Goal: Information Seeking & Learning: Learn about a topic

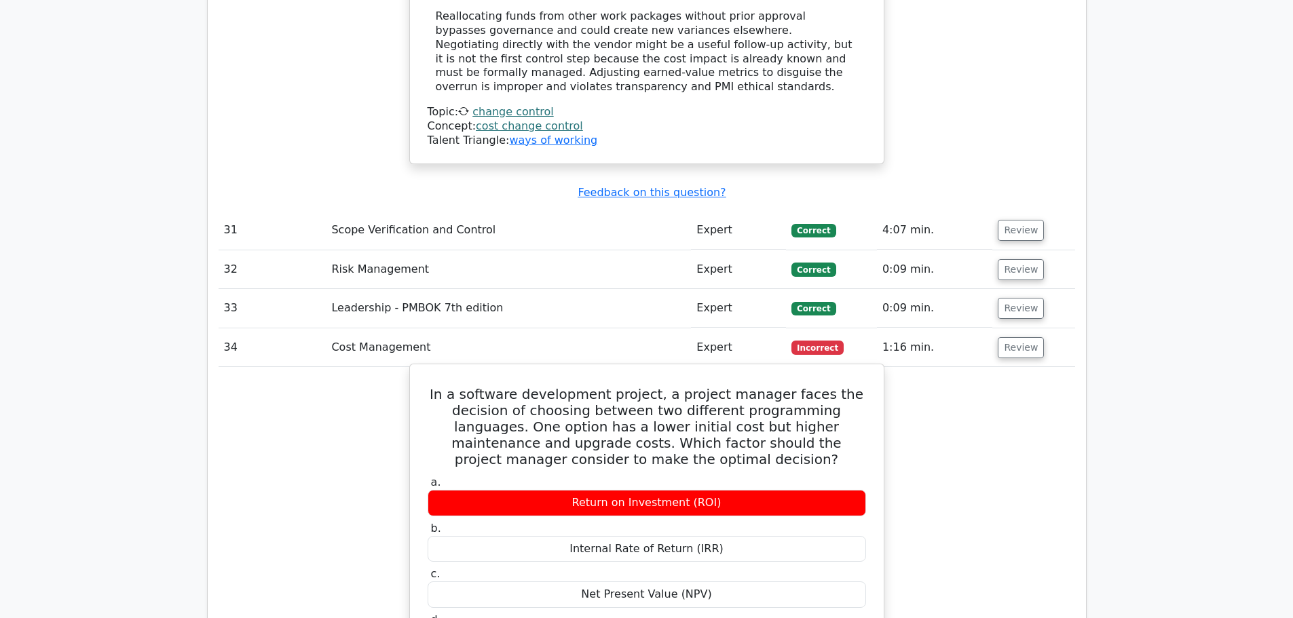
scroll to position [9708, 0]
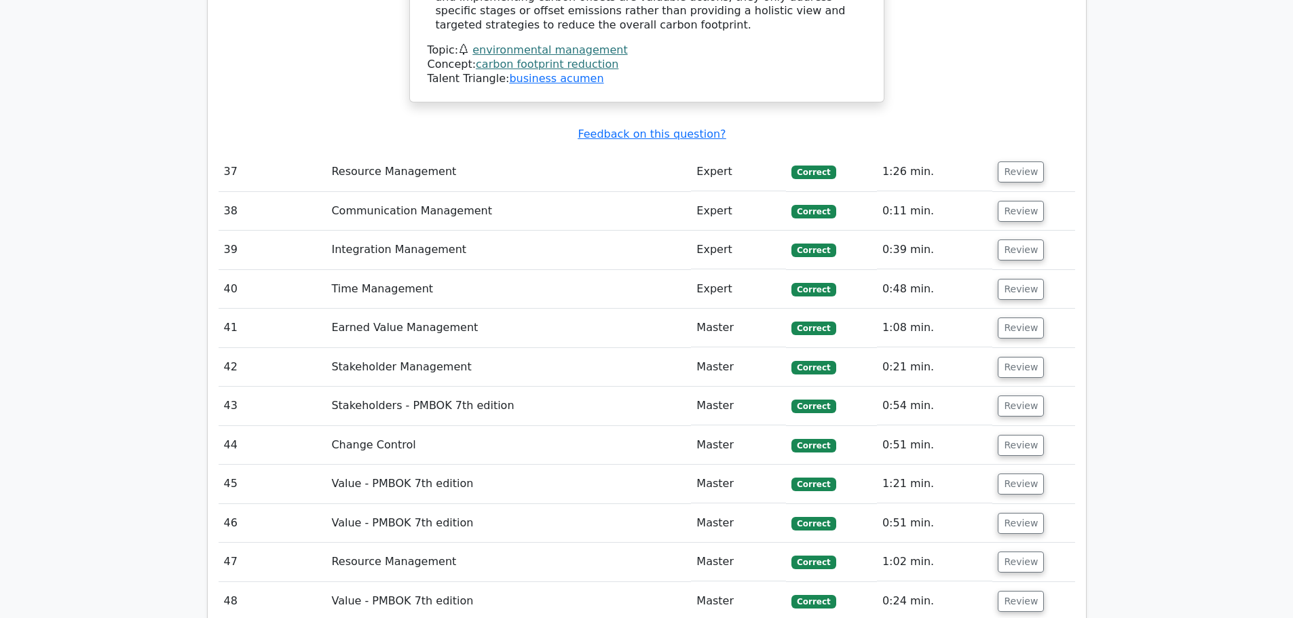
scroll to position [10930, 0]
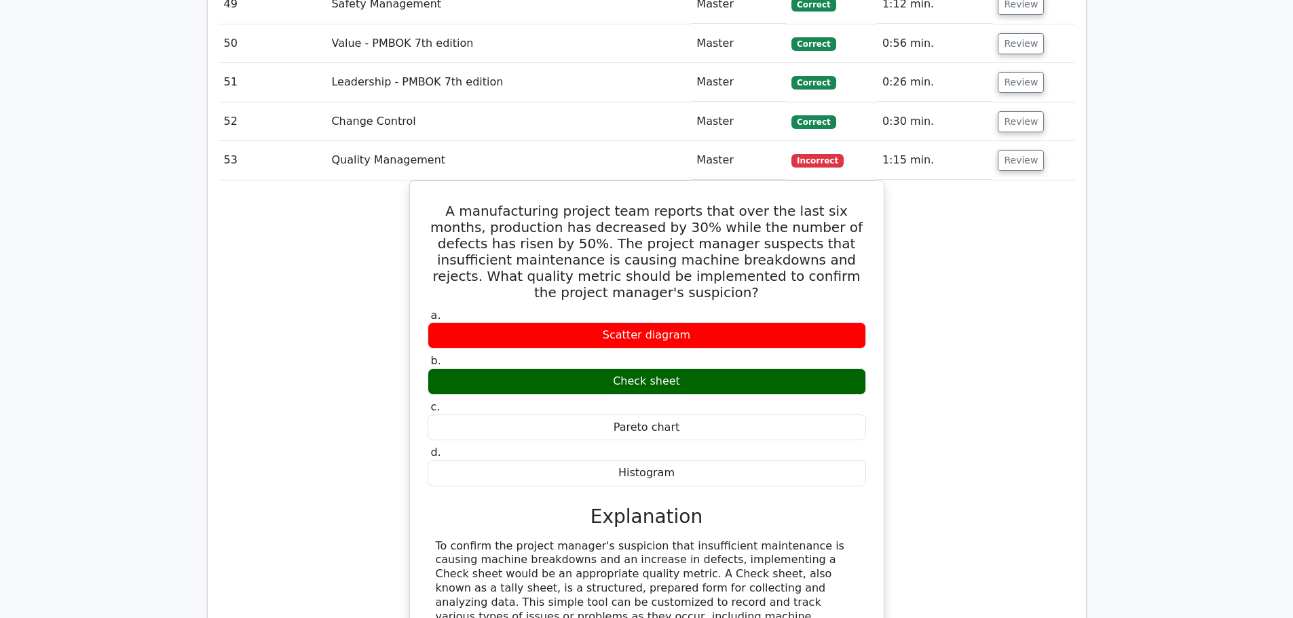
scroll to position [11744, 0]
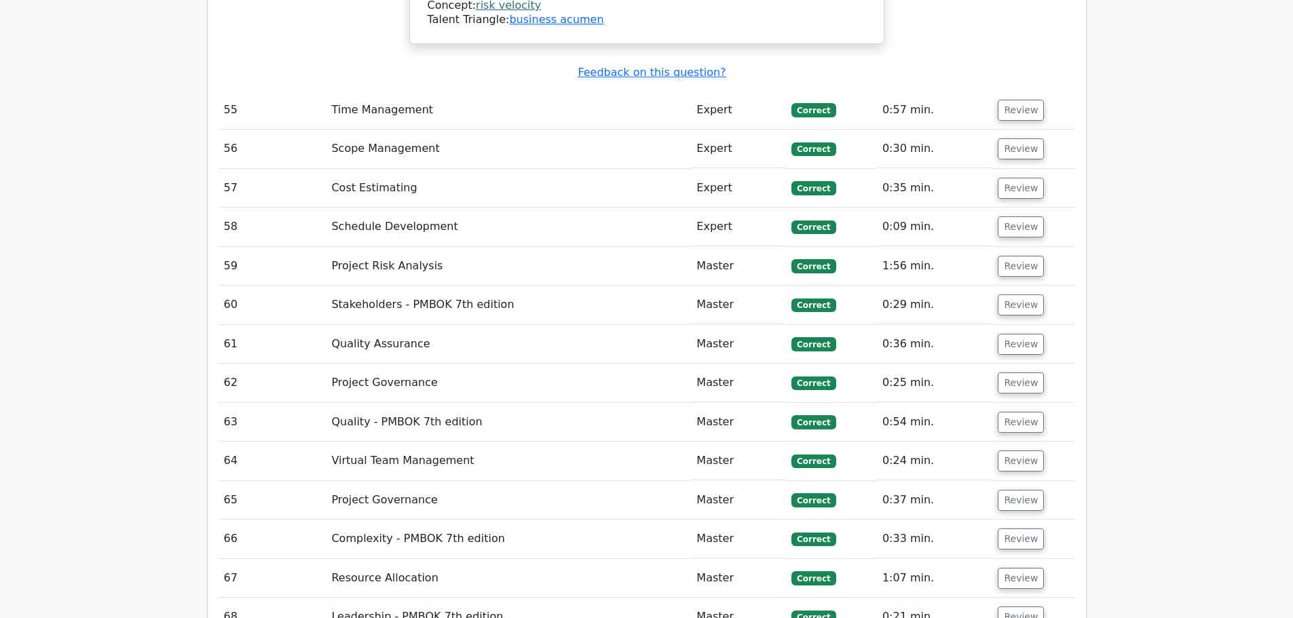
scroll to position [13373, 0]
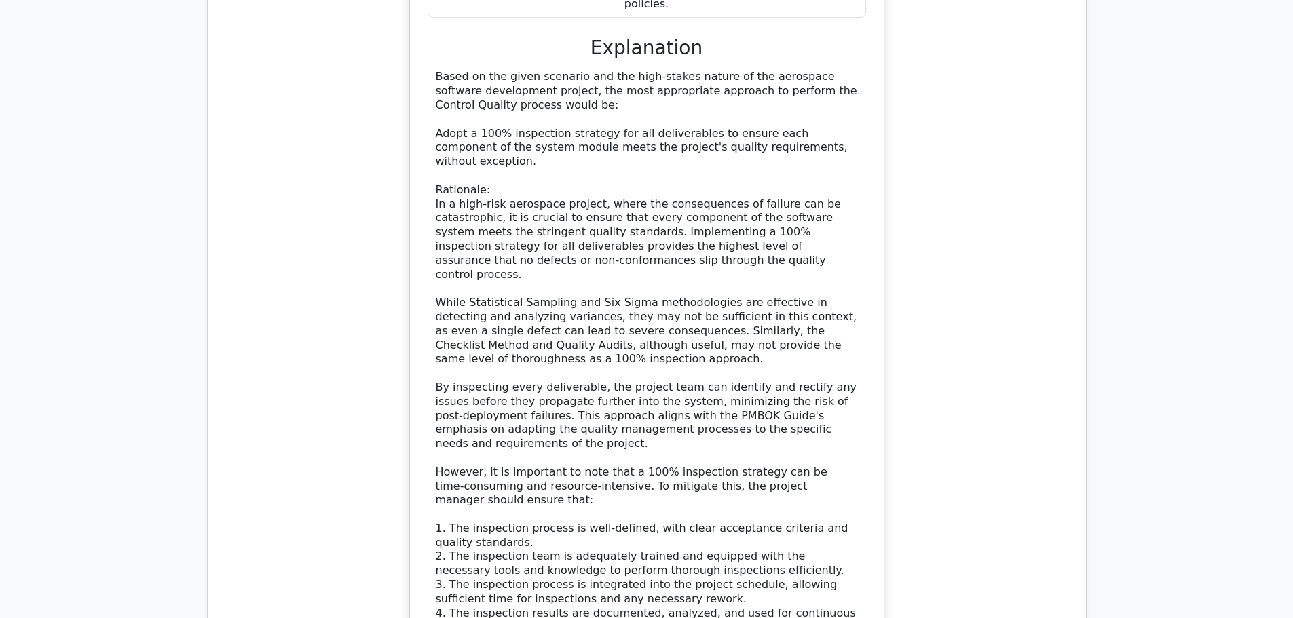
scroll to position [14663, 0]
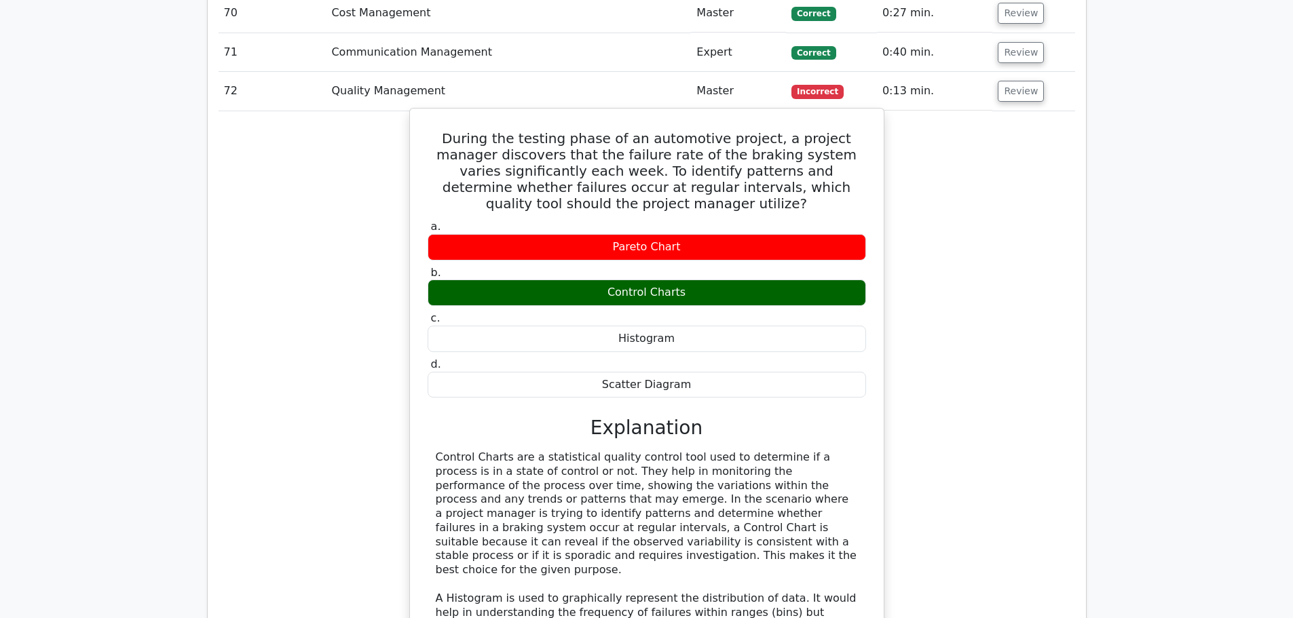
scroll to position [15478, 0]
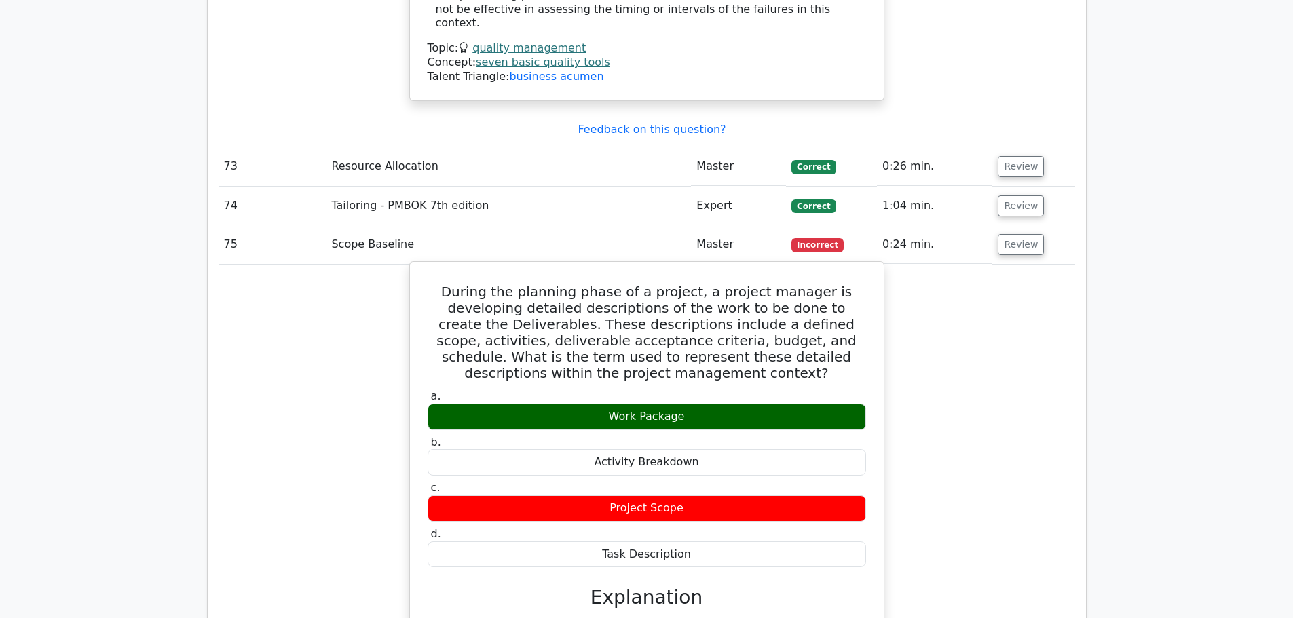
scroll to position [16225, 0]
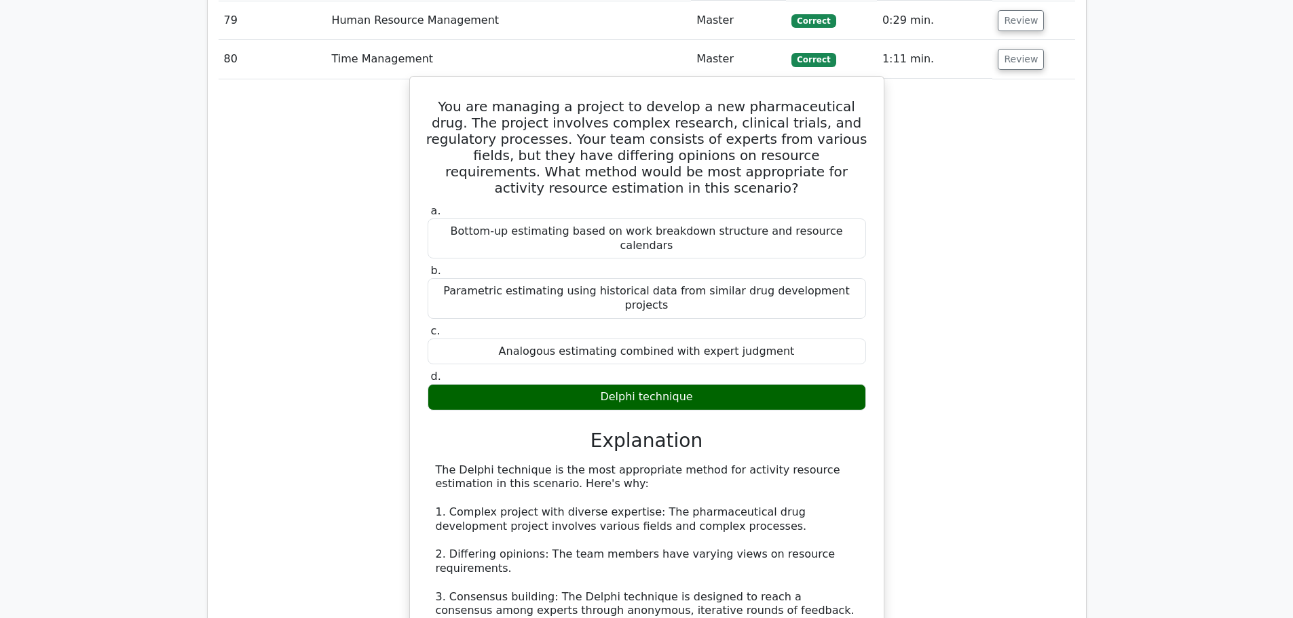
scroll to position [17243, 0]
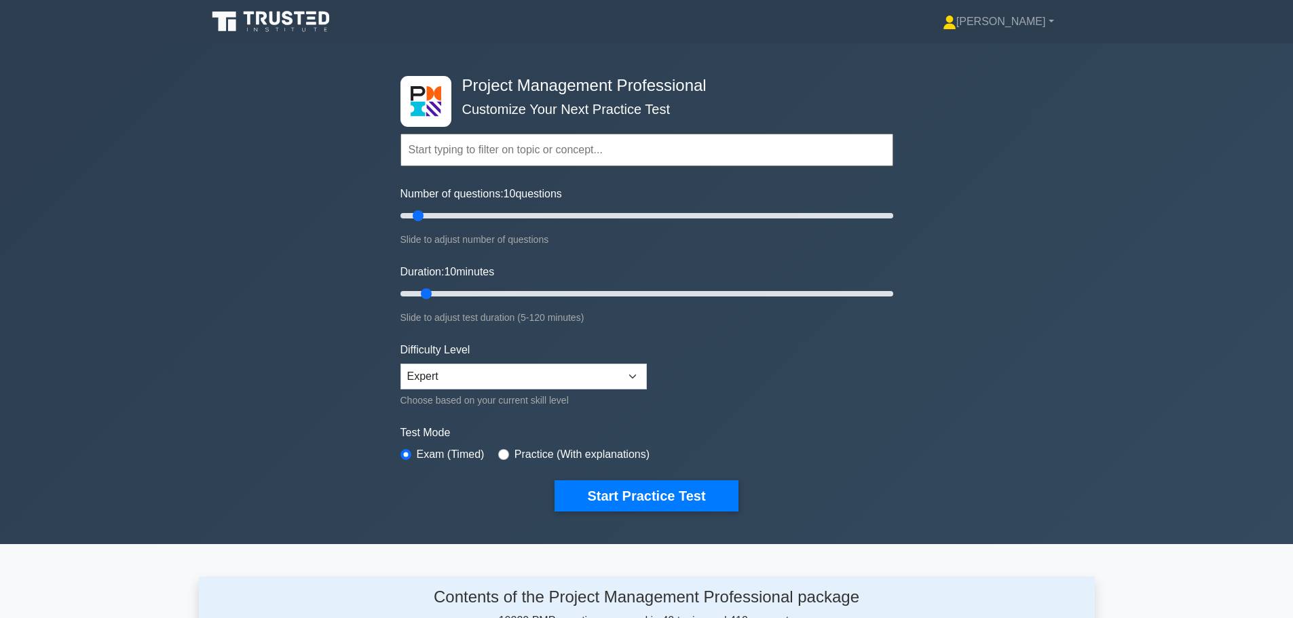
click at [467, 149] on input "text" at bounding box center [647, 150] width 493 height 33
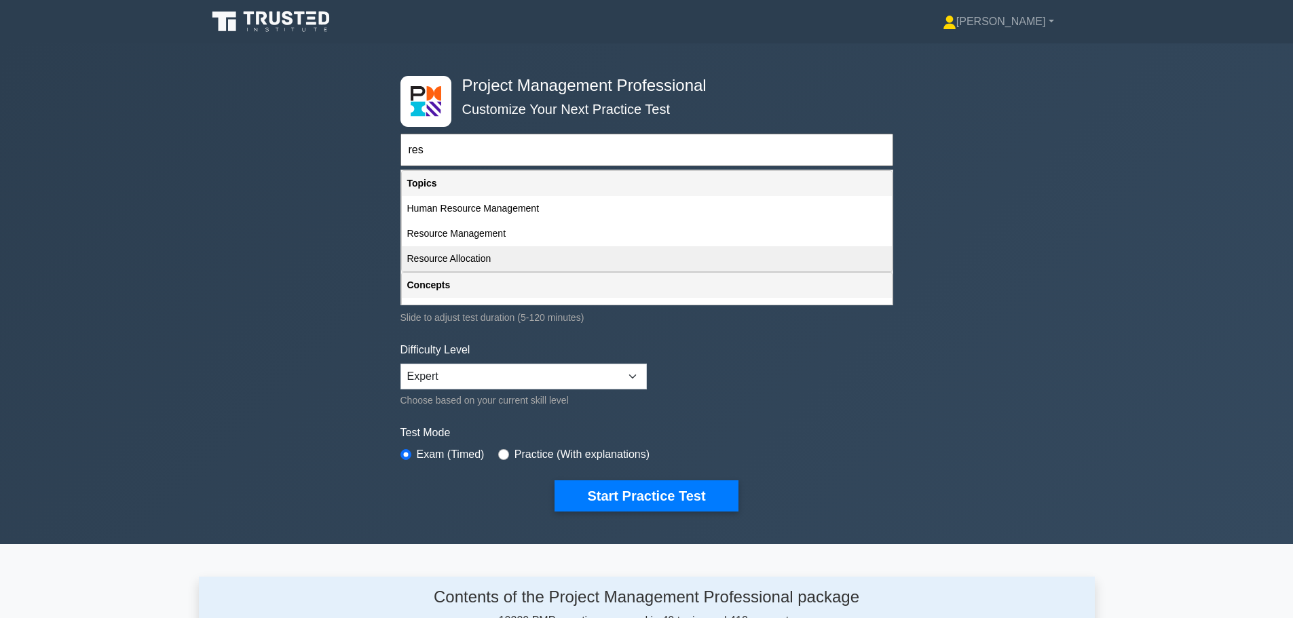
click at [473, 254] on div "Resource Allocation" at bounding box center [647, 258] width 490 height 25
type input "Resource Allocation"
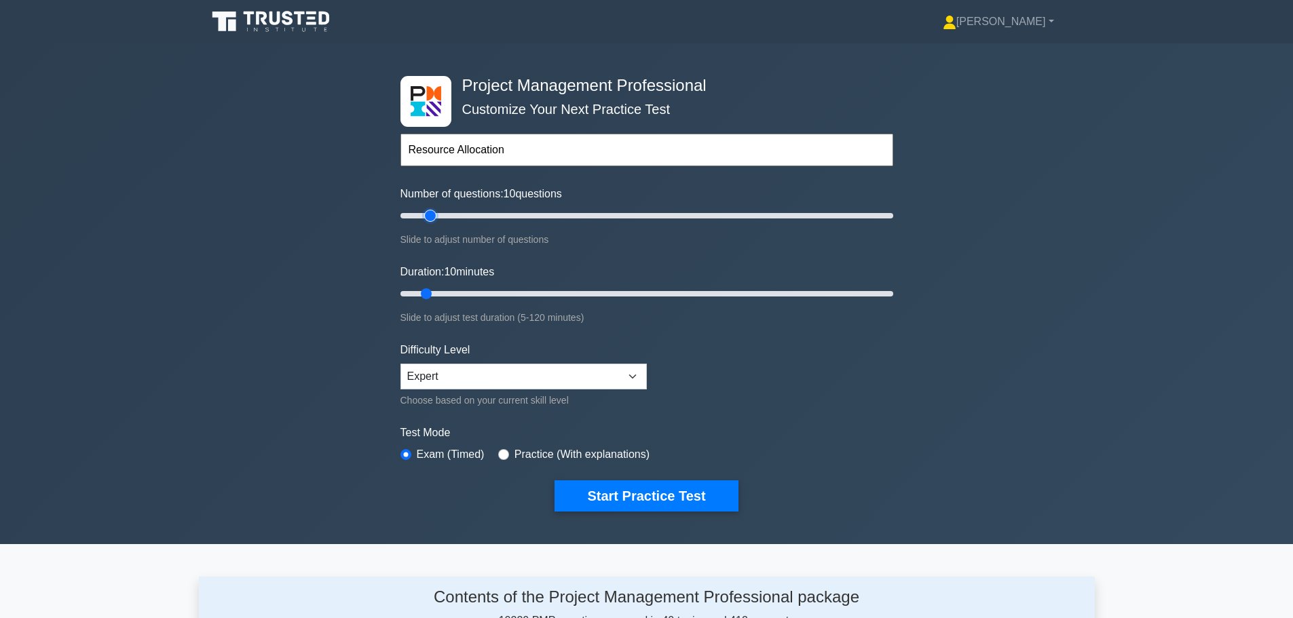
type input "15"
click at [426, 213] on input "Number of questions: 10 questions" at bounding box center [647, 216] width 493 height 16
type input "15"
click at [446, 291] on input "Duration: 10 minutes" at bounding box center [647, 294] width 493 height 16
click at [542, 377] on select "Beginner Intermediate Expert" at bounding box center [524, 377] width 246 height 26
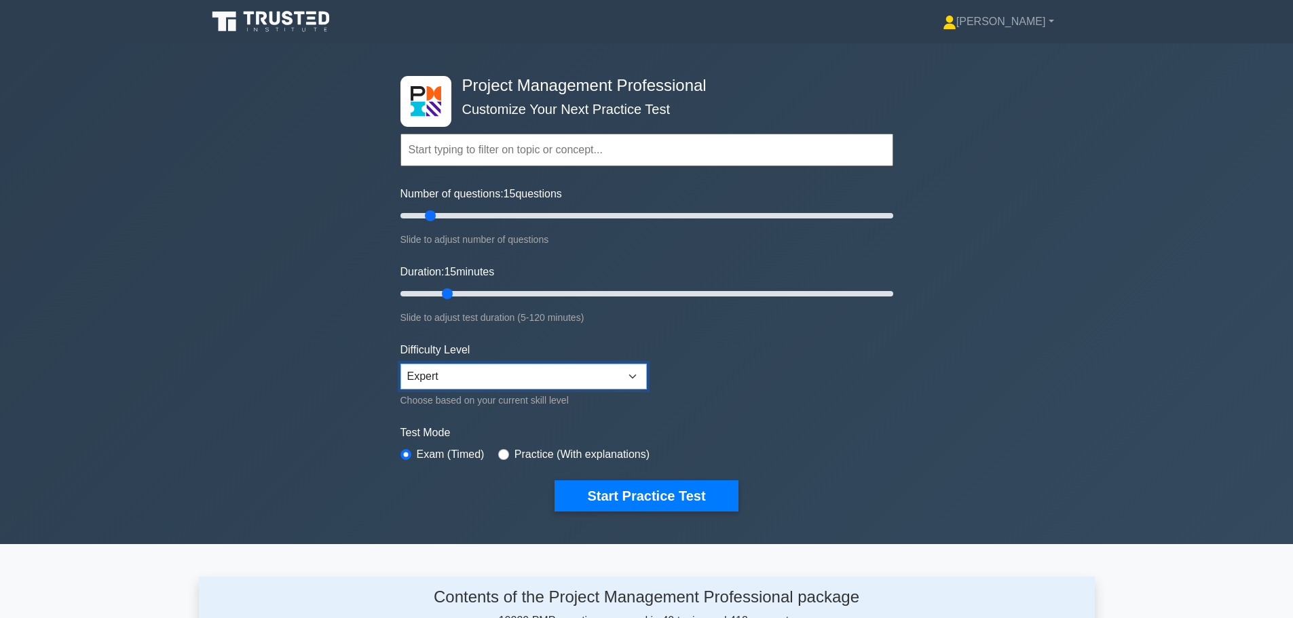
click at [542, 377] on select "Beginner Intermediate Expert" at bounding box center [524, 377] width 246 height 26
click at [601, 491] on button "Start Practice Test" at bounding box center [646, 496] width 183 height 31
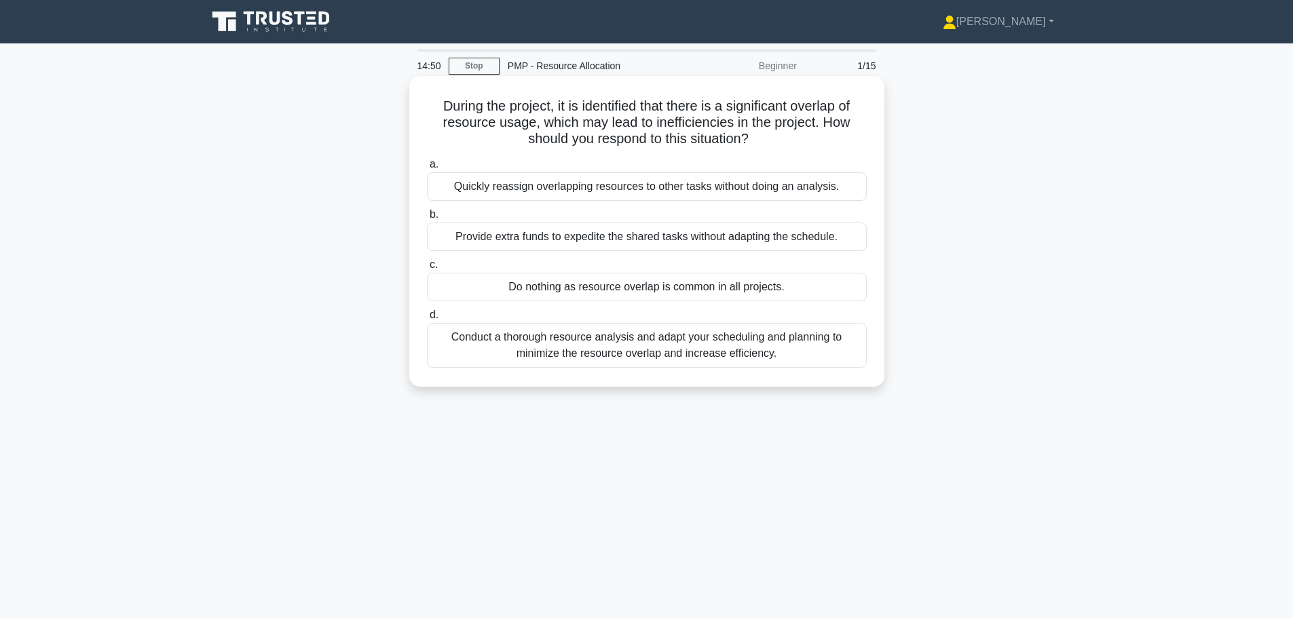
click at [581, 349] on div "Conduct a thorough resource analysis and adapt your scheduling and planning to …" at bounding box center [647, 345] width 440 height 45
click at [427, 320] on input "d. Conduct a thorough resource analysis and adapt your scheduling and planning …" at bounding box center [427, 315] width 0 height 9
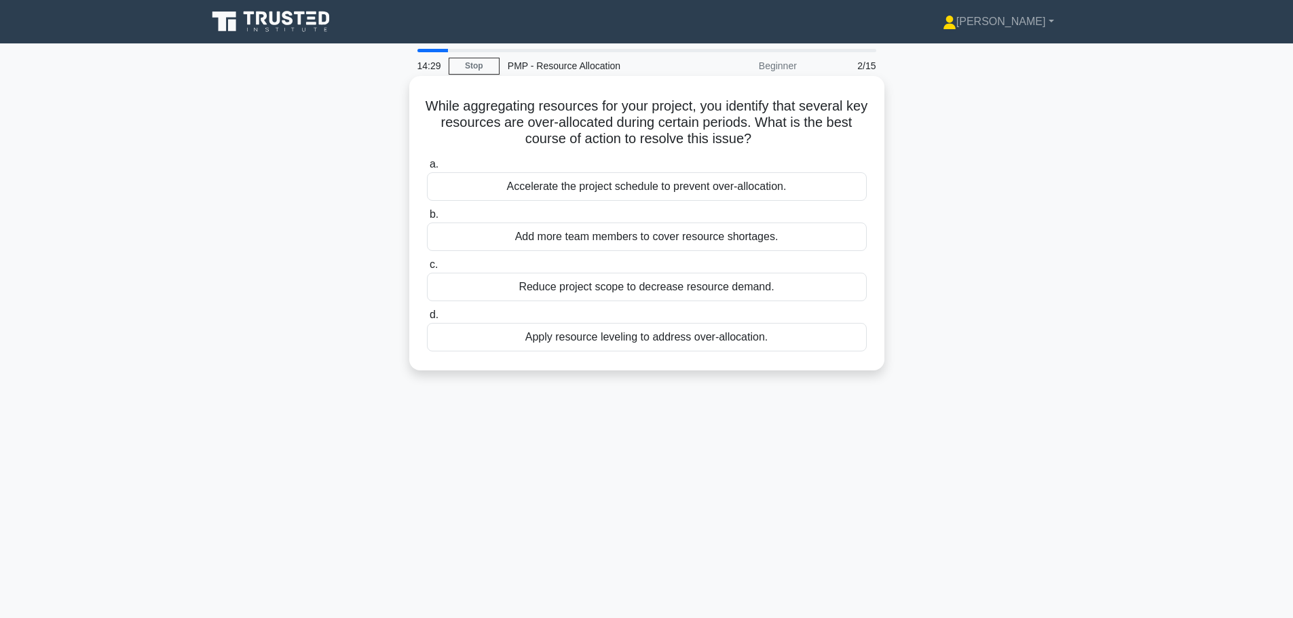
click at [608, 339] on div "Apply resource leveling to address over-allocation." at bounding box center [647, 337] width 440 height 29
click at [427, 320] on input "d. Apply resource leveling to address over-allocation." at bounding box center [427, 315] width 0 height 9
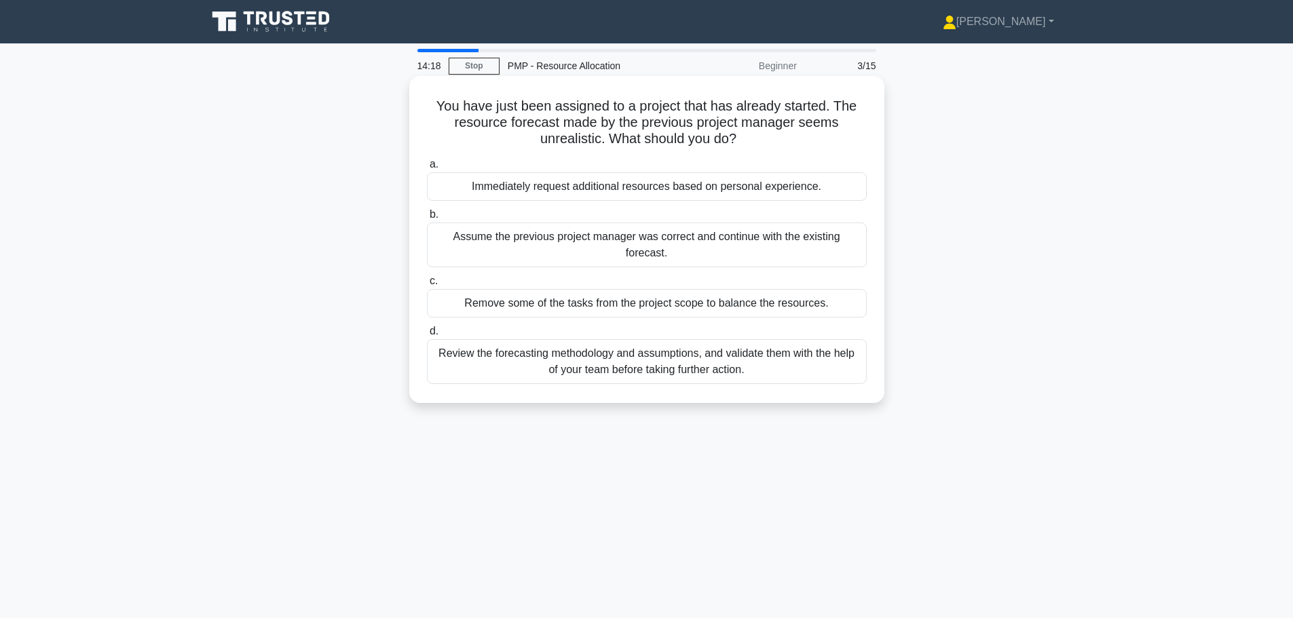
click at [603, 377] on div "Review the forecasting methodology and assumptions, and validate them with the …" at bounding box center [647, 361] width 440 height 45
click at [427, 336] on input "d. Review the forecasting methodology and assumptions, and validate them with t…" at bounding box center [427, 331] width 0 height 9
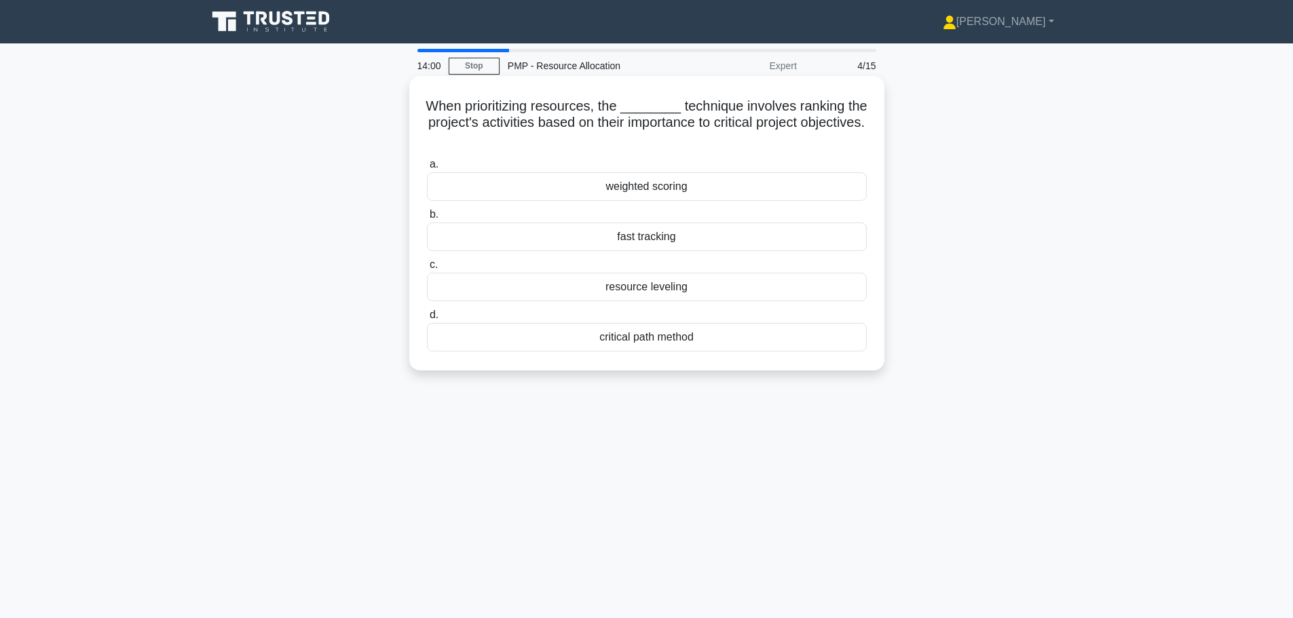
click at [635, 193] on div "weighted scoring" at bounding box center [647, 186] width 440 height 29
click at [427, 169] on input "a. weighted scoring" at bounding box center [427, 164] width 0 height 9
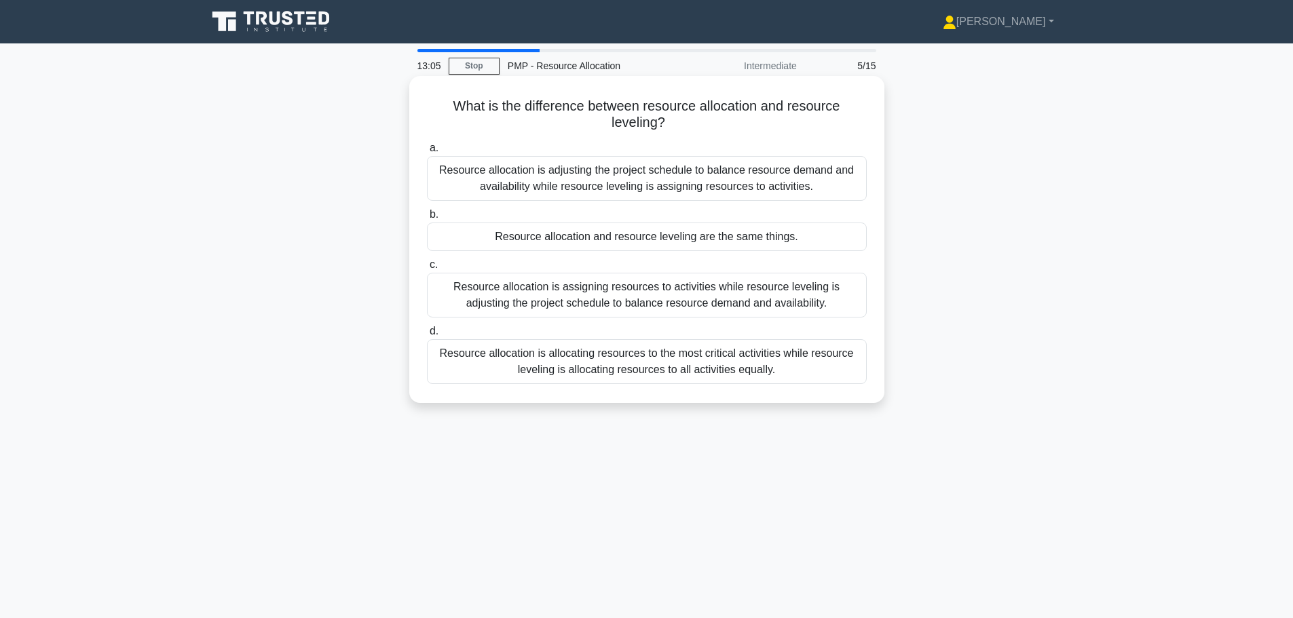
drag, startPoint x: 670, startPoint y: 126, endPoint x: 431, endPoint y: 103, distance: 240.0
click at [431, 103] on h5 "What is the difference between resource allocation and resource leveling? .spin…" at bounding box center [647, 115] width 443 height 34
copy h5 "What is the difference between resource allocation and resource leveling?"
click at [521, 292] on div "Resource allocation is assigning resources to activities while resource levelin…" at bounding box center [647, 295] width 440 height 45
click at [427, 270] on input "c. Resource allocation is assigning resources to activities while resource leve…" at bounding box center [427, 265] width 0 height 9
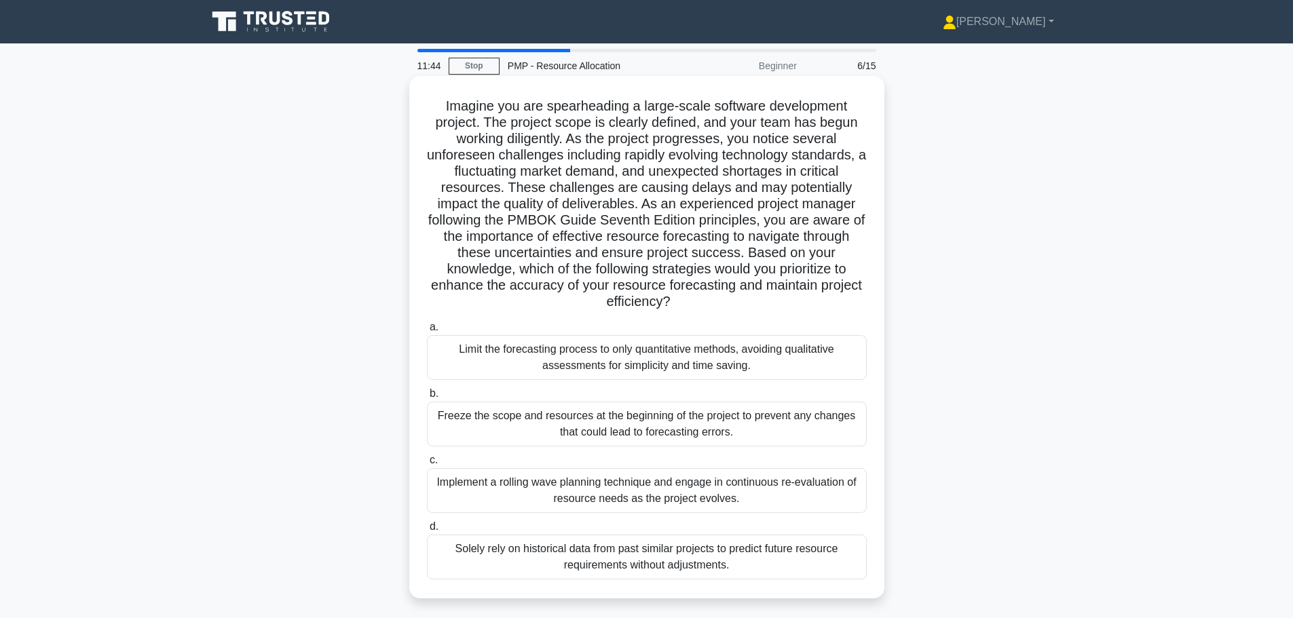
click at [525, 491] on div "Implement a rolling wave planning technique and engage in continuous re-evaluat…" at bounding box center [647, 490] width 440 height 45
click at [427, 465] on input "c. Implement a rolling wave planning technique and engage in continuous re-eval…" at bounding box center [427, 460] width 0 height 9
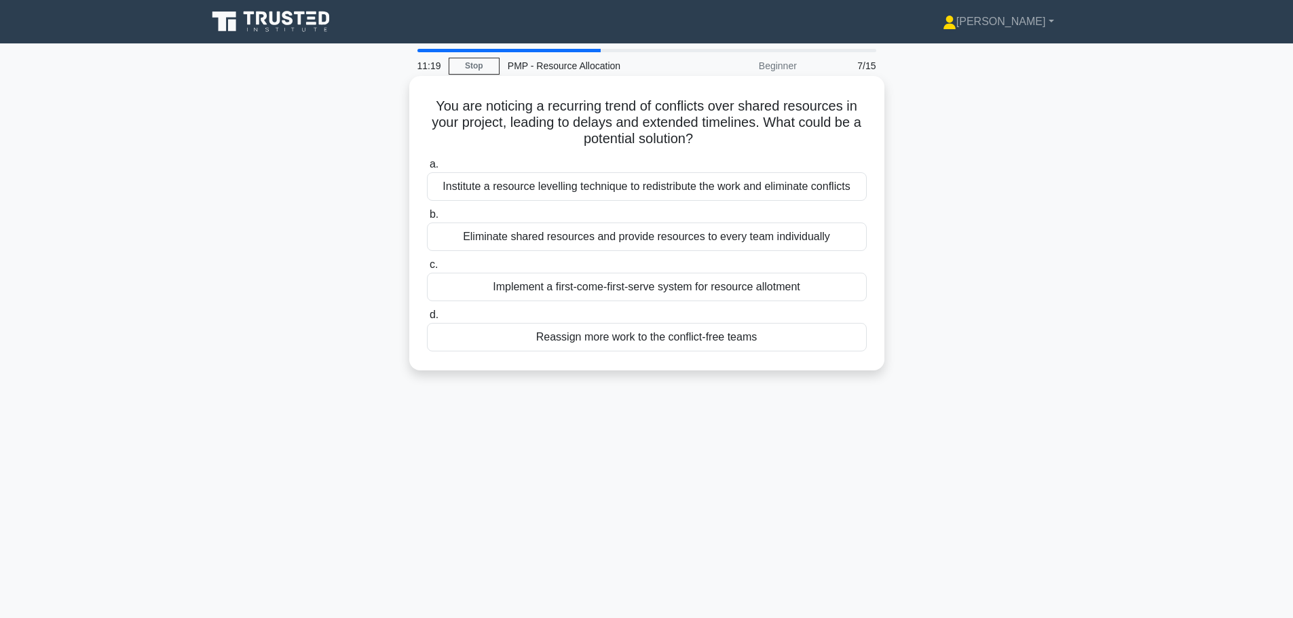
click at [466, 192] on div "Institute a resource levelling technique to redistribute the work and eliminate…" at bounding box center [647, 186] width 440 height 29
click at [427, 169] on input "a. Institute a resource levelling technique to redistribute the work and elimin…" at bounding box center [427, 164] width 0 height 9
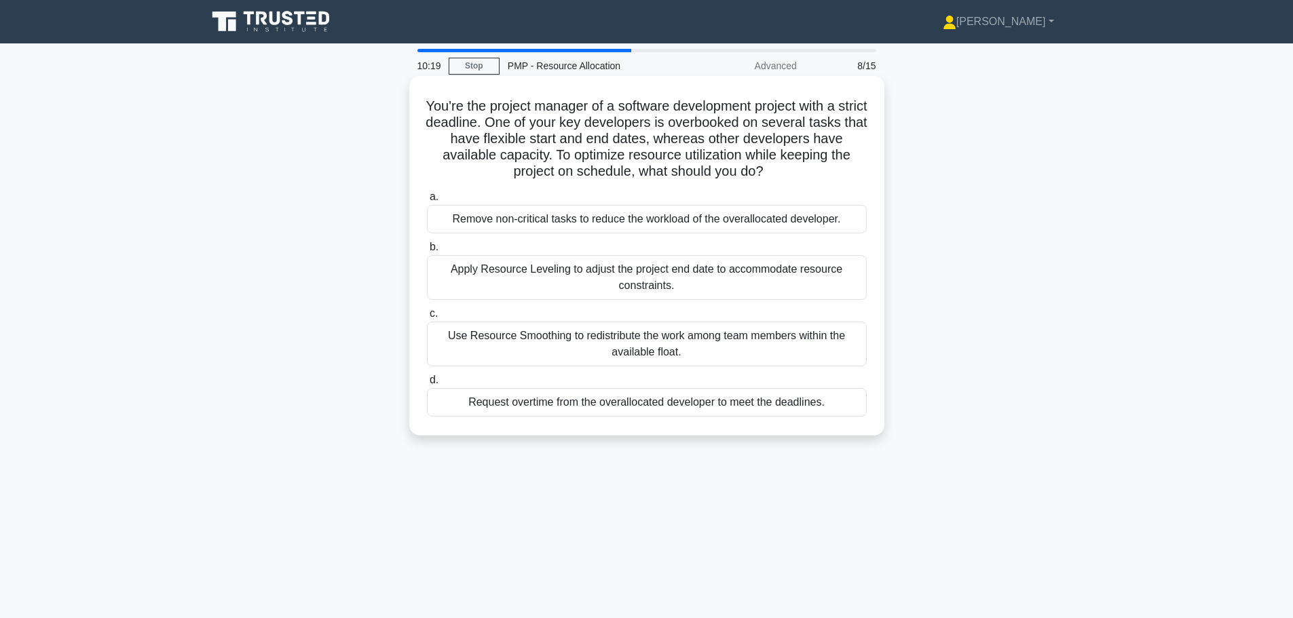
click at [509, 337] on div "Use Resource Smoothing to redistribute the work among team members within the a…" at bounding box center [647, 344] width 440 height 45
click at [427, 318] on input "c. Use Resource Smoothing to redistribute the work among team members within th…" at bounding box center [427, 314] width 0 height 9
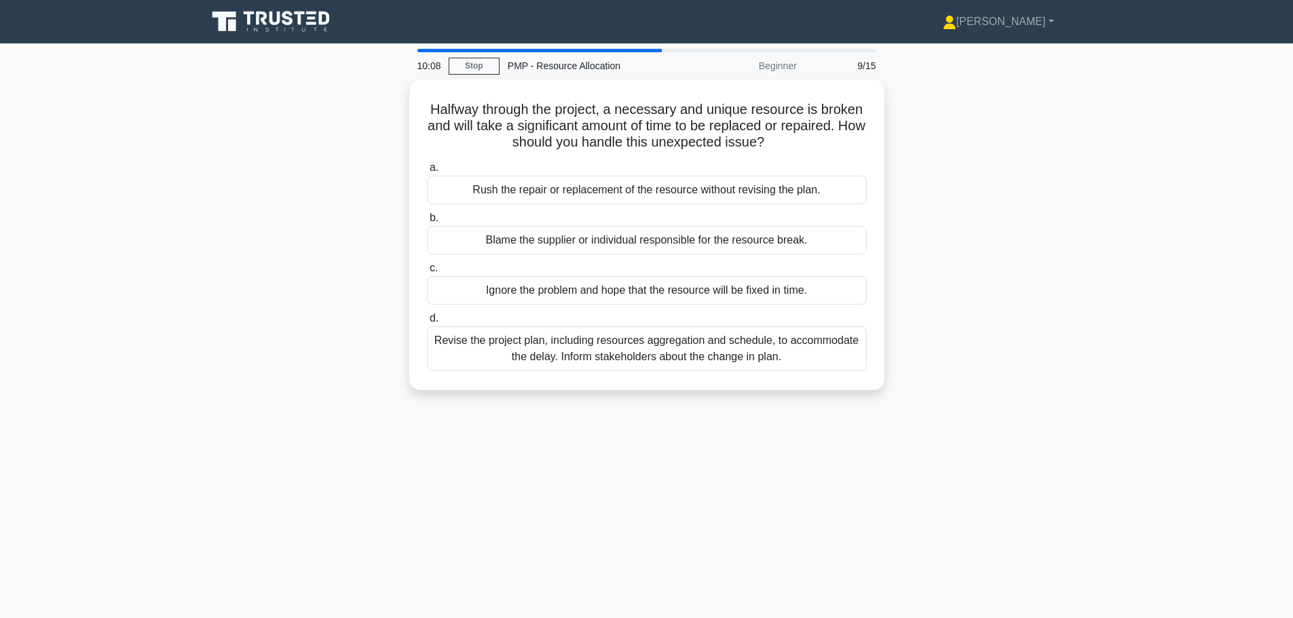
click at [509, 337] on div "Revise the project plan, including resources aggregation and schedule, to accom…" at bounding box center [647, 349] width 440 height 45
click at [427, 323] on input "d. Revise the project plan, including resources aggregation and schedule, to ac…" at bounding box center [427, 318] width 0 height 9
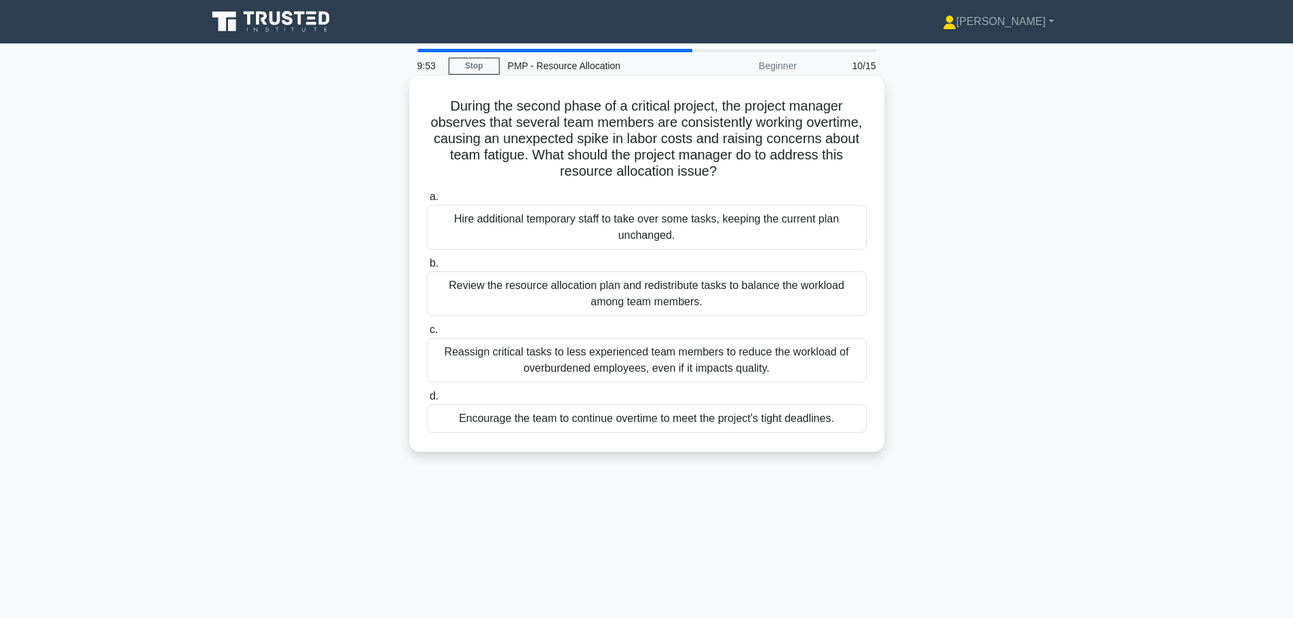
click at [509, 303] on div "Review the resource allocation plan and redistribute tasks to balance the workl…" at bounding box center [647, 294] width 440 height 45
click at [427, 268] on input "b. Review the resource allocation plan and redistribute tasks to balance the wo…" at bounding box center [427, 263] width 0 height 9
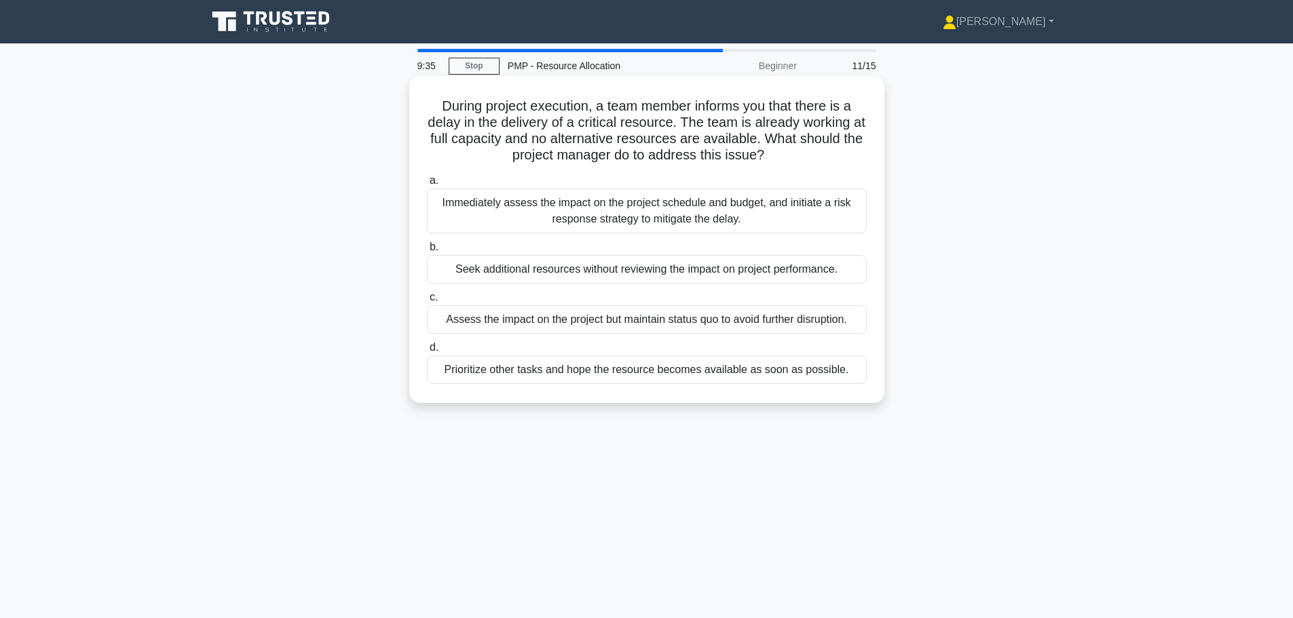
click at [506, 212] on div "Immediately assess the impact on the project schedule and budget, and initiate …" at bounding box center [647, 211] width 440 height 45
click at [427, 185] on input "a. Immediately assess the impact on the project schedule and budget, and initia…" at bounding box center [427, 181] width 0 height 9
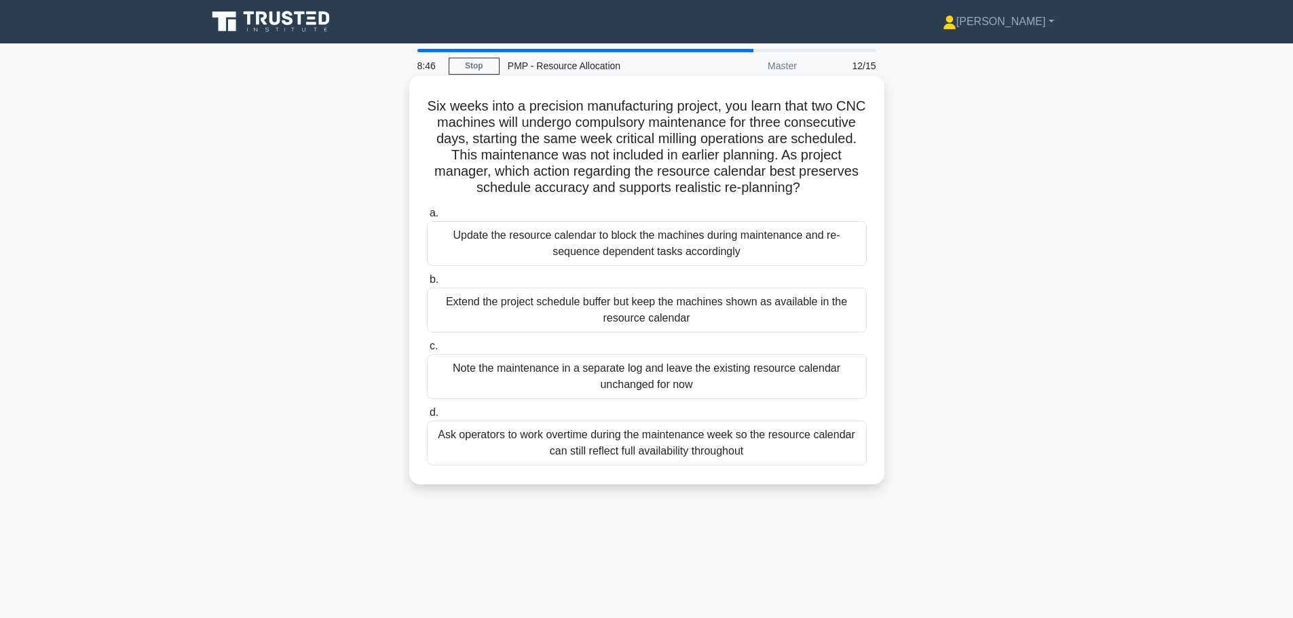
click at [506, 245] on div "Update the resource calendar to block the machines during maintenance and re-se…" at bounding box center [647, 243] width 440 height 45
click at [427, 218] on input "a. Update the resource calendar to block the machines during maintenance and re…" at bounding box center [427, 213] width 0 height 9
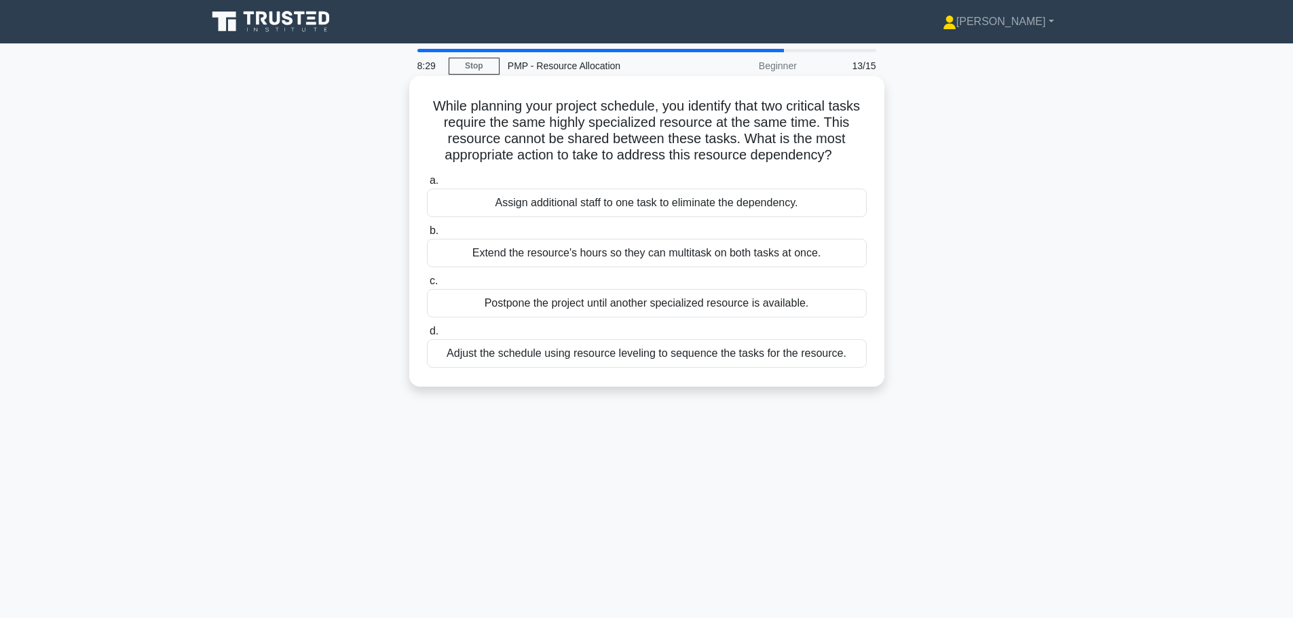
click at [512, 354] on div "Adjust the schedule using resource leveling to sequence the tasks for the resou…" at bounding box center [647, 353] width 440 height 29
click at [427, 336] on input "d. Adjust the schedule using resource leveling to sequence the tasks for the re…" at bounding box center [427, 331] width 0 height 9
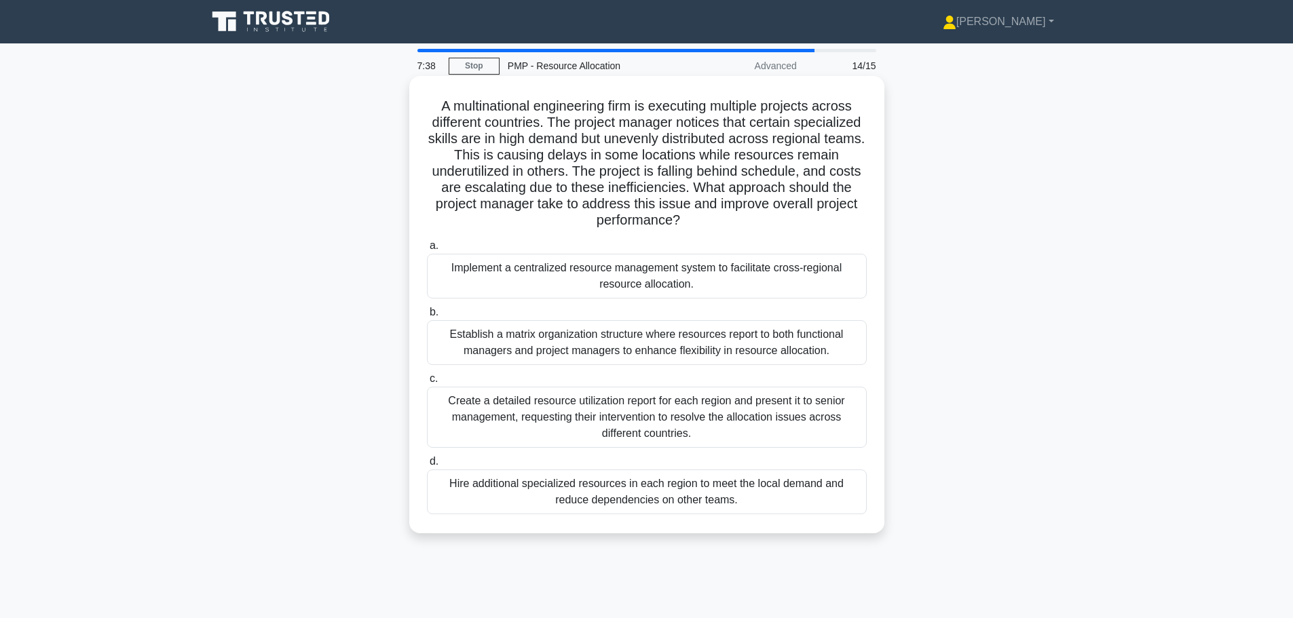
click at [534, 277] on div "Implement a centralized resource management system to facilitate cross-regional…" at bounding box center [647, 276] width 440 height 45
click at [427, 250] on input "a. Implement a centralized resource management system to facilitate cross-regio…" at bounding box center [427, 246] width 0 height 9
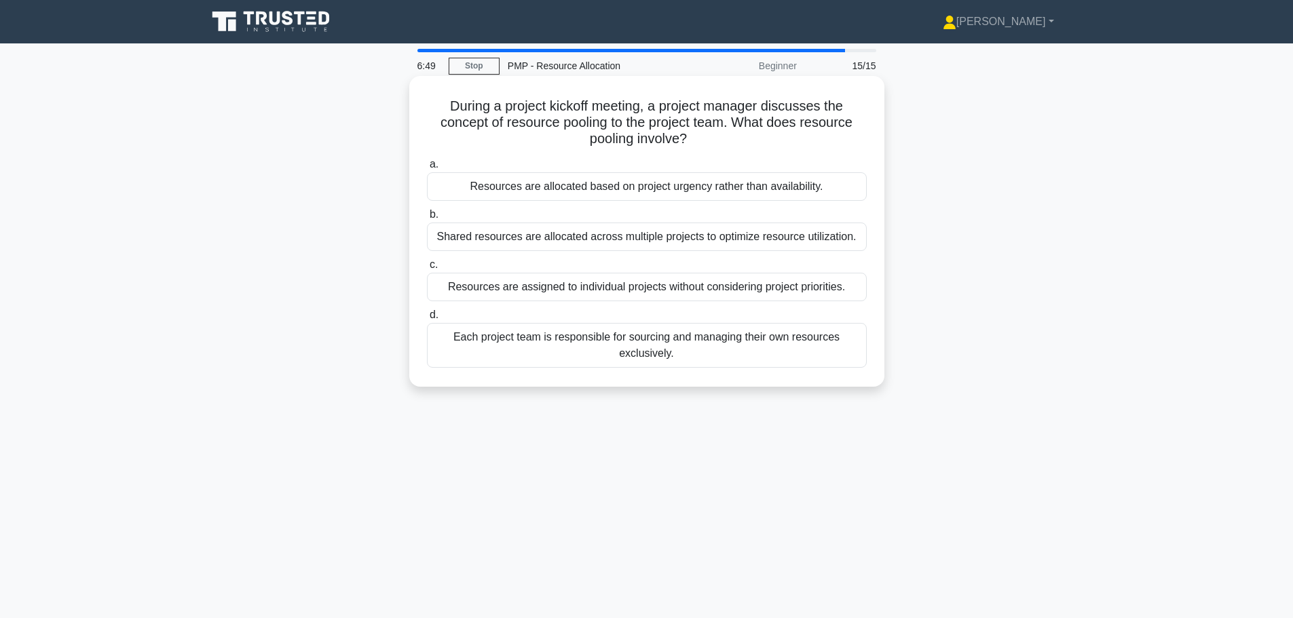
click at [460, 240] on div "Shared resources are allocated across multiple projects to optimize resource ut…" at bounding box center [647, 237] width 440 height 29
click at [427, 219] on input "b. Shared resources are allocated across multiple projects to optimize resource…" at bounding box center [427, 214] width 0 height 9
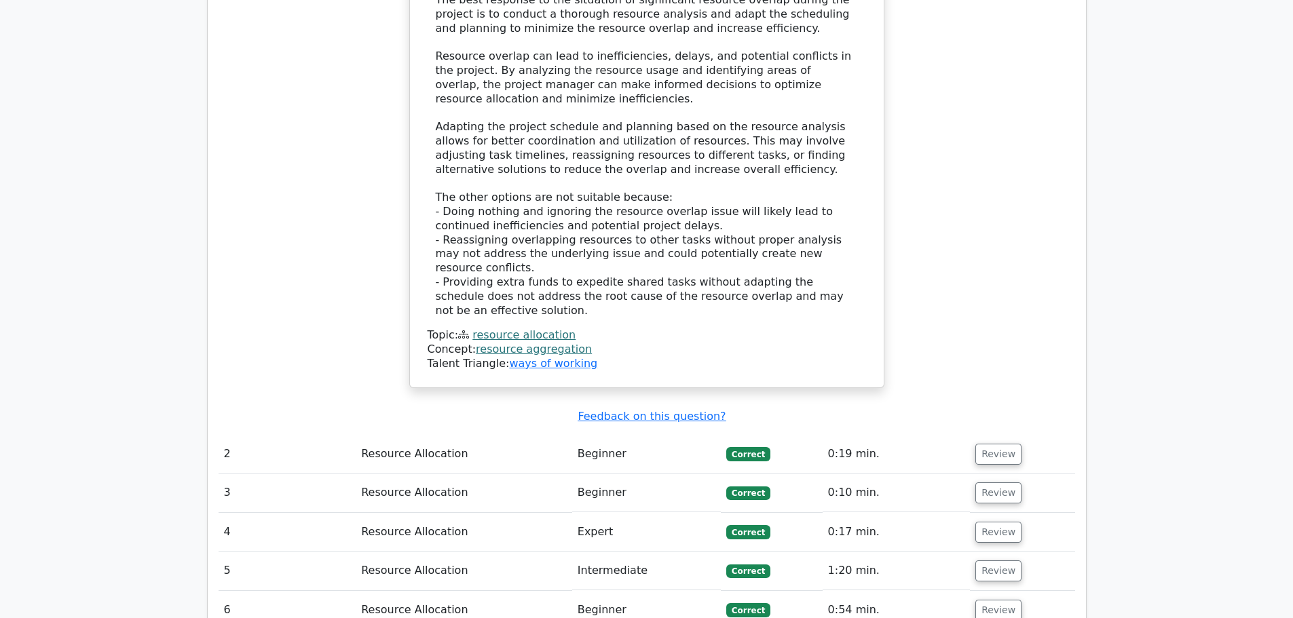
scroll to position [1703, 0]
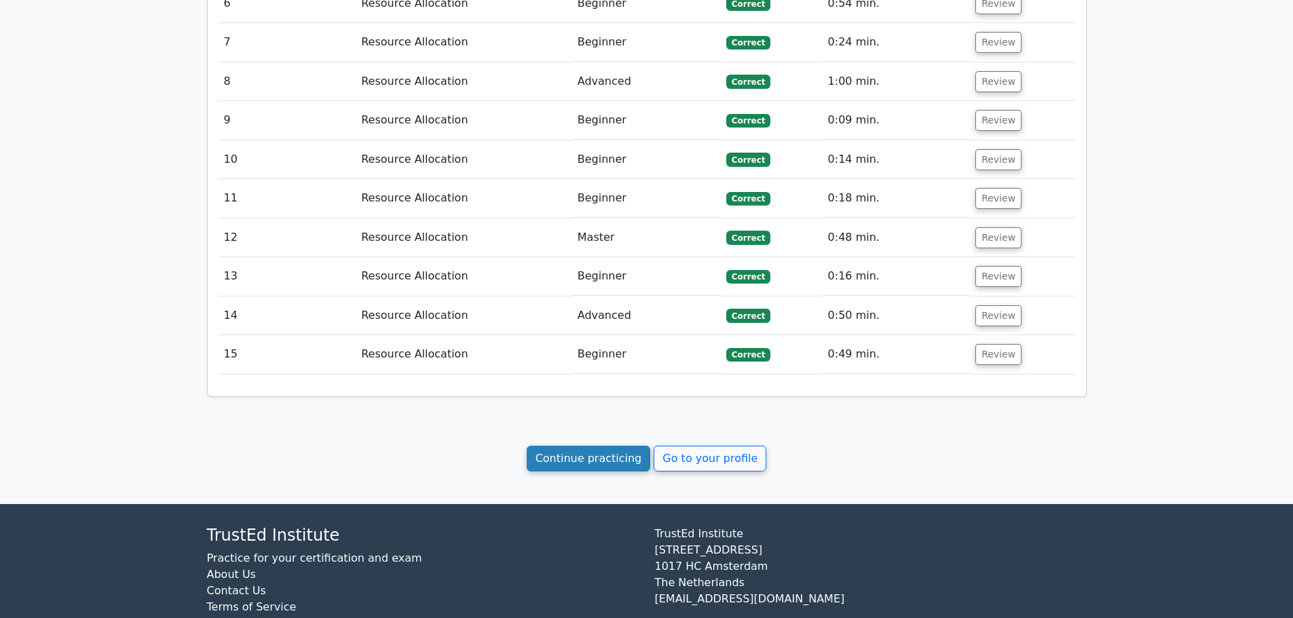
click at [623, 446] on link "Continue practicing" at bounding box center [589, 459] width 124 height 26
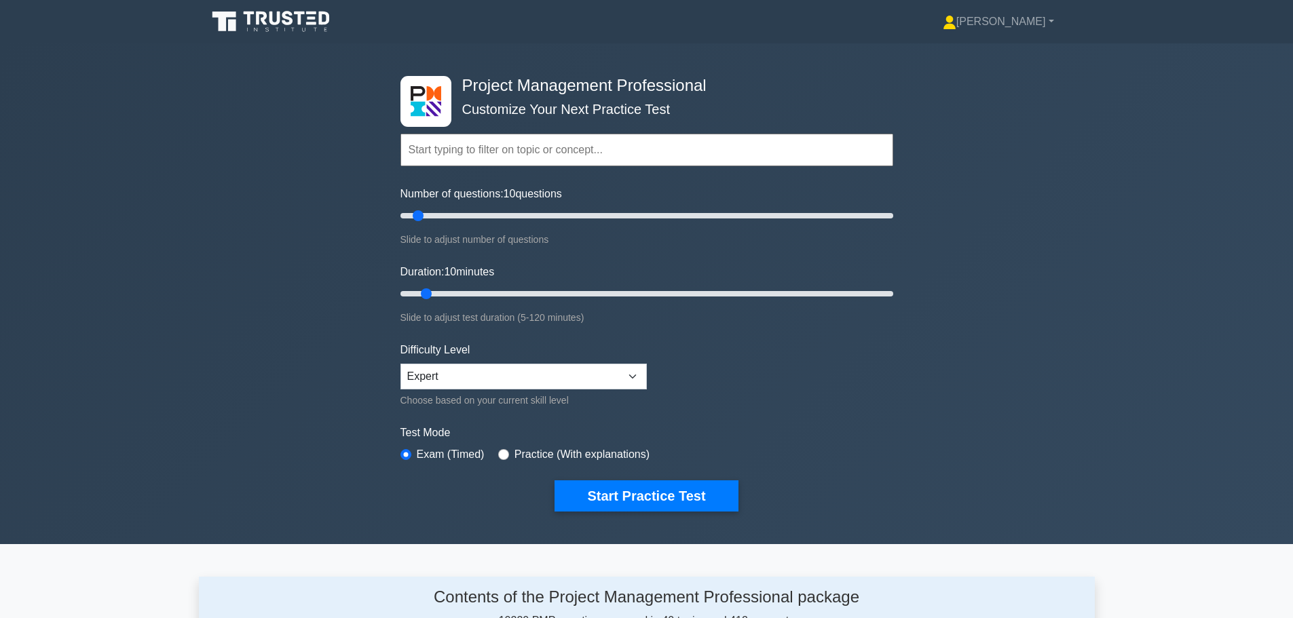
click at [457, 152] on input "text" at bounding box center [647, 150] width 493 height 33
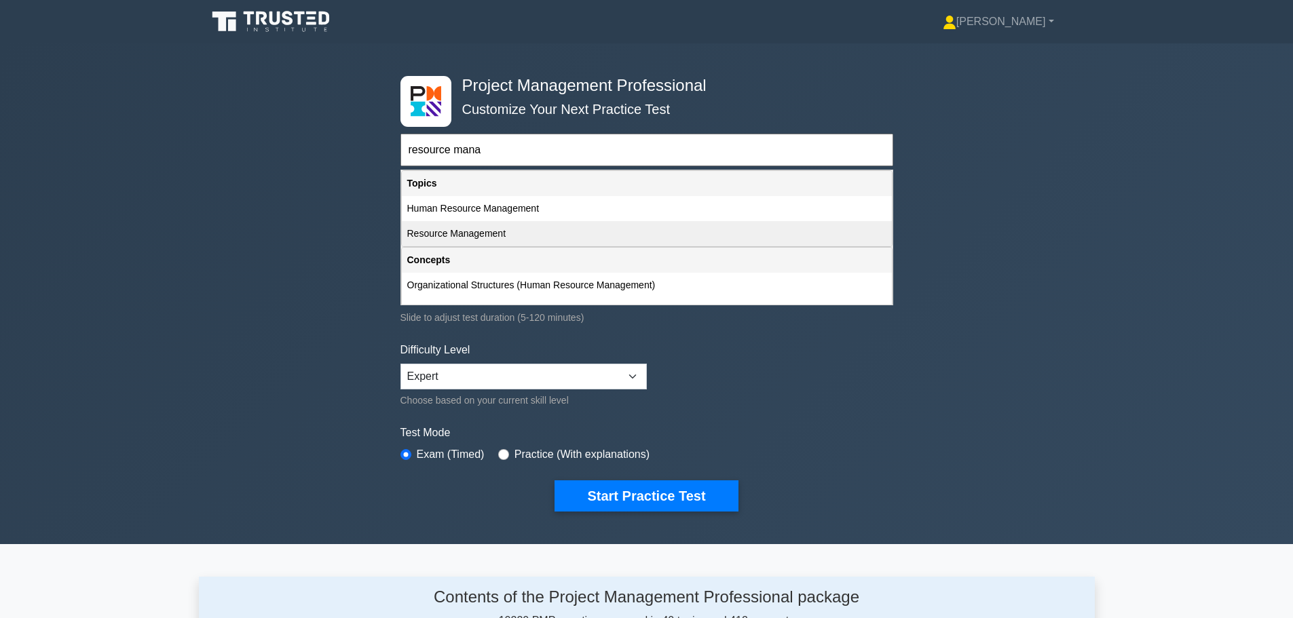
click at [467, 234] on div "Resource Management" at bounding box center [647, 233] width 490 height 25
type input "Resource Management"
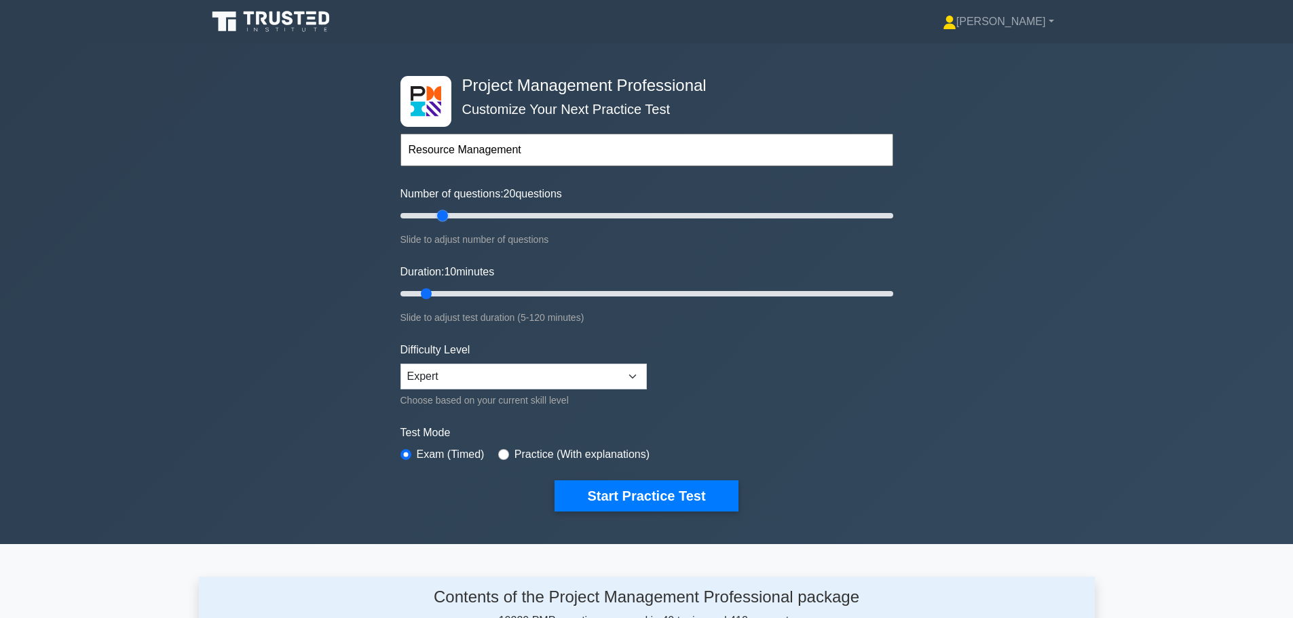
drag, startPoint x: 424, startPoint y: 217, endPoint x: 437, endPoint y: 215, distance: 13.8
type input "20"
click at [437, 215] on input "Number of questions: 20 questions" at bounding box center [647, 216] width 493 height 16
type input "15"
click at [436, 222] on input "Number of questions: 15 questions" at bounding box center [647, 216] width 493 height 16
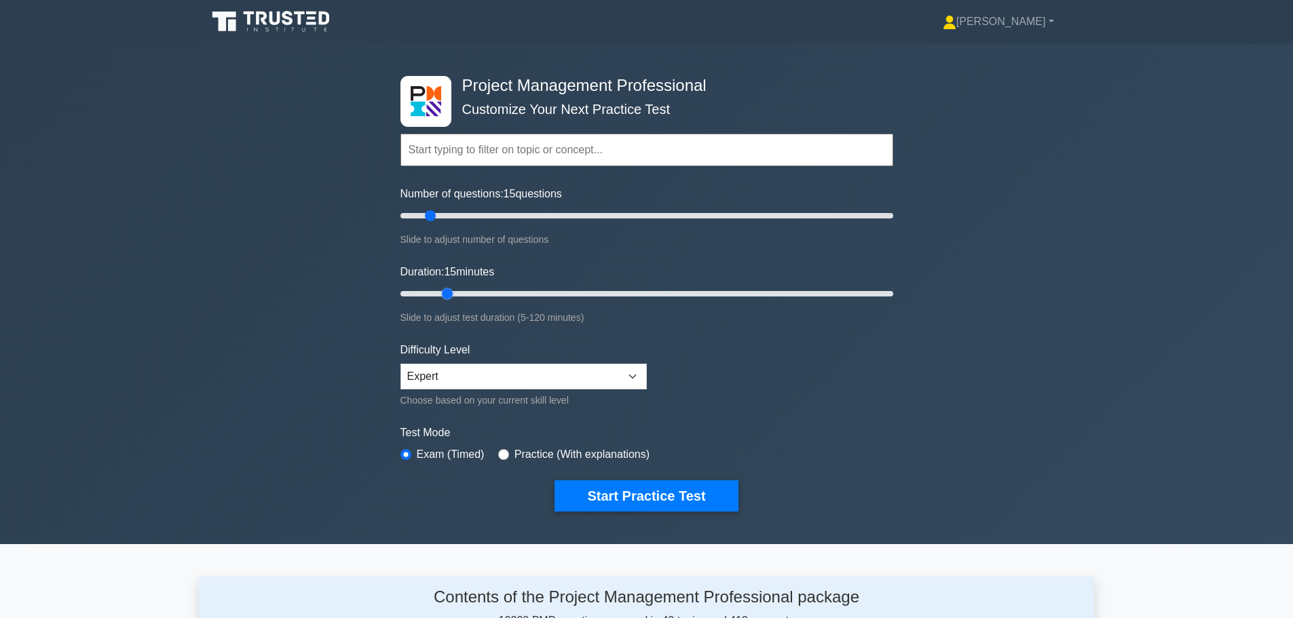
drag, startPoint x: 432, startPoint y: 291, endPoint x: 443, endPoint y: 293, distance: 11.1
type input "15"
click at [443, 293] on input "Duration: 15 minutes" at bounding box center [647, 294] width 493 height 16
click at [494, 148] on input "text" at bounding box center [647, 150] width 493 height 33
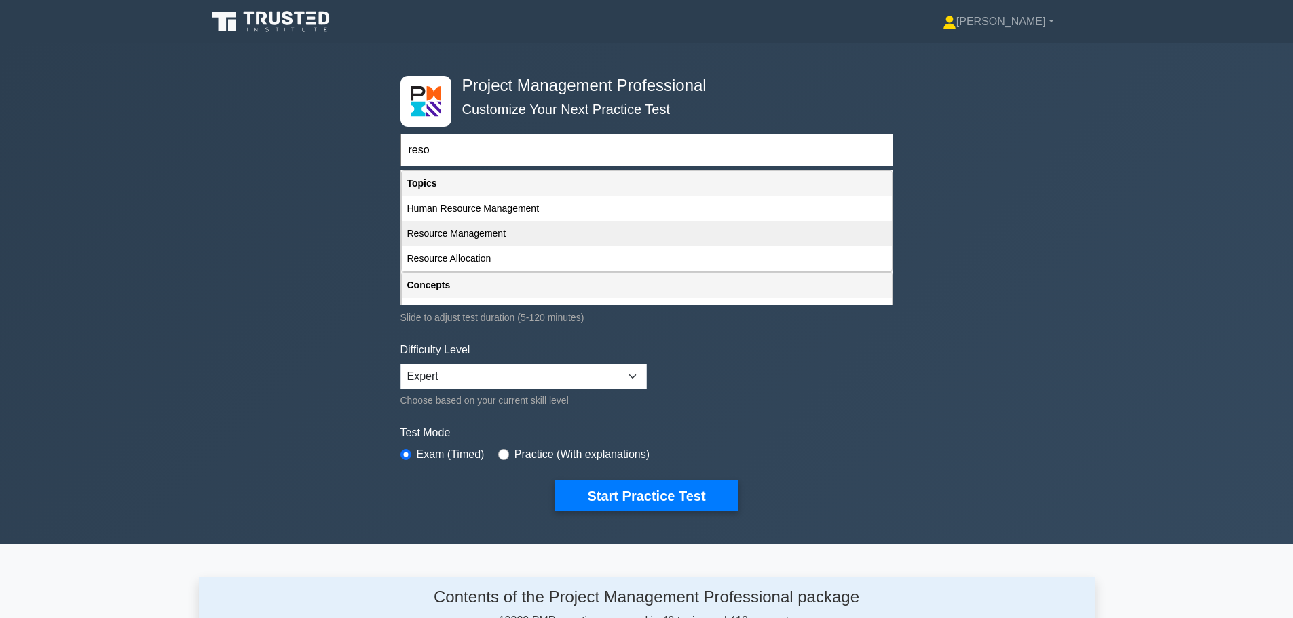
click at [483, 228] on div "Resource Management" at bounding box center [647, 233] width 490 height 25
type input "Resource Management"
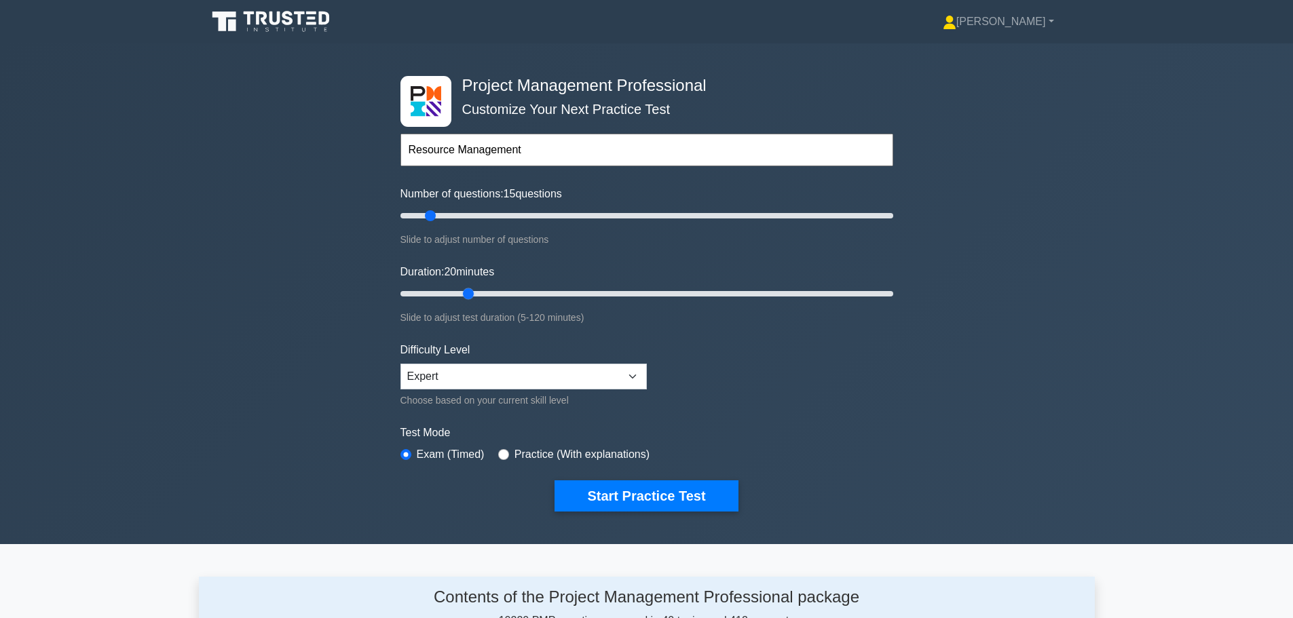
drag, startPoint x: 451, startPoint y: 296, endPoint x: 460, endPoint y: 292, distance: 9.1
type input "20"
click at [460, 292] on input "Duration: 20 minutes" at bounding box center [647, 294] width 493 height 16
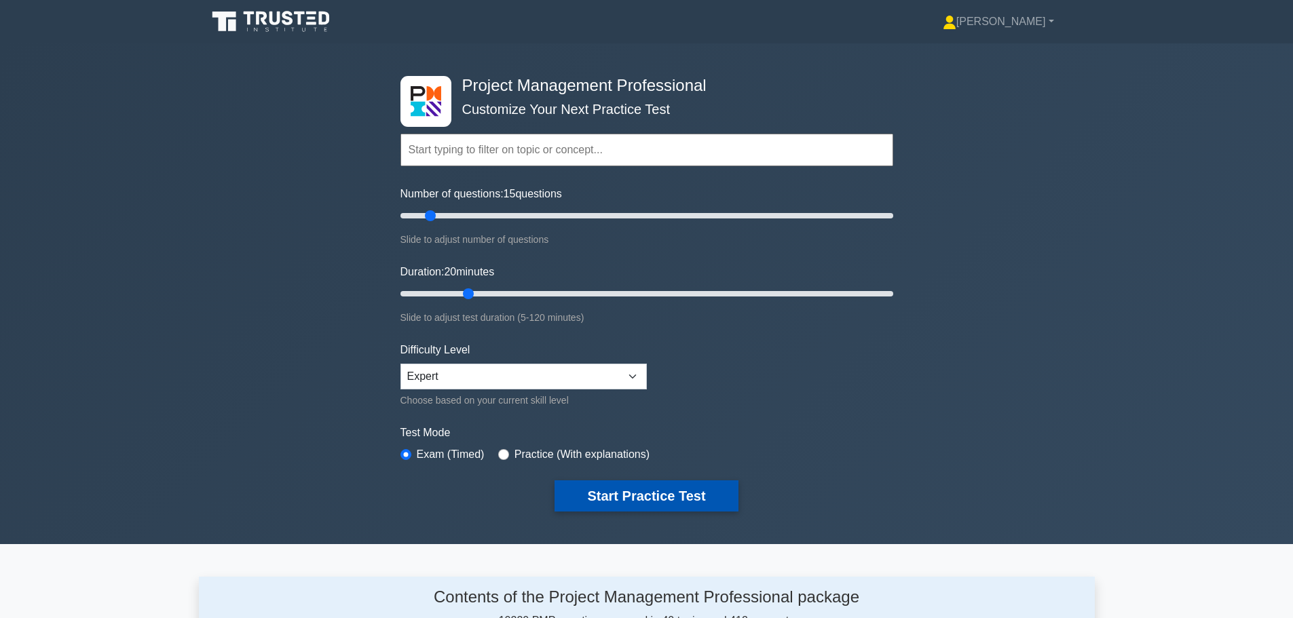
click at [581, 496] on button "Start Practice Test" at bounding box center [646, 496] width 183 height 31
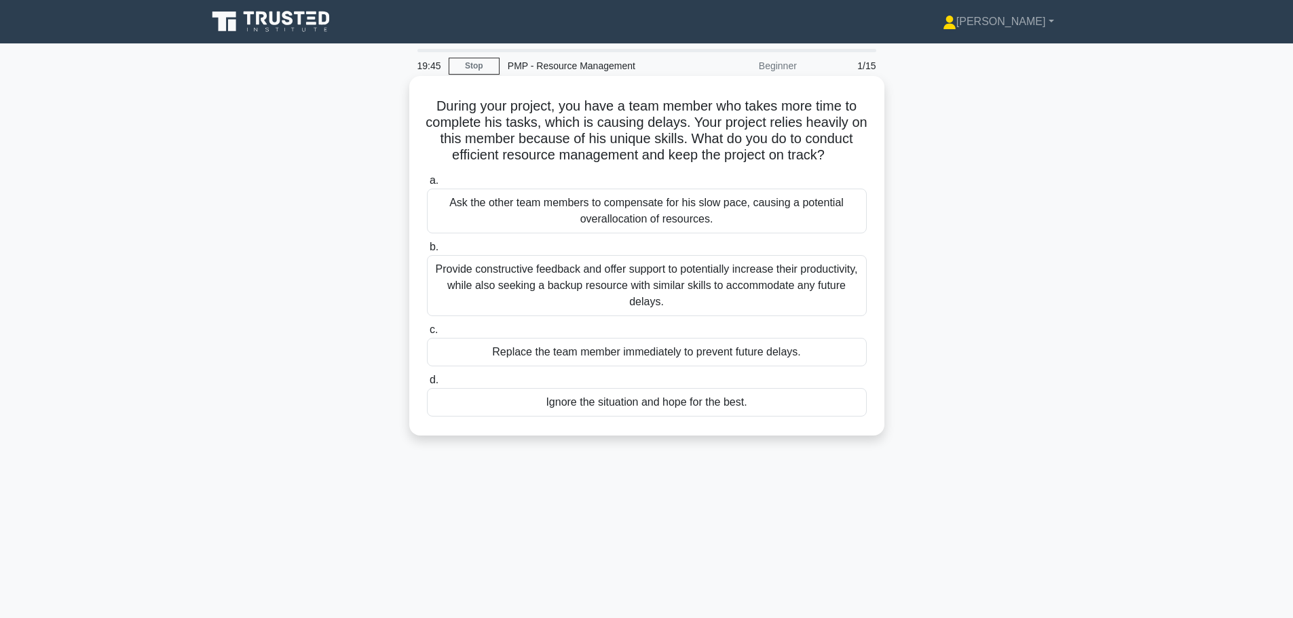
click at [549, 303] on div "Provide constructive feedback and offer support to potentially increase their p…" at bounding box center [647, 285] width 440 height 61
click at [427, 252] on input "b. Provide constructive feedback and offer support to potentially increase thei…" at bounding box center [427, 247] width 0 height 9
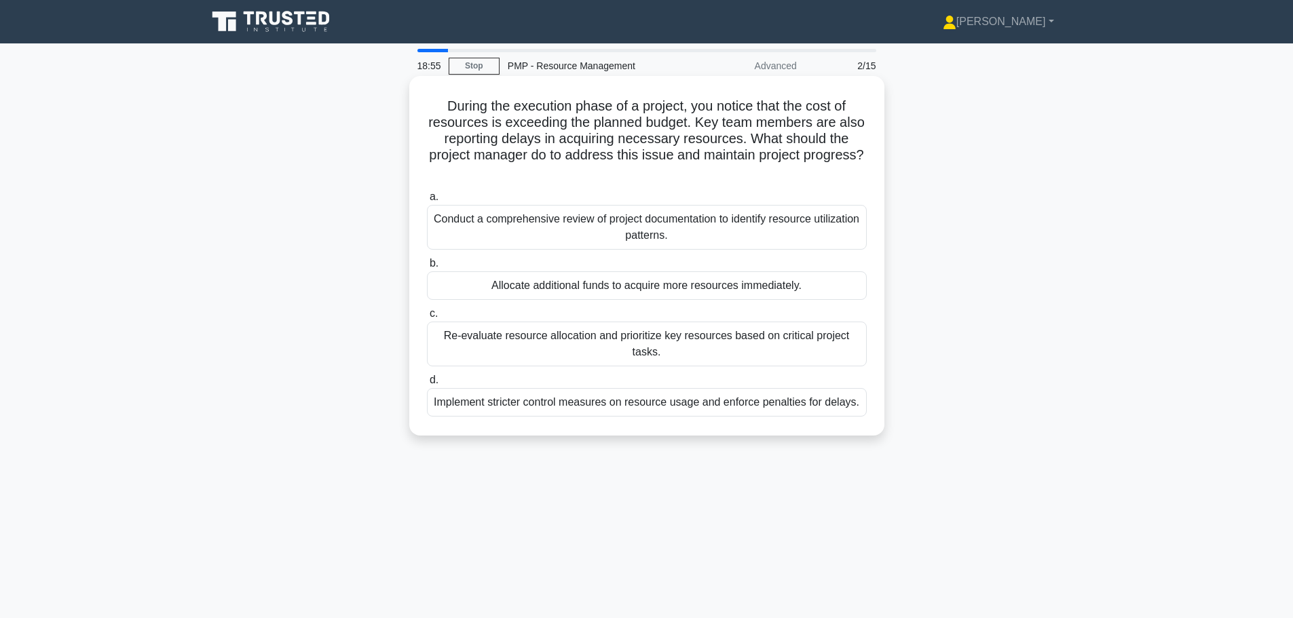
click at [629, 352] on div "Re-evaluate resource allocation and prioritize key resources based on critical …" at bounding box center [647, 344] width 440 height 45
click at [427, 318] on input "c. Re-evaluate resource allocation and prioritize key resources based on critic…" at bounding box center [427, 314] width 0 height 9
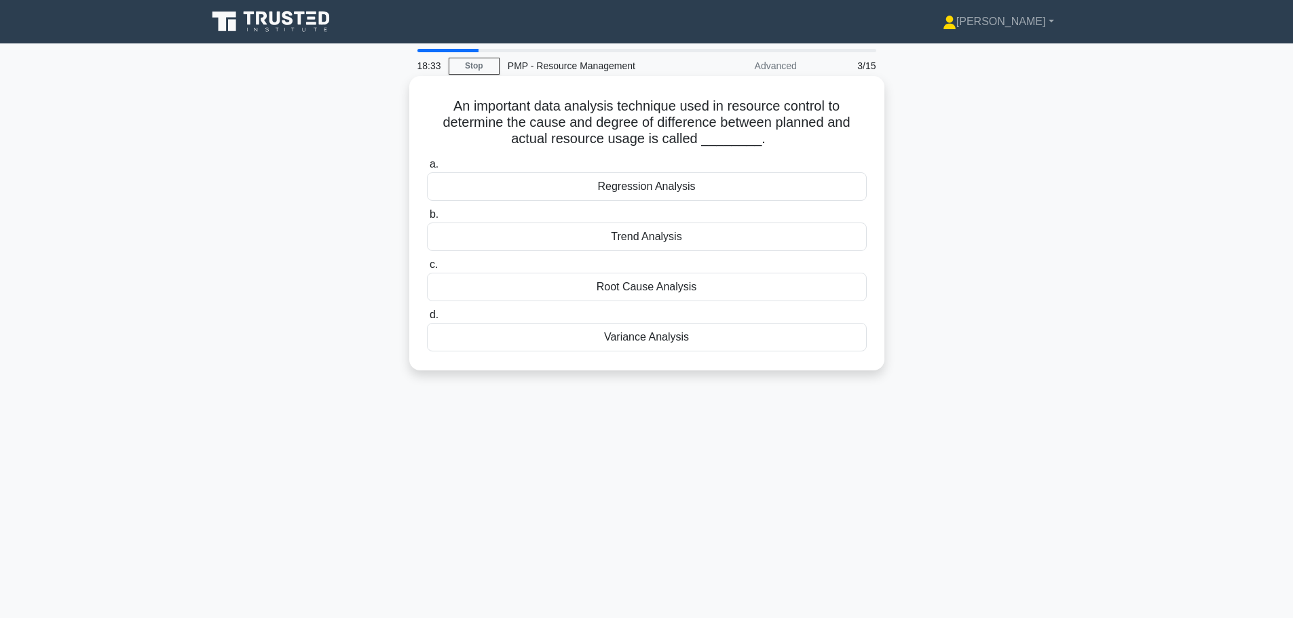
click at [587, 339] on div "Variance Analysis" at bounding box center [647, 337] width 440 height 29
click at [427, 320] on input "d. Variance Analysis" at bounding box center [427, 315] width 0 height 9
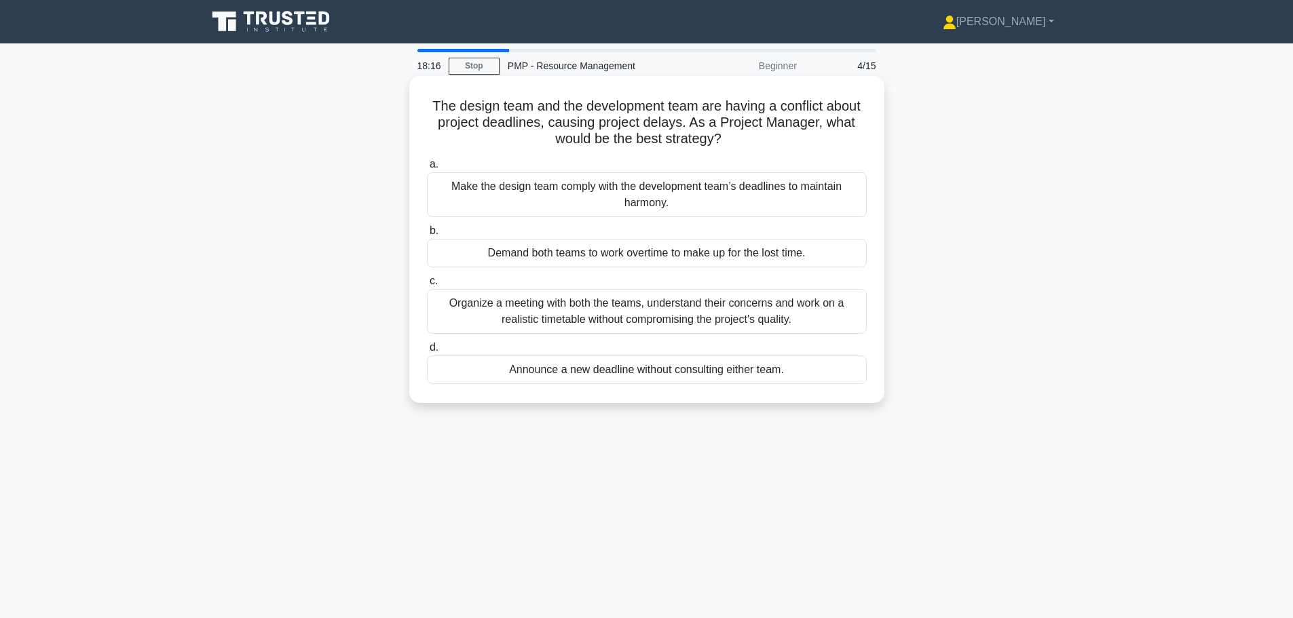
click at [574, 305] on div "Organize a meeting with both the teams, understand their concerns and work on a…" at bounding box center [647, 311] width 440 height 45
click at [427, 286] on input "c. Organize a meeting with both the teams, understand their concerns and work o…" at bounding box center [427, 281] width 0 height 9
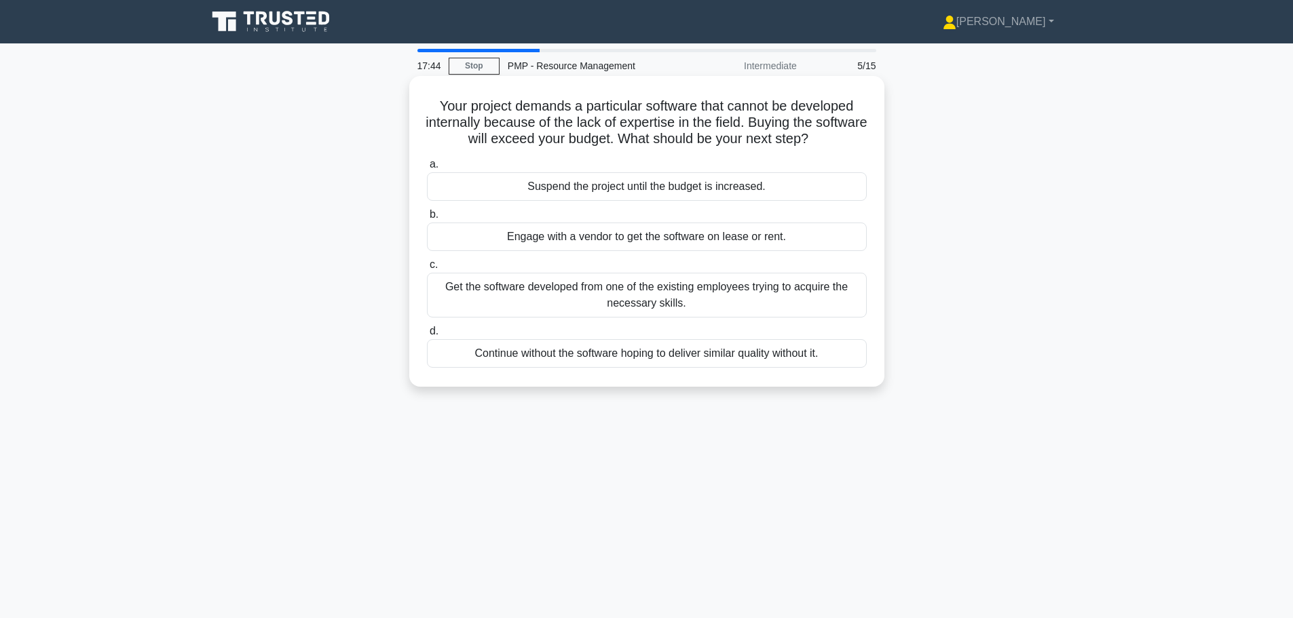
click at [568, 237] on div "Engage with a vendor to get the software on lease or rent." at bounding box center [647, 237] width 440 height 29
click at [427, 219] on input "b. Engage with a vendor to get the software on lease or rent." at bounding box center [427, 214] width 0 height 9
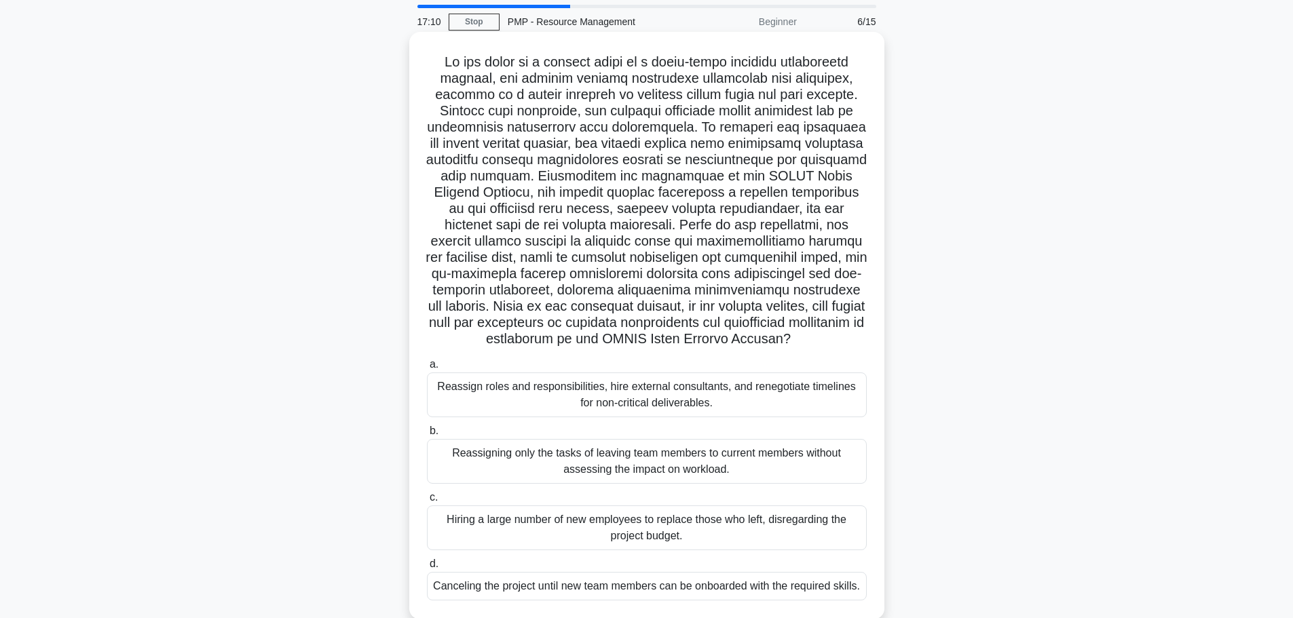
scroll to position [68, 0]
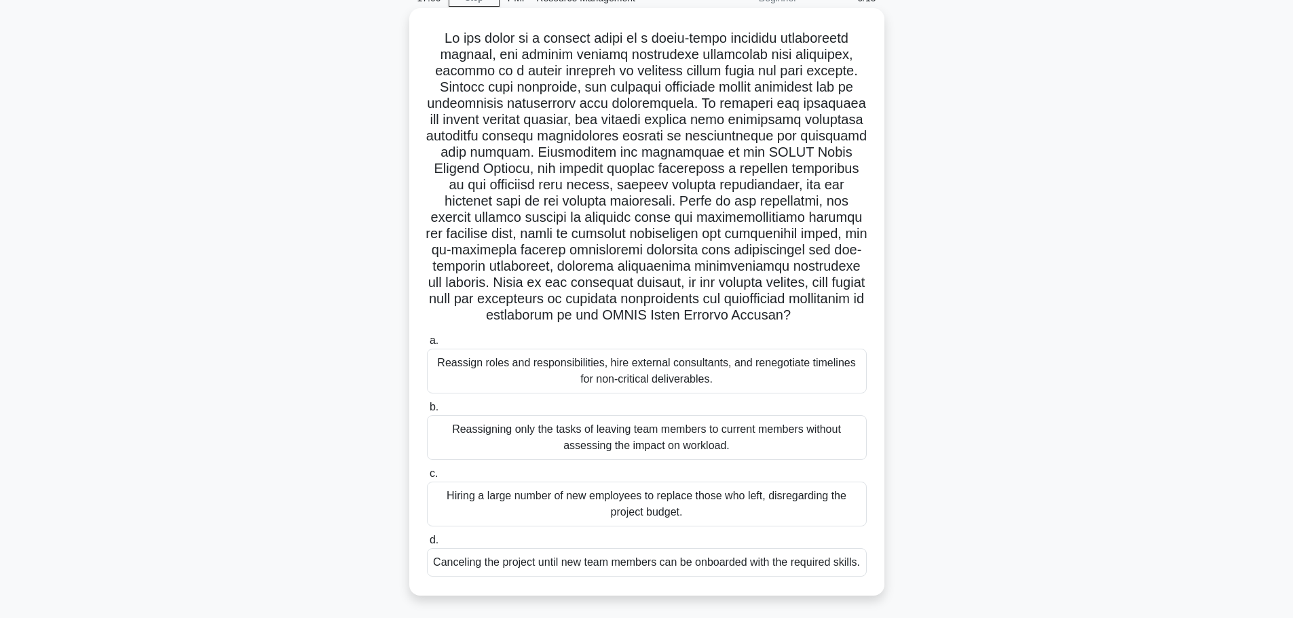
click at [551, 385] on div "Reassign roles and responsibilities, hire external consultants, and renegotiate…" at bounding box center [647, 371] width 440 height 45
click at [427, 346] on input "a. Reassign roles and responsibilities, hire external consultants, and renegoti…" at bounding box center [427, 341] width 0 height 9
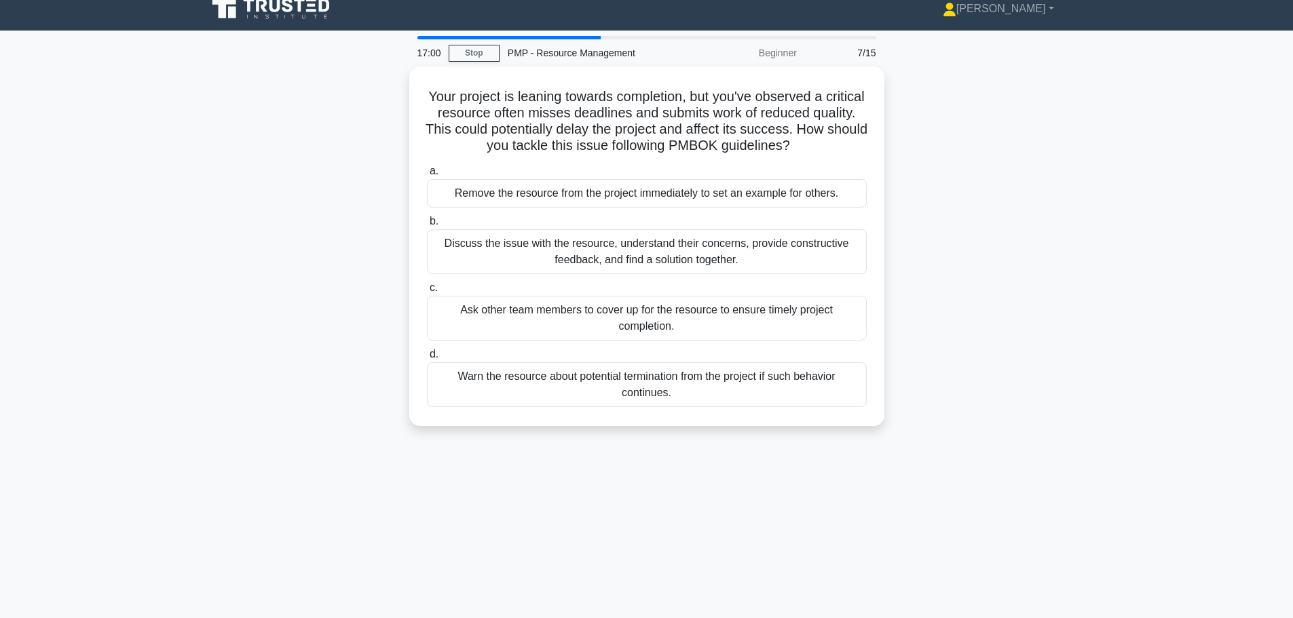
scroll to position [0, 0]
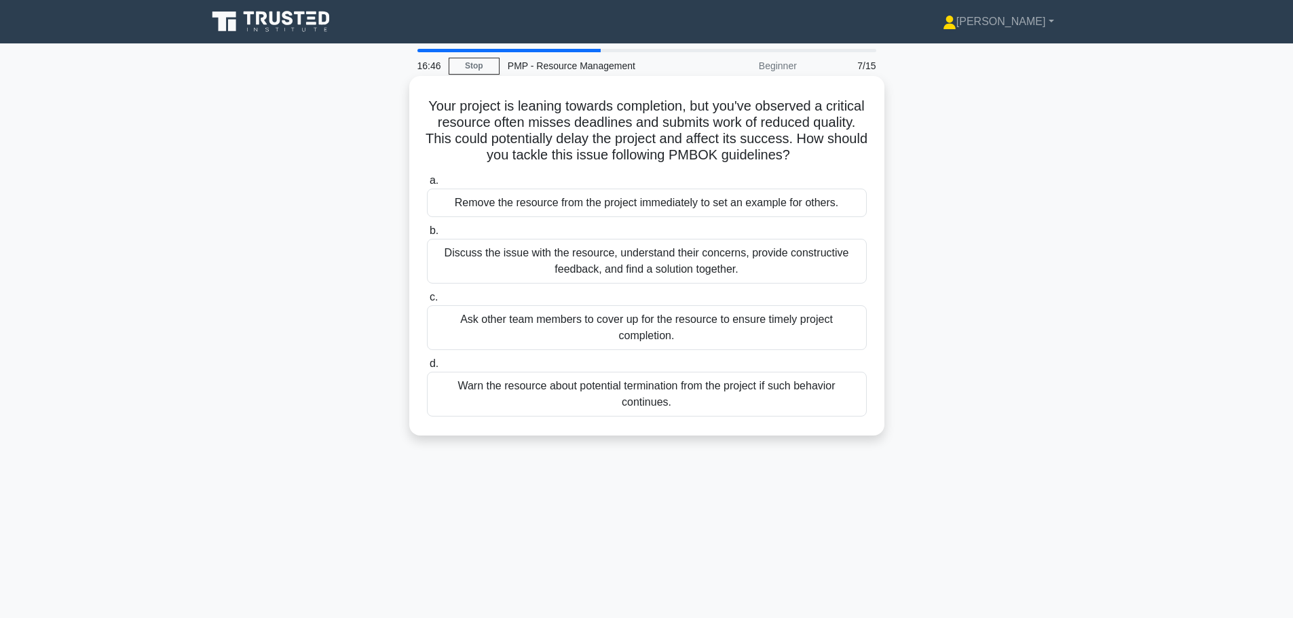
click at [595, 272] on div "Discuss the issue with the resource, understand their concerns, provide constru…" at bounding box center [647, 261] width 440 height 45
click at [427, 236] on input "b. Discuss the issue with the resource, understand their concerns, provide cons…" at bounding box center [427, 231] width 0 height 9
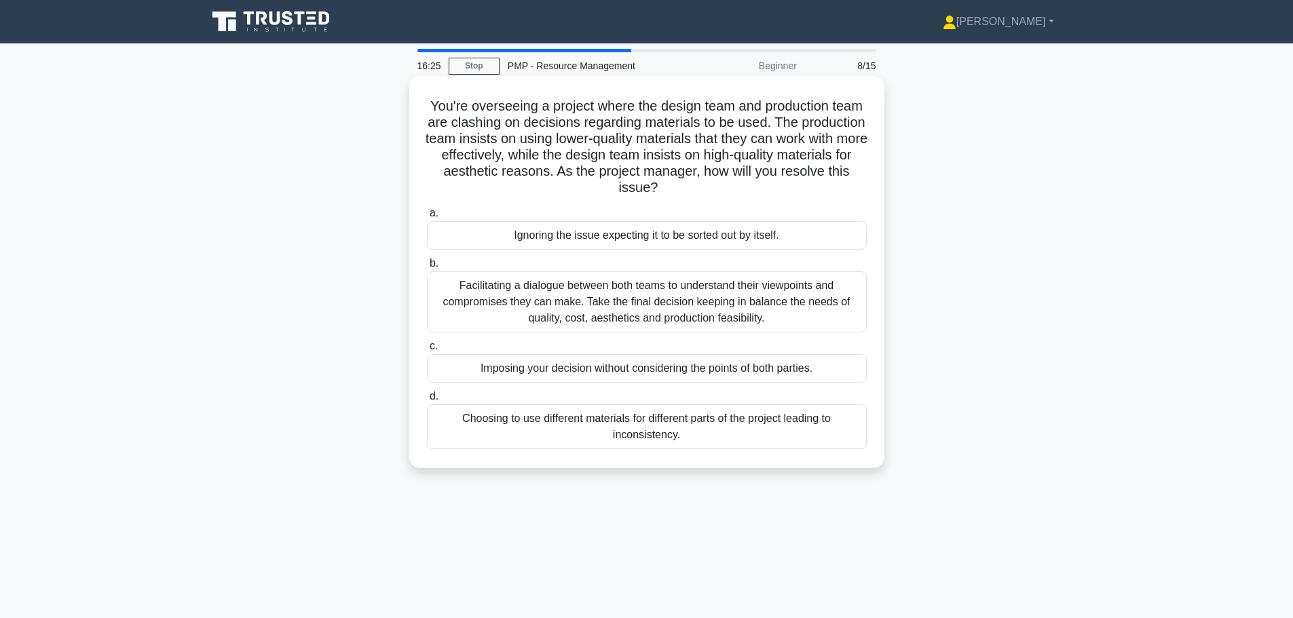
click at [596, 301] on div "Facilitating a dialogue between both teams to understand their viewpoints and c…" at bounding box center [647, 302] width 440 height 61
click at [427, 268] on input "b. Facilitating a dialogue between both teams to understand their viewpoints an…" at bounding box center [427, 263] width 0 height 9
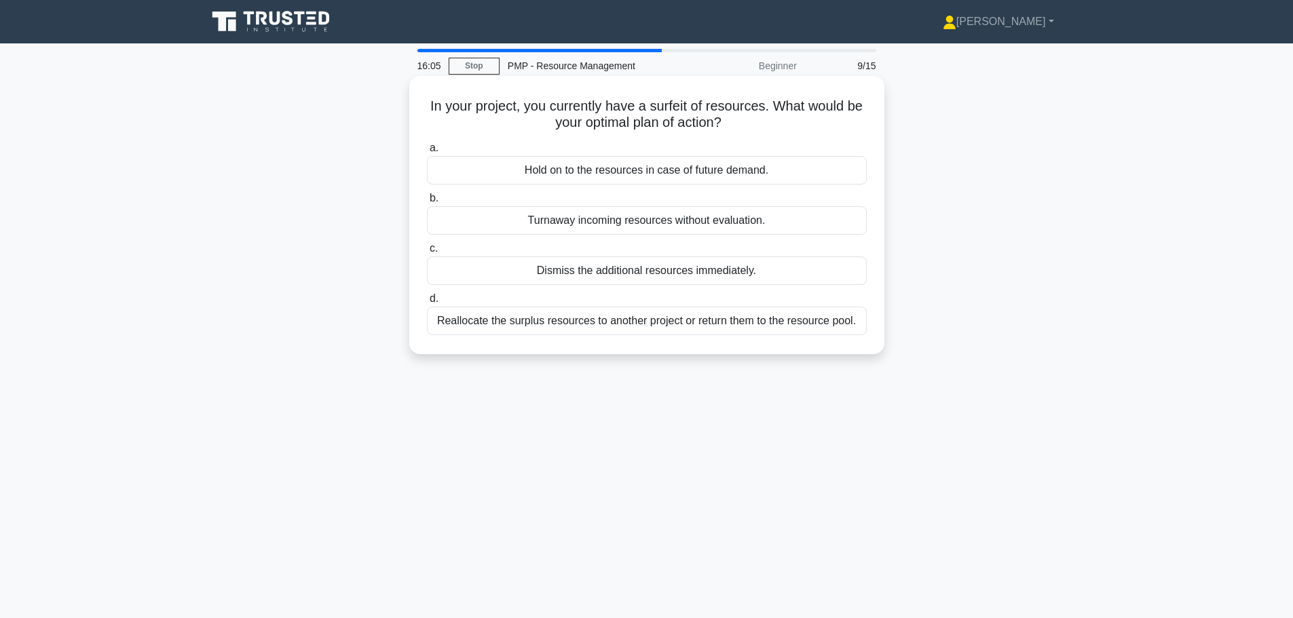
click at [595, 325] on div "Reallocate the surplus resources to another project or return them to the resou…" at bounding box center [647, 321] width 440 height 29
click at [427, 303] on input "d. Reallocate the surplus resources to another project or return them to the re…" at bounding box center [427, 299] width 0 height 9
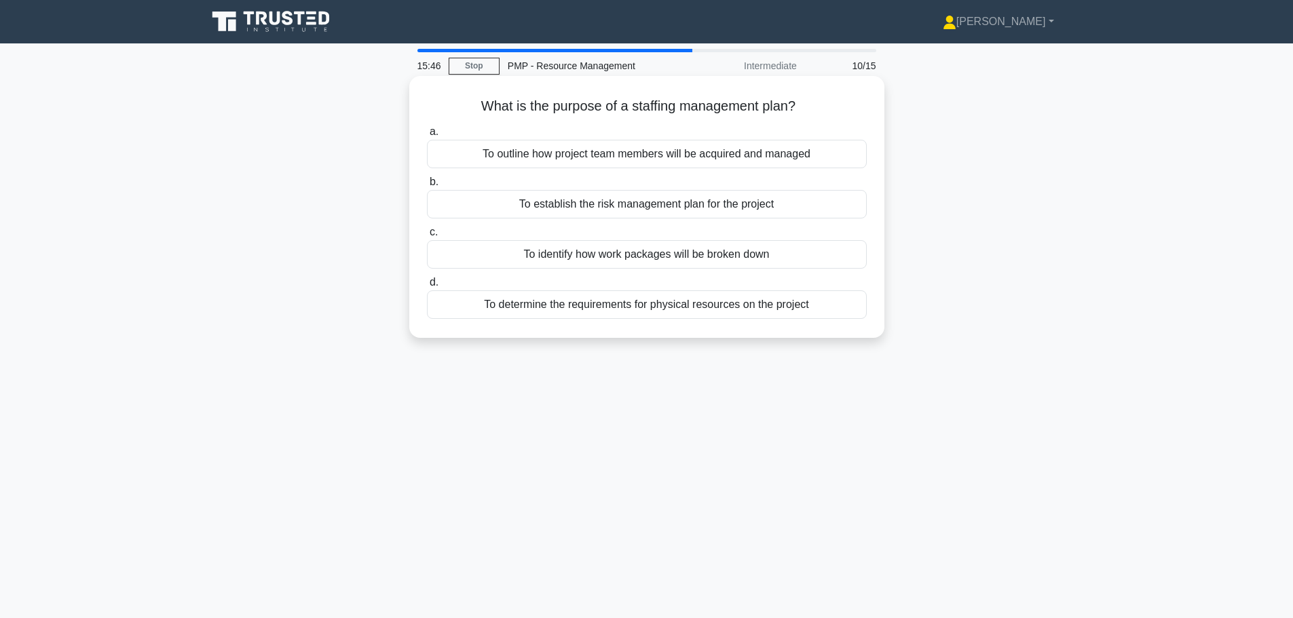
click at [608, 153] on div "To outline how project team members will be acquired and managed" at bounding box center [647, 154] width 440 height 29
click at [427, 136] on input "a. To outline how project team members will be acquired and managed" at bounding box center [427, 132] width 0 height 9
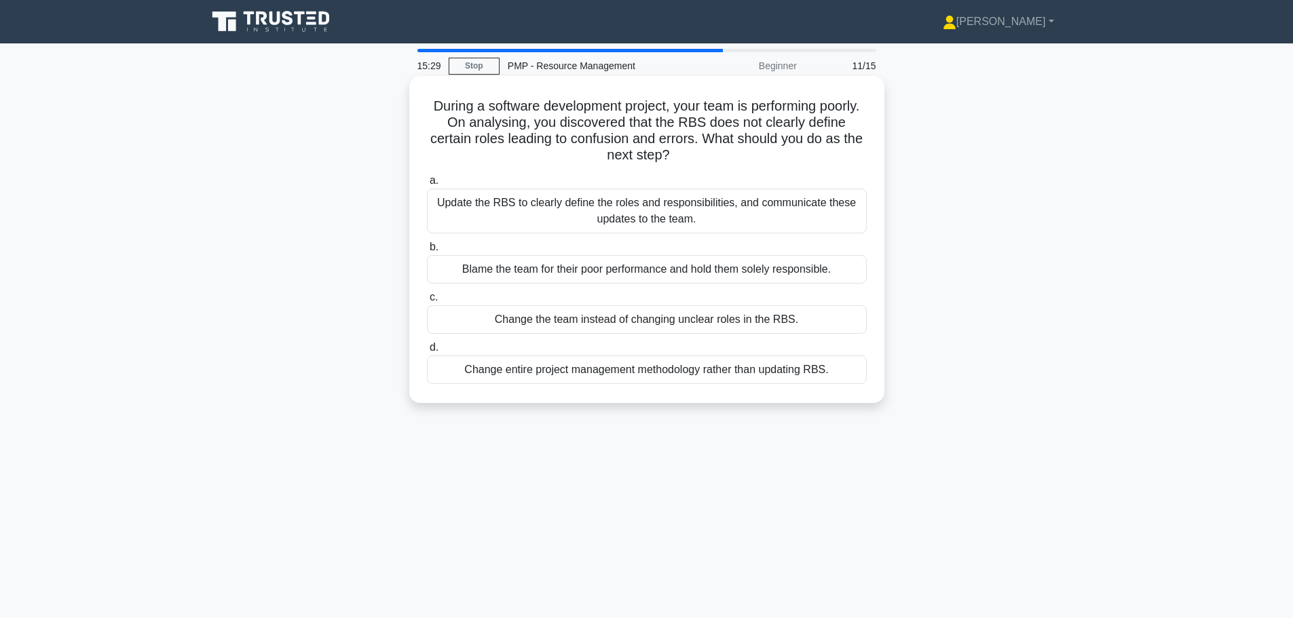
click at [572, 212] on div "Update the RBS to clearly define the roles and responsibilities, and communicat…" at bounding box center [647, 211] width 440 height 45
click at [427, 185] on input "a. Update the RBS to clearly define the roles and responsibilities, and communi…" at bounding box center [427, 181] width 0 height 9
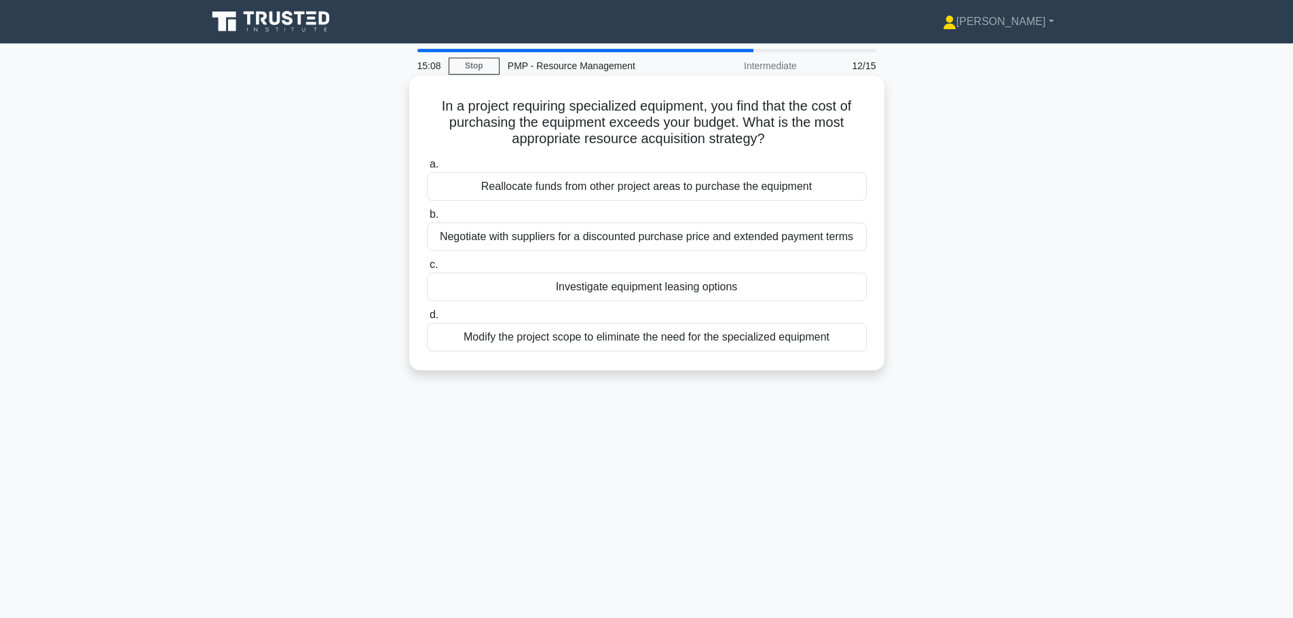
click at [587, 290] on div "Investigate equipment leasing options" at bounding box center [647, 287] width 440 height 29
click at [427, 270] on input "c. Investigate equipment leasing options" at bounding box center [427, 265] width 0 height 9
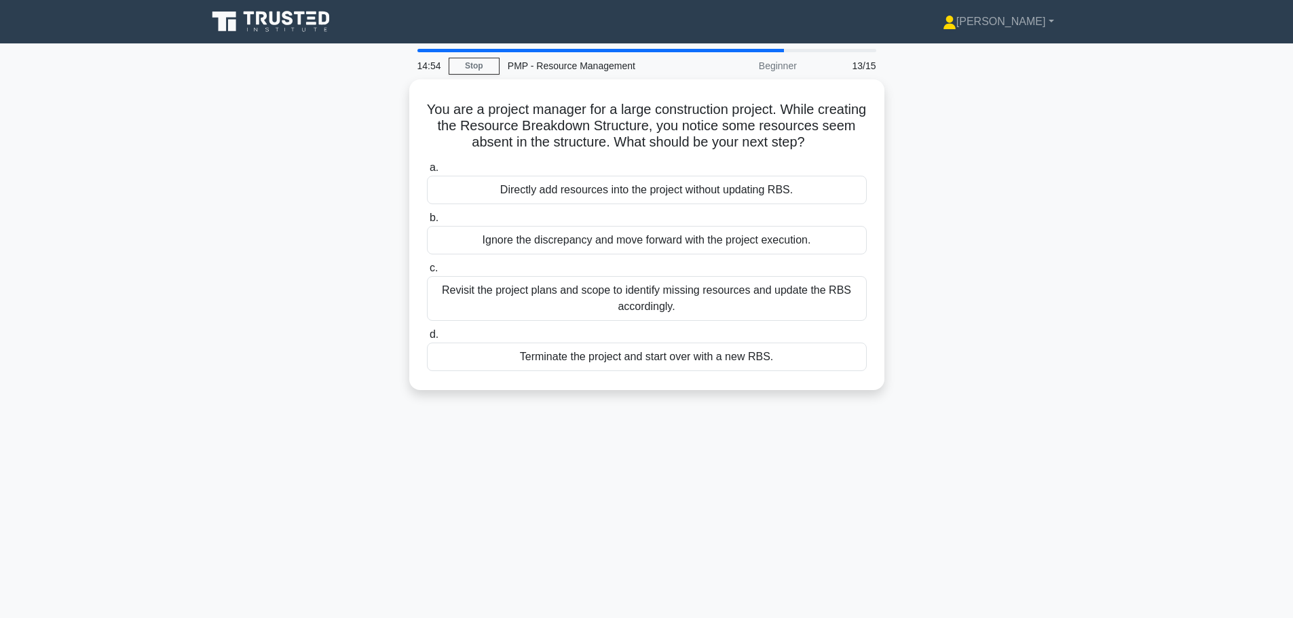
click at [587, 290] on div "Revisit the project plans and scope to identify missing resources and update th…" at bounding box center [647, 298] width 440 height 45
click at [427, 273] on input "c. Revisit the project plans and scope to identify missing resources and update…" at bounding box center [427, 268] width 0 height 9
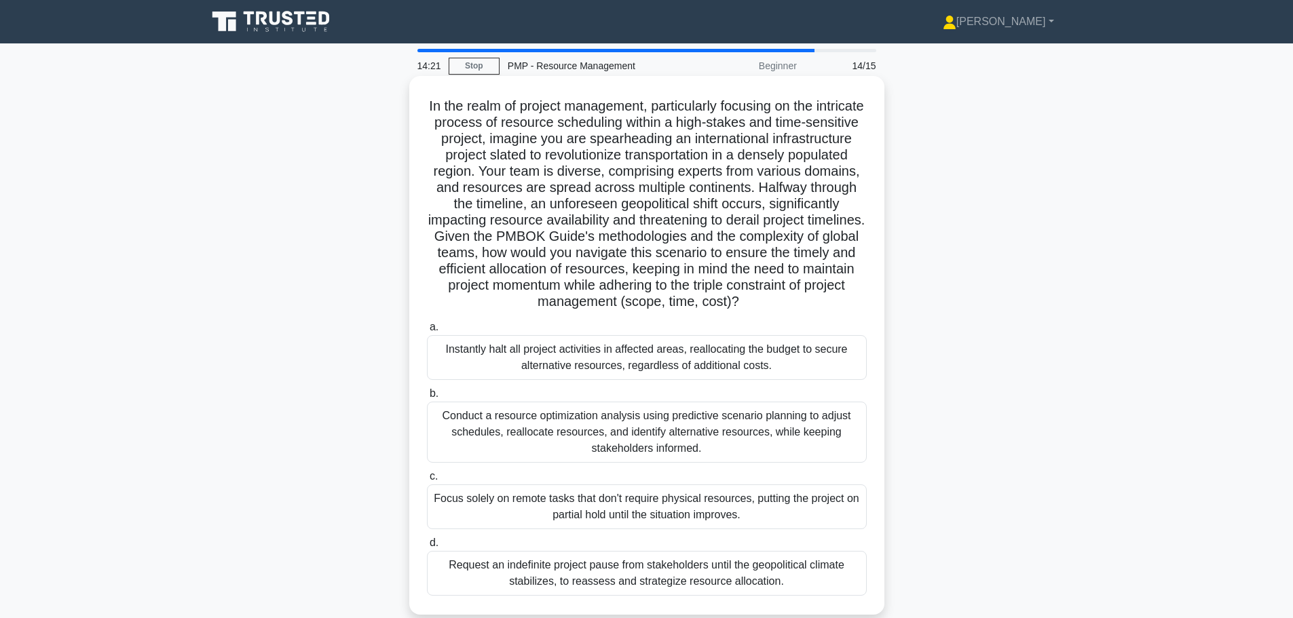
click at [603, 443] on div "Conduct a resource optimization analysis using predictive scenario planning to …" at bounding box center [647, 432] width 440 height 61
click at [427, 398] on input "b. Conduct a resource optimization analysis using predictive scenario planning …" at bounding box center [427, 394] width 0 height 9
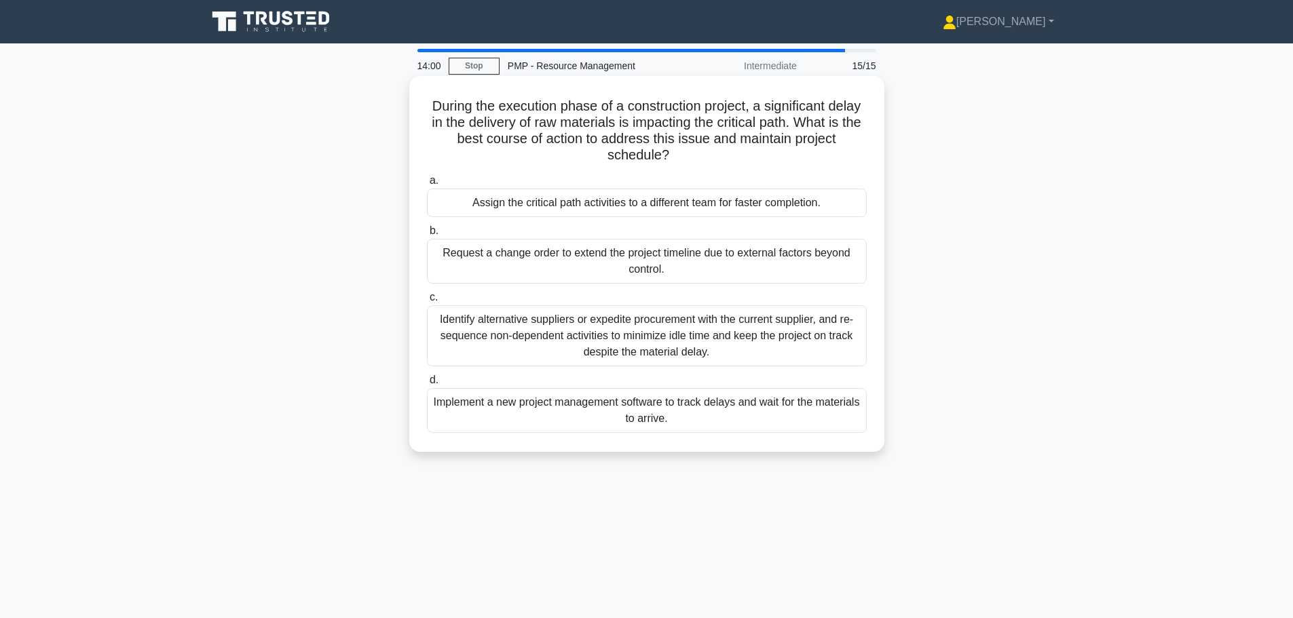
click at [657, 351] on div "Identify alternative suppliers or expedite procurement with the current supplie…" at bounding box center [647, 335] width 440 height 61
click at [427, 302] on input "c. Identify alternative suppliers or expedite procurement with the current supp…" at bounding box center [427, 297] width 0 height 9
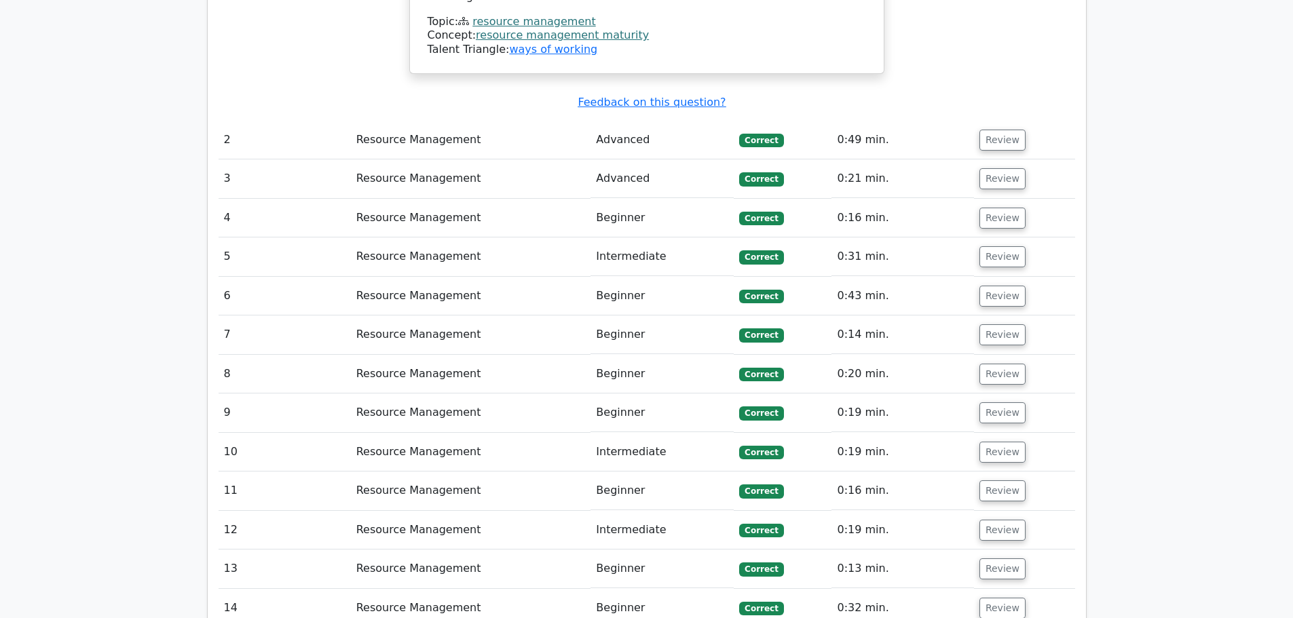
scroll to position [1691, 0]
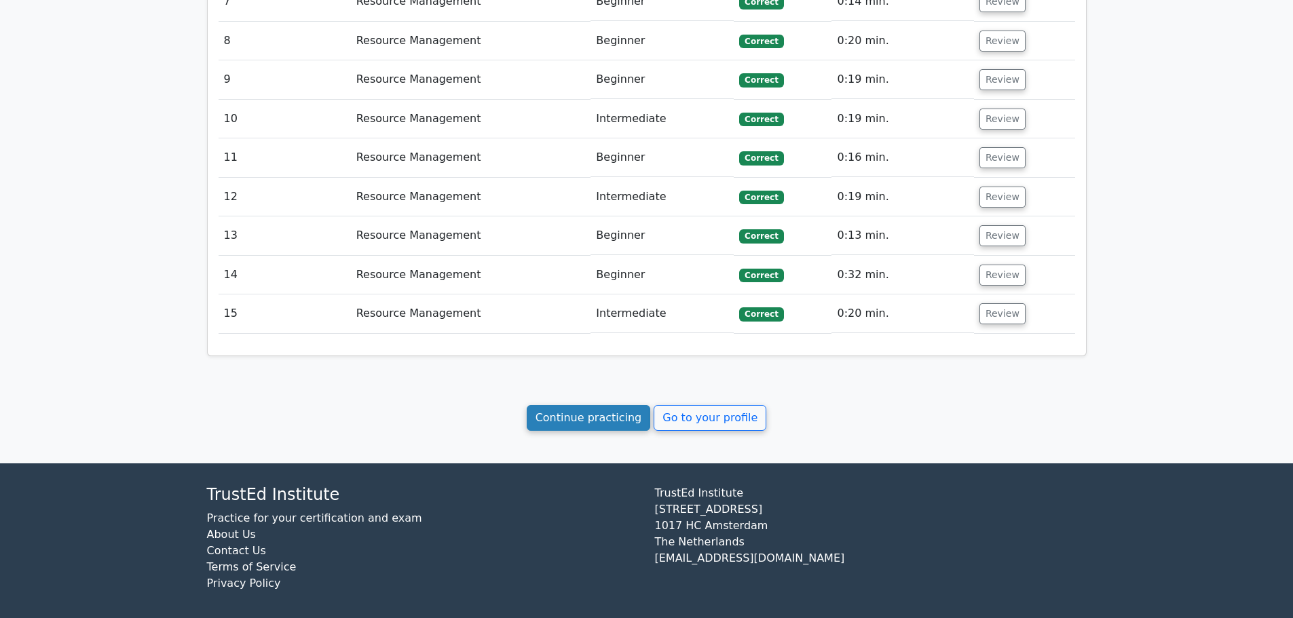
click at [576, 413] on link "Continue practicing" at bounding box center [589, 418] width 124 height 26
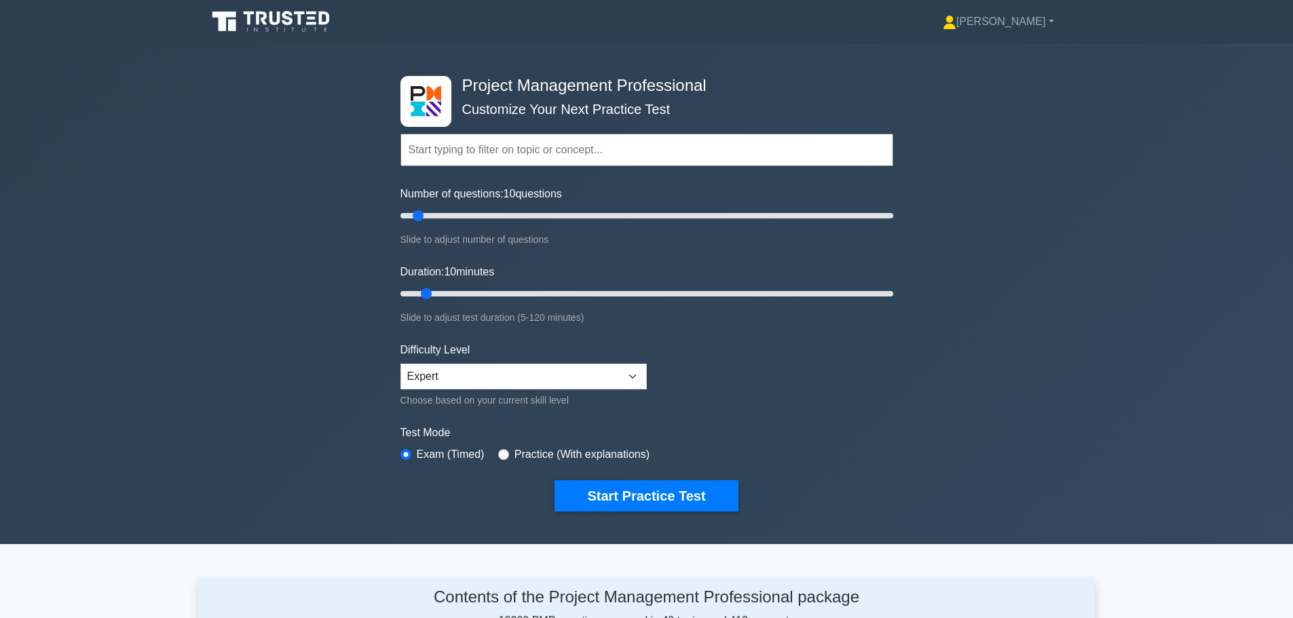
click at [484, 147] on input "text" at bounding box center [647, 150] width 493 height 33
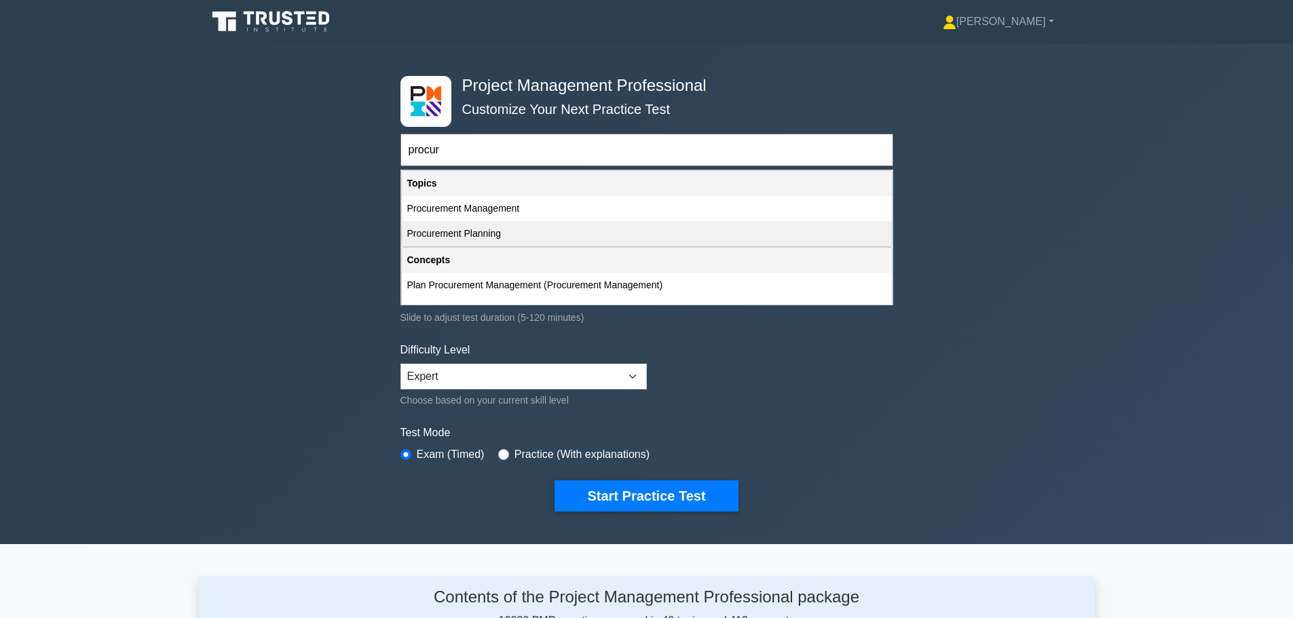
click at [487, 231] on div "Procurement Planning" at bounding box center [647, 233] width 490 height 25
type input "Procurement Planning"
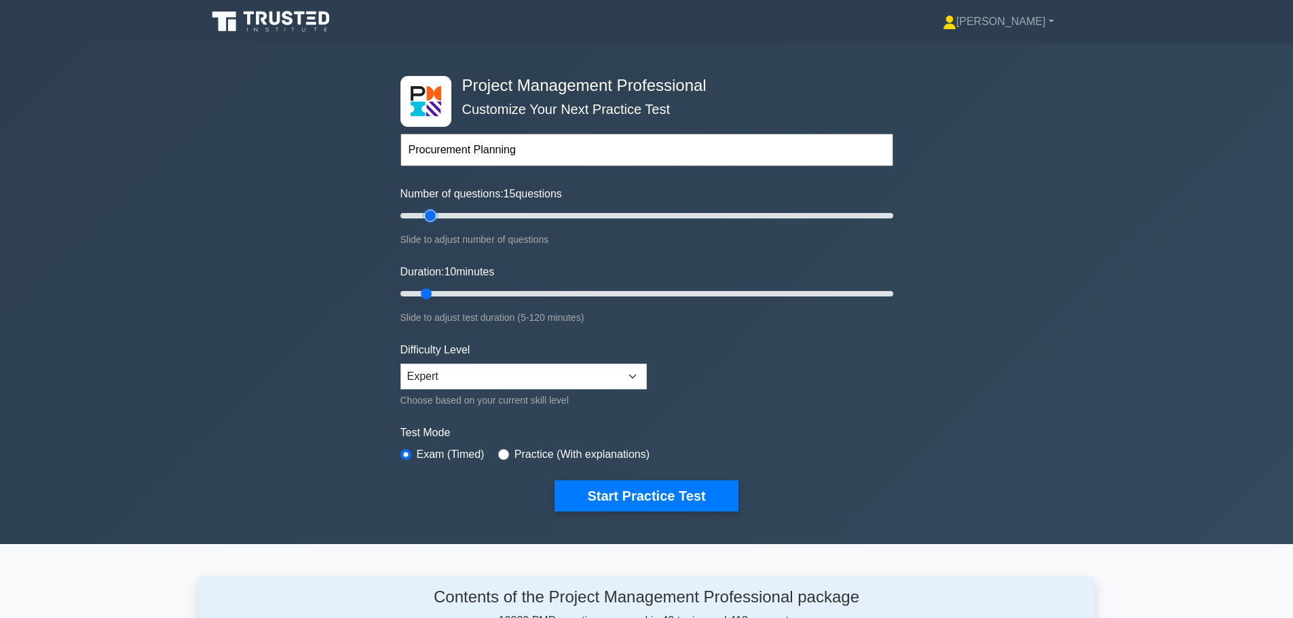
drag, startPoint x: 418, startPoint y: 217, endPoint x: 432, endPoint y: 217, distance: 13.6
type input "15"
click at [432, 217] on input "Number of questions: 15 questions" at bounding box center [647, 216] width 493 height 16
drag, startPoint x: 426, startPoint y: 297, endPoint x: 439, endPoint y: 297, distance: 12.9
type input "15"
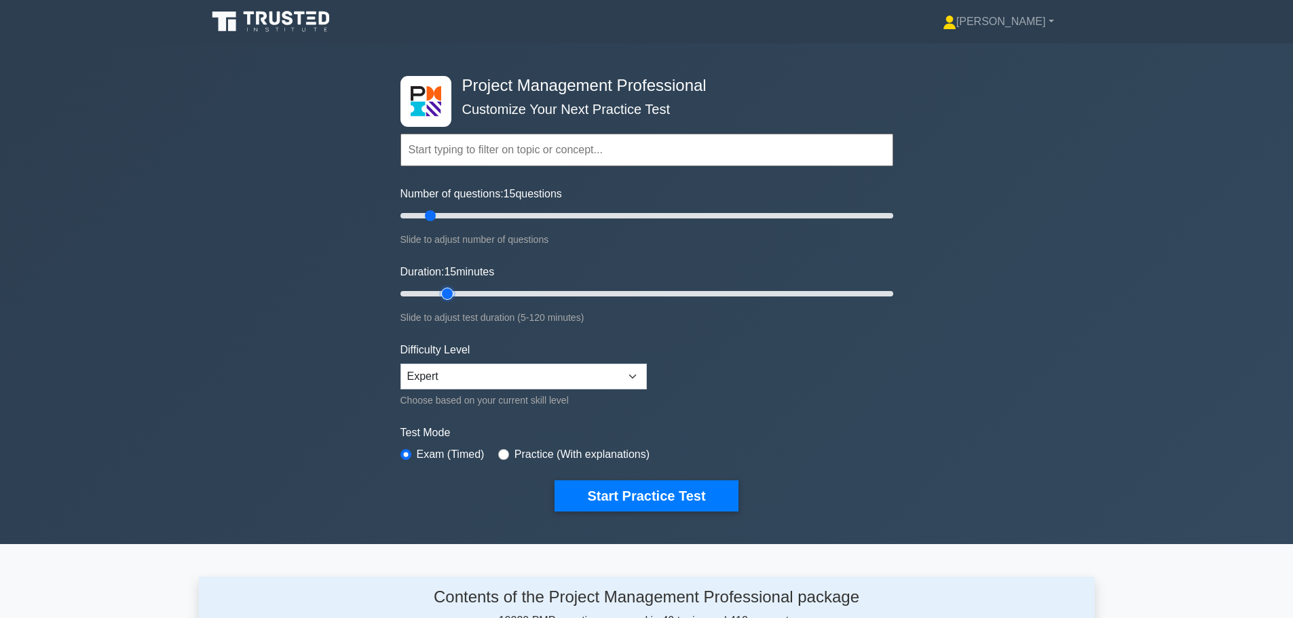
click at [439, 297] on input "Duration: 15 minutes" at bounding box center [647, 294] width 493 height 16
click at [632, 496] on button "Start Practice Test" at bounding box center [646, 496] width 183 height 31
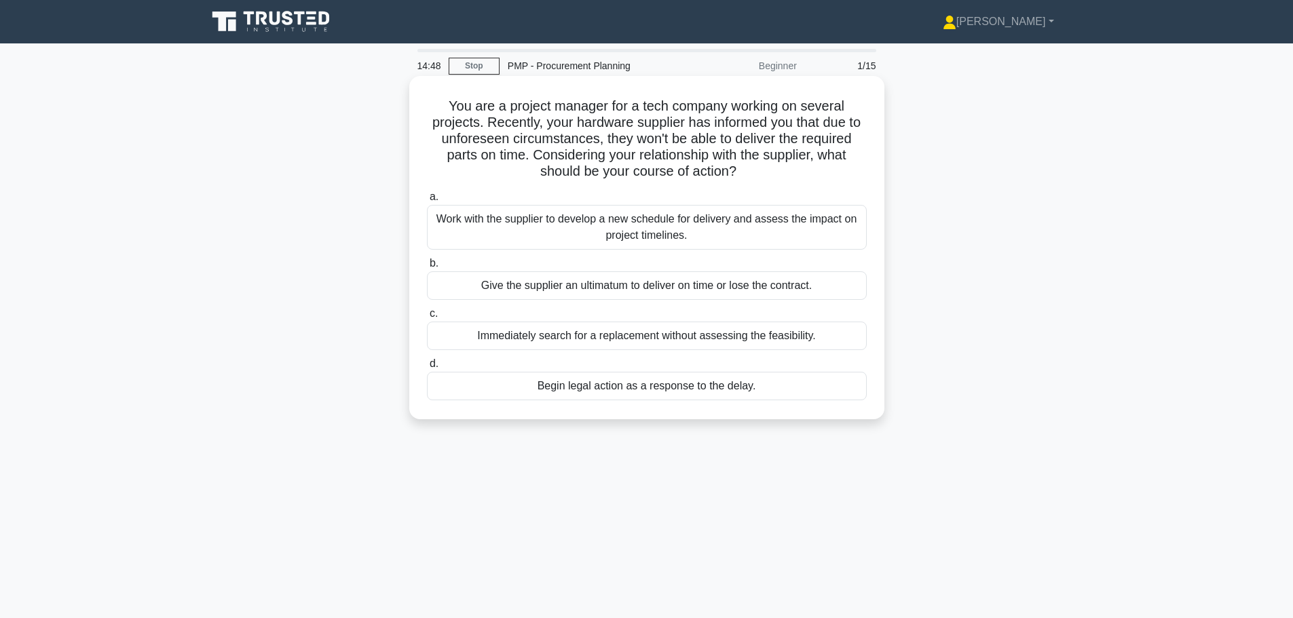
click at [567, 225] on div "Work with the supplier to develop a new schedule for delivery and assess the im…" at bounding box center [647, 227] width 440 height 45
click at [427, 202] on input "a. Work with the supplier to develop a new schedule for delivery and assess the…" at bounding box center [427, 197] width 0 height 9
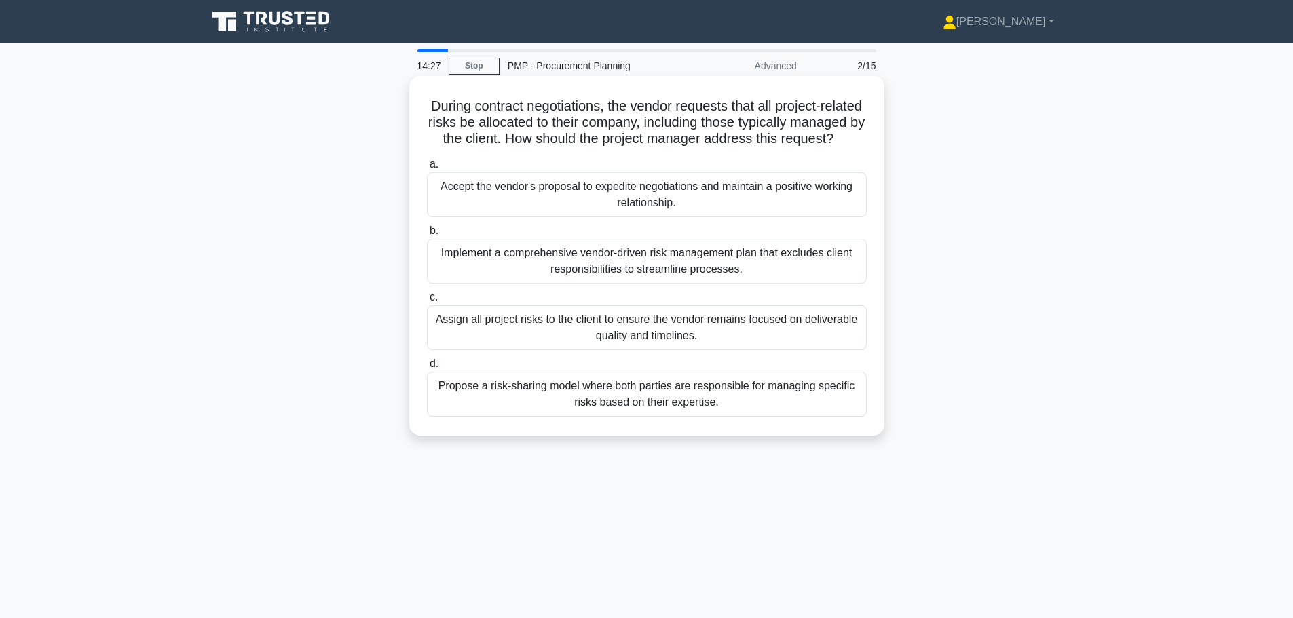
click at [627, 413] on div "Propose a risk-sharing model where both parties are responsible for managing sp…" at bounding box center [647, 394] width 440 height 45
click at [427, 369] on input "d. Propose a risk-sharing model where both parties are responsible for managing…" at bounding box center [427, 364] width 0 height 9
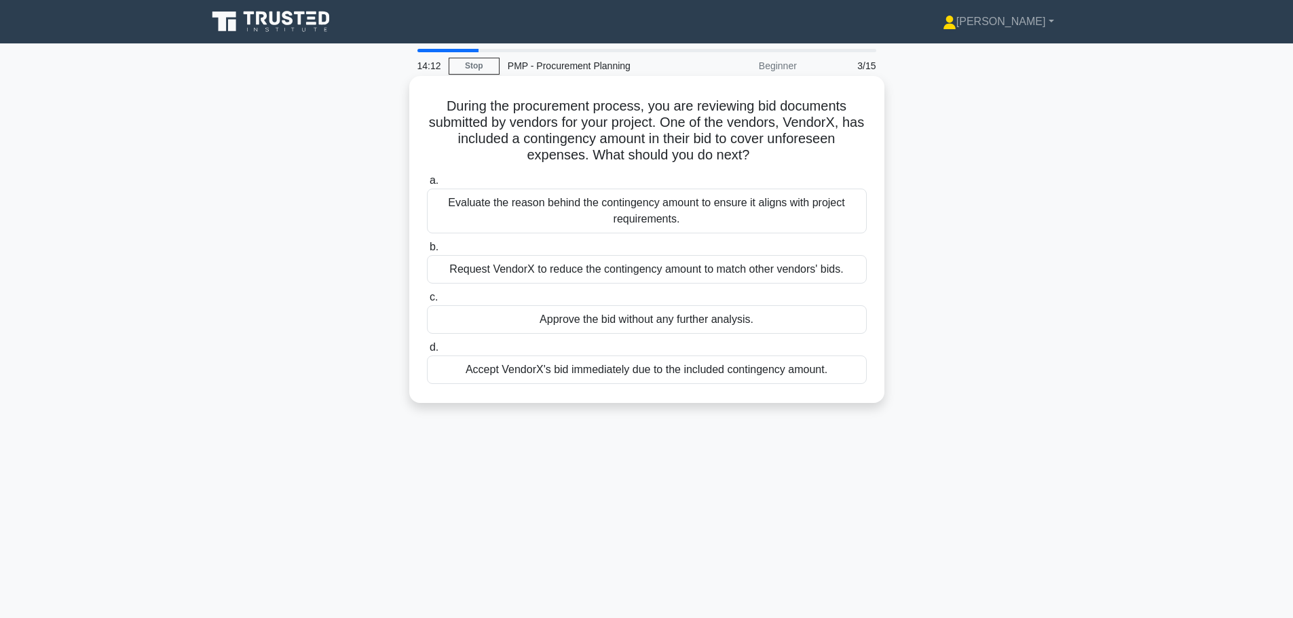
click at [586, 206] on div "Evaluate the reason behind the contingency amount to ensure it aligns with proj…" at bounding box center [647, 211] width 440 height 45
click at [427, 185] on input "a. Evaluate the reason behind the contingency amount to ensure it aligns with p…" at bounding box center [427, 181] width 0 height 9
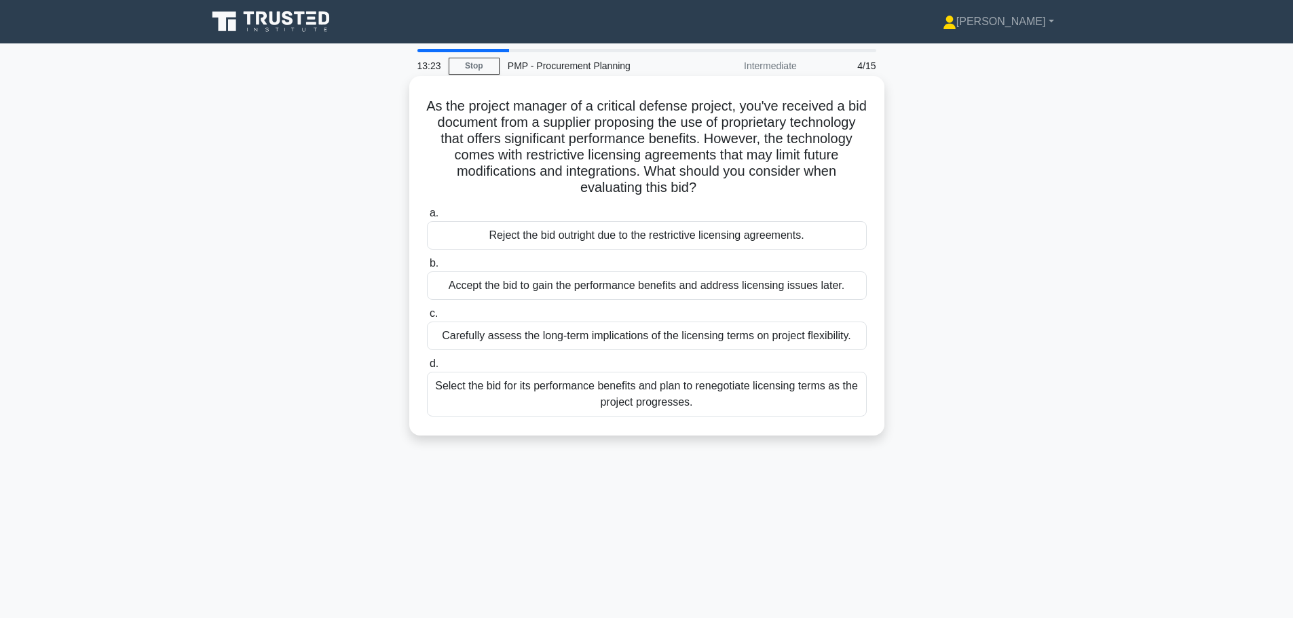
click at [653, 333] on div "Carefully assess the long-term implications of the licensing terms on project f…" at bounding box center [647, 336] width 440 height 29
click at [427, 318] on input "c. Carefully assess the long-term implications of the licensing terms on projec…" at bounding box center [427, 314] width 0 height 9
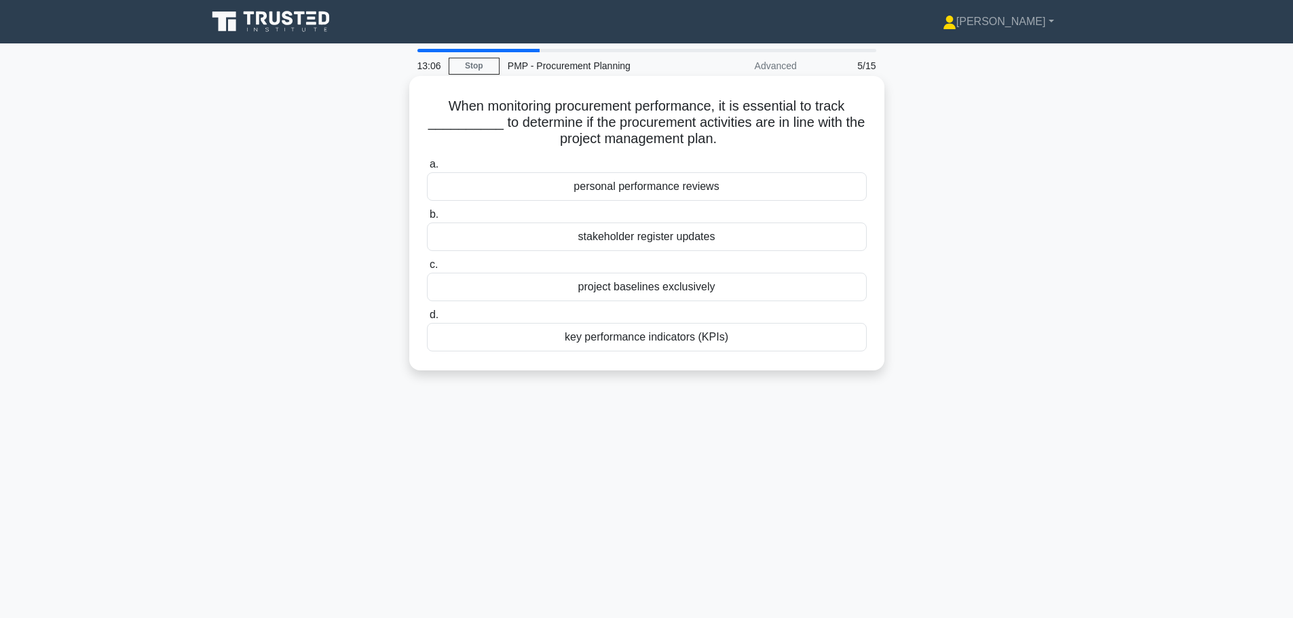
click at [655, 337] on div "key performance indicators (KPIs)" at bounding box center [647, 337] width 440 height 29
click at [427, 320] on input "d. key performance indicators (KPIs)" at bounding box center [427, 315] width 0 height 9
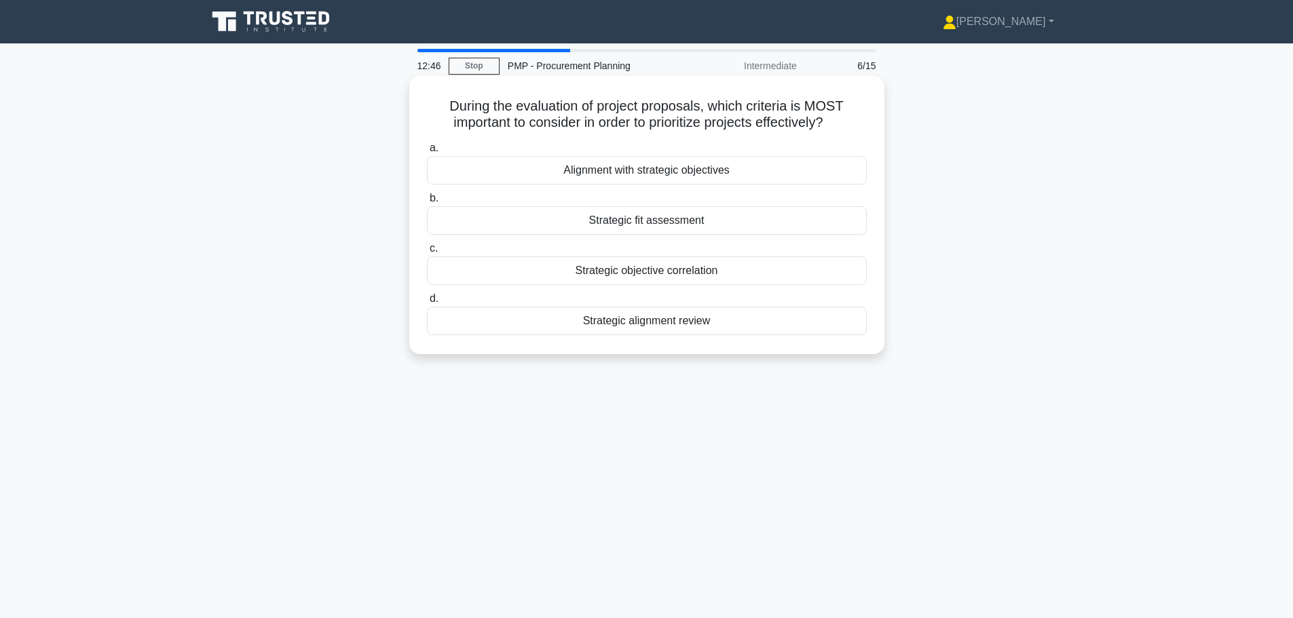
click at [669, 172] on div "Alignment with strategic objectives" at bounding box center [647, 170] width 440 height 29
click at [427, 153] on input "a. Alignment with strategic objectives" at bounding box center [427, 148] width 0 height 9
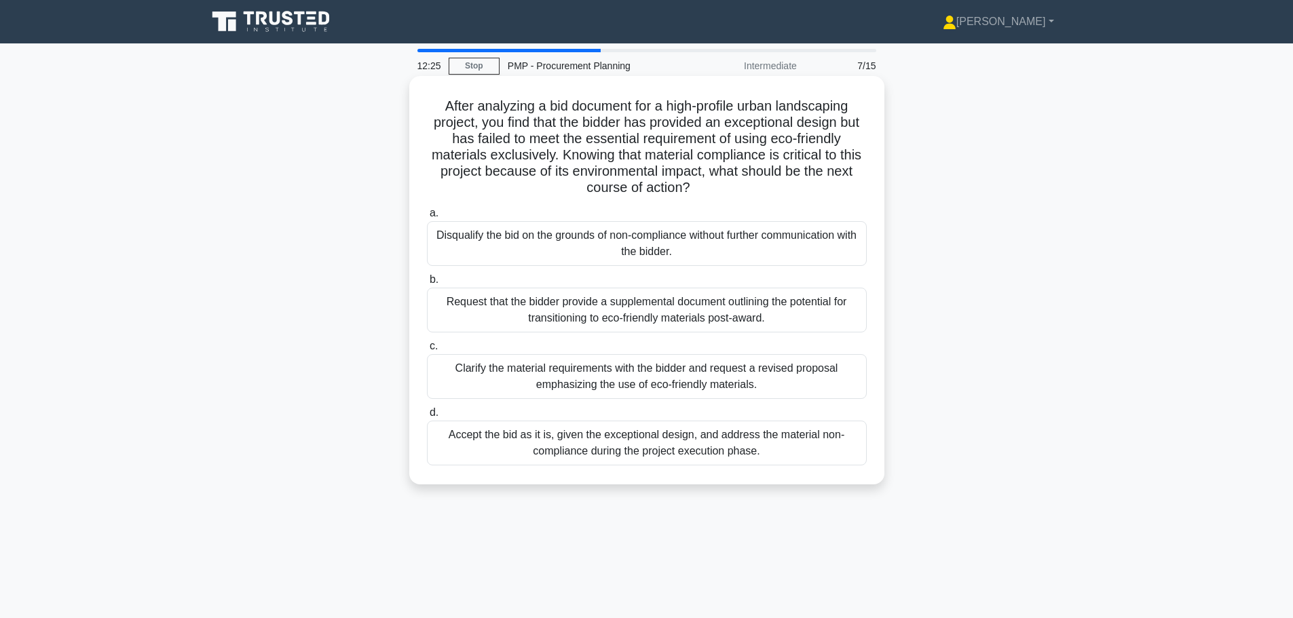
click at [702, 371] on div "Clarify the material requirements with the bidder and request a revised proposa…" at bounding box center [647, 376] width 440 height 45
click at [427, 351] on input "c. Clarify the material requirements with the bidder and request a revised prop…" at bounding box center [427, 346] width 0 height 9
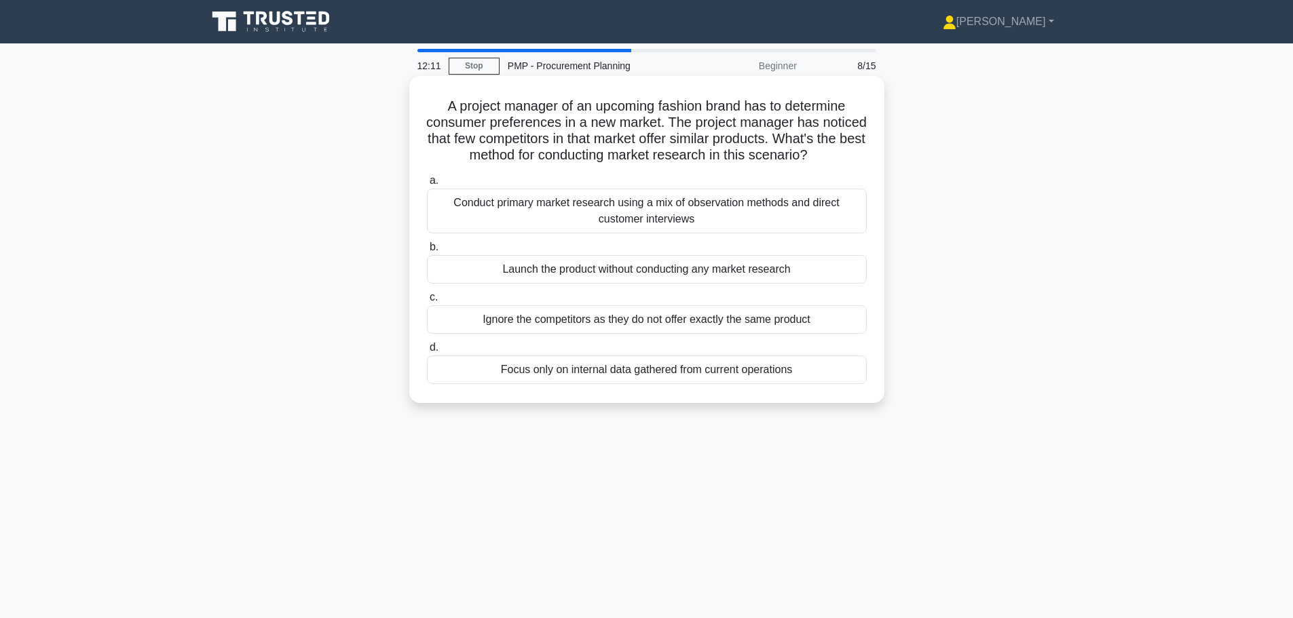
click at [625, 225] on div "Conduct primary market research using a mix of observation methods and direct c…" at bounding box center [647, 211] width 440 height 45
click at [427, 185] on input "a. Conduct primary market research using a mix of observation methods and direc…" at bounding box center [427, 181] width 0 height 9
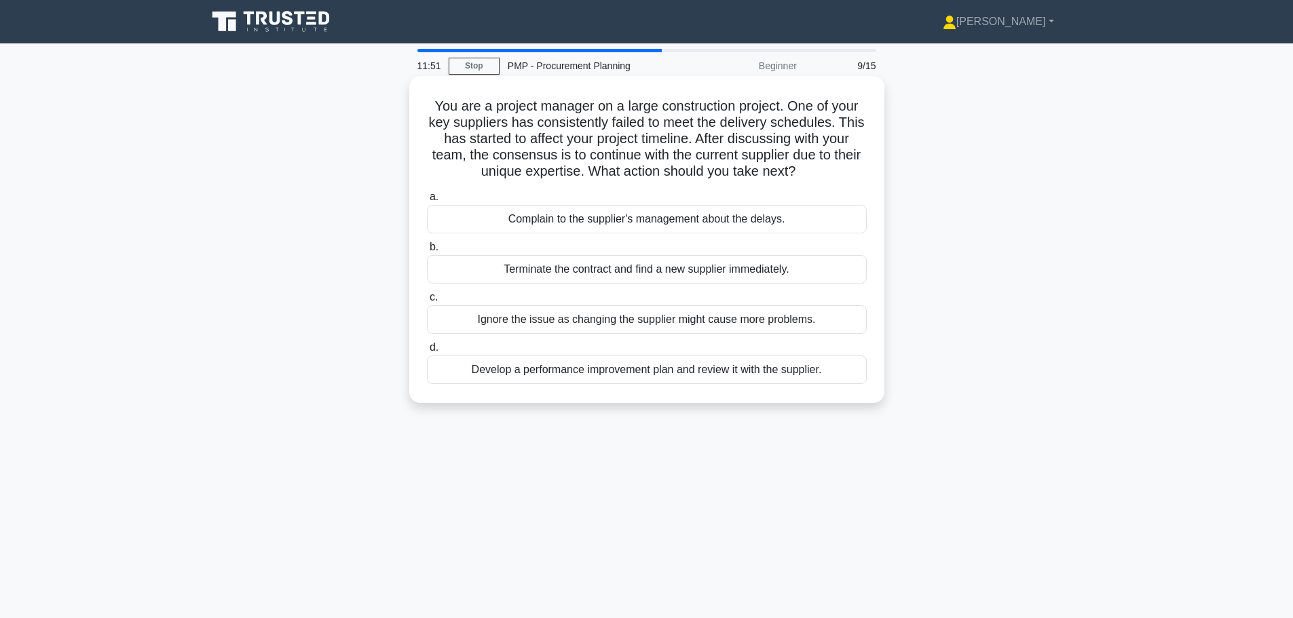
click at [639, 371] on div "Develop a performance improvement plan and review it with the supplier." at bounding box center [647, 370] width 440 height 29
click at [427, 352] on input "d. Develop a performance improvement plan and review it with the supplier." at bounding box center [427, 347] width 0 height 9
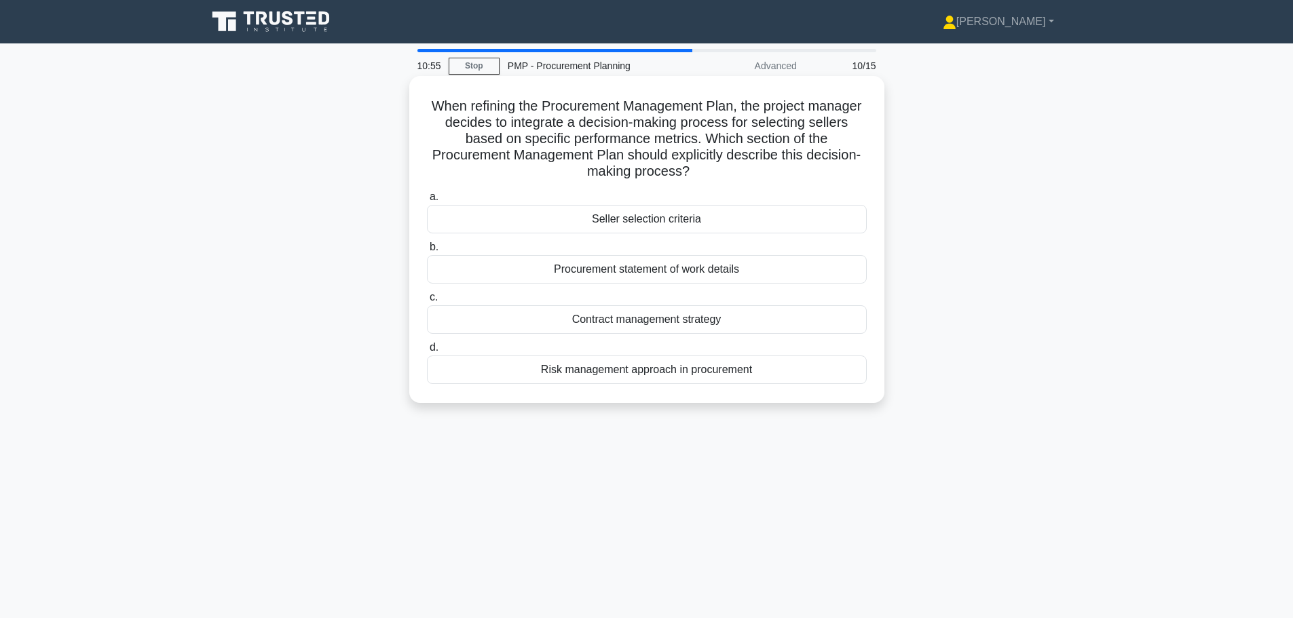
click at [667, 225] on div "Seller selection criteria" at bounding box center [647, 219] width 440 height 29
click at [427, 202] on input "a. Seller selection criteria" at bounding box center [427, 197] width 0 height 9
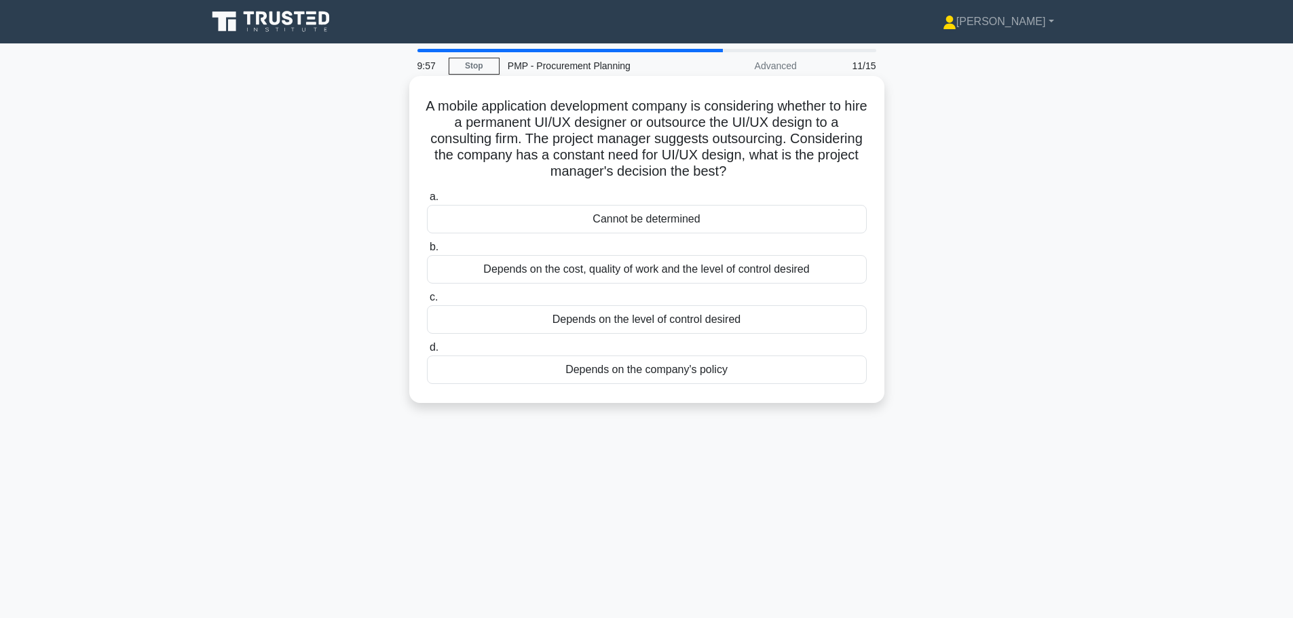
click at [684, 372] on div "Depends on the company's policy" at bounding box center [647, 370] width 440 height 29
click at [427, 352] on input "d. Depends on the company's policy" at bounding box center [427, 347] width 0 height 9
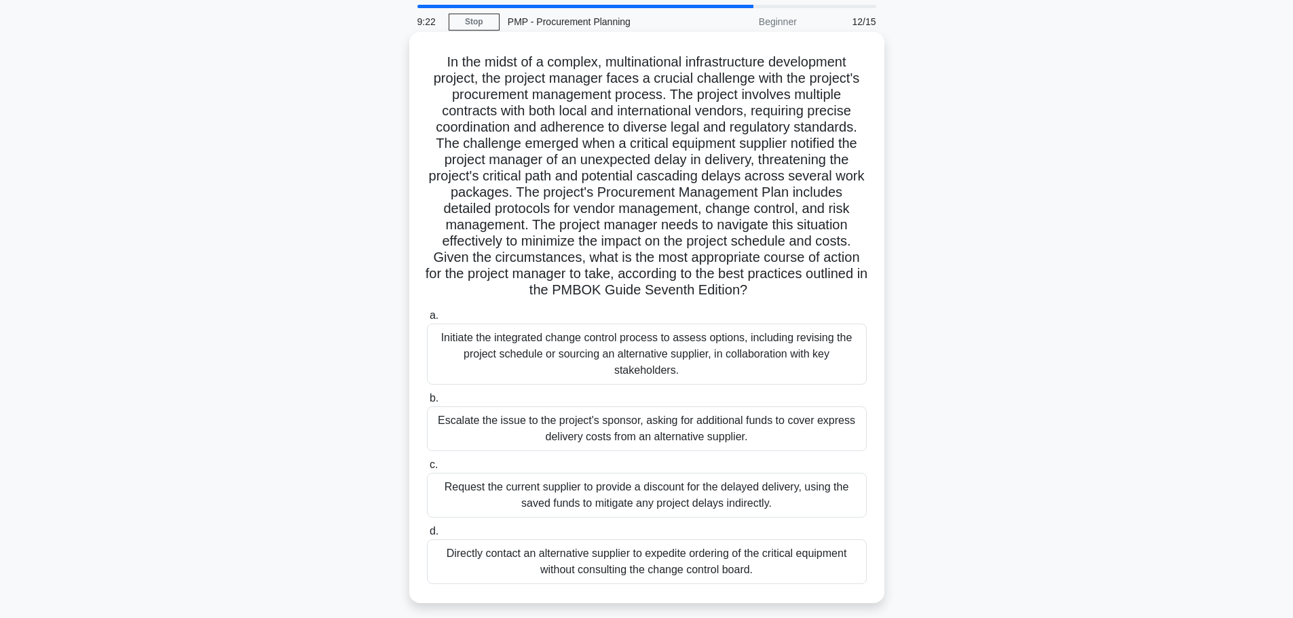
scroll to position [68, 0]
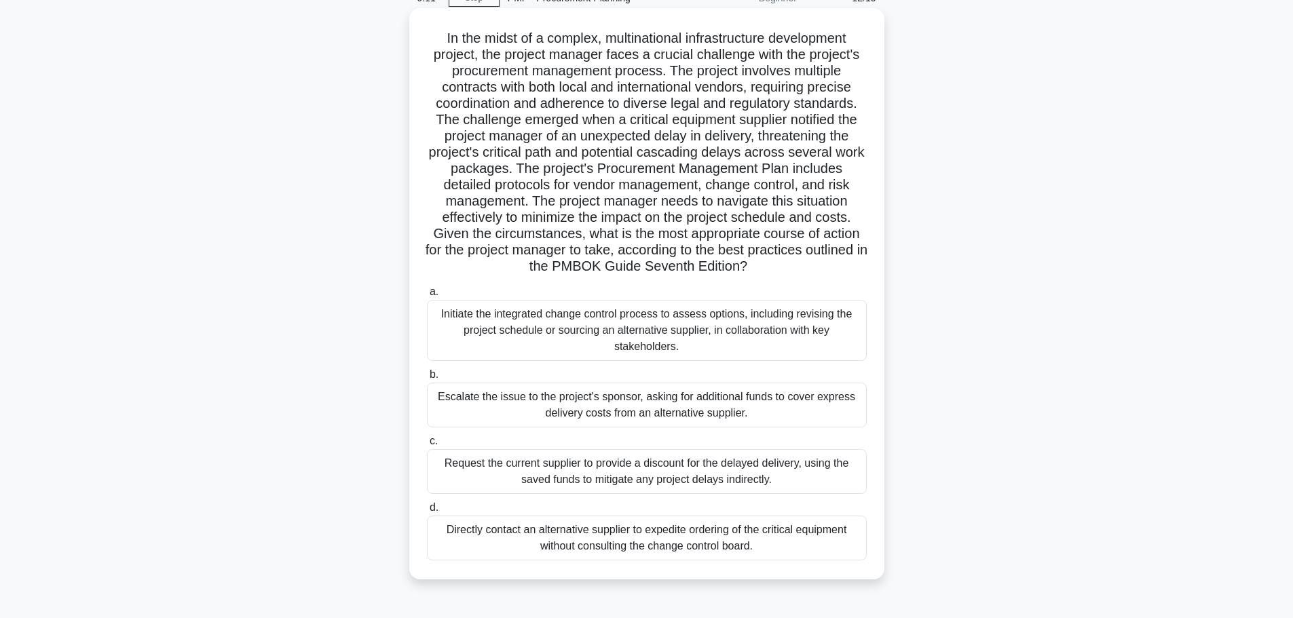
click at [703, 343] on div "Initiate the integrated change control process to assess options, including rev…" at bounding box center [647, 330] width 440 height 61
click at [427, 297] on input "a. Initiate the integrated change control process to assess options, including …" at bounding box center [427, 292] width 0 height 9
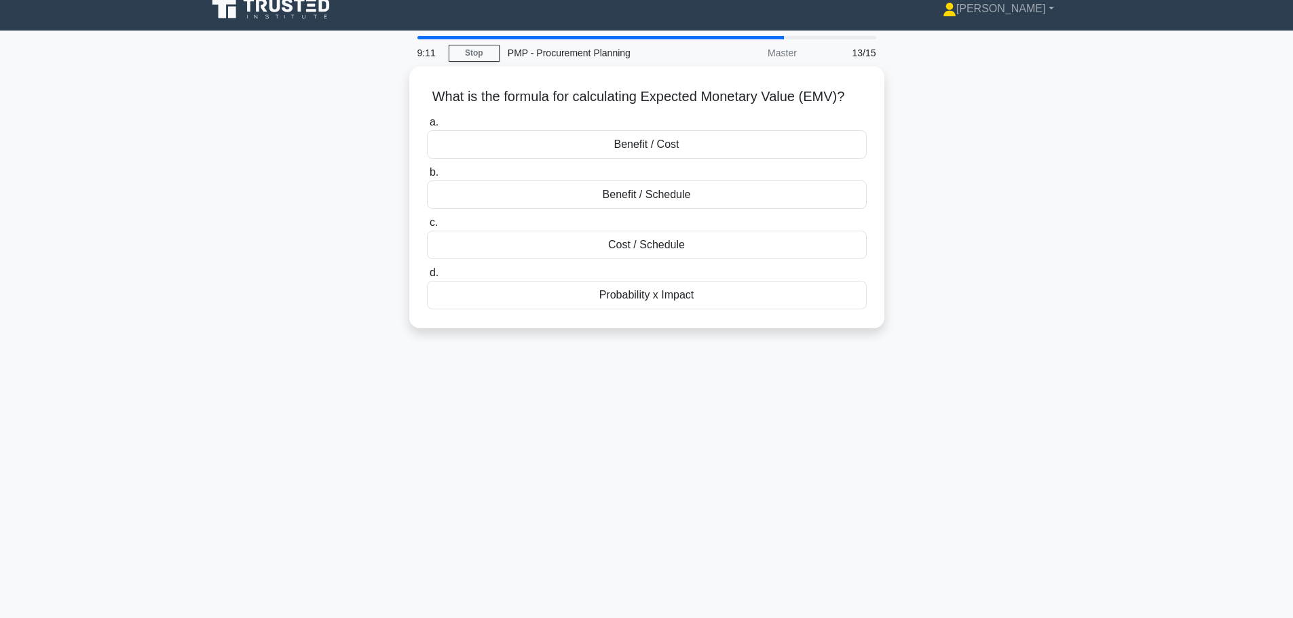
scroll to position [0, 0]
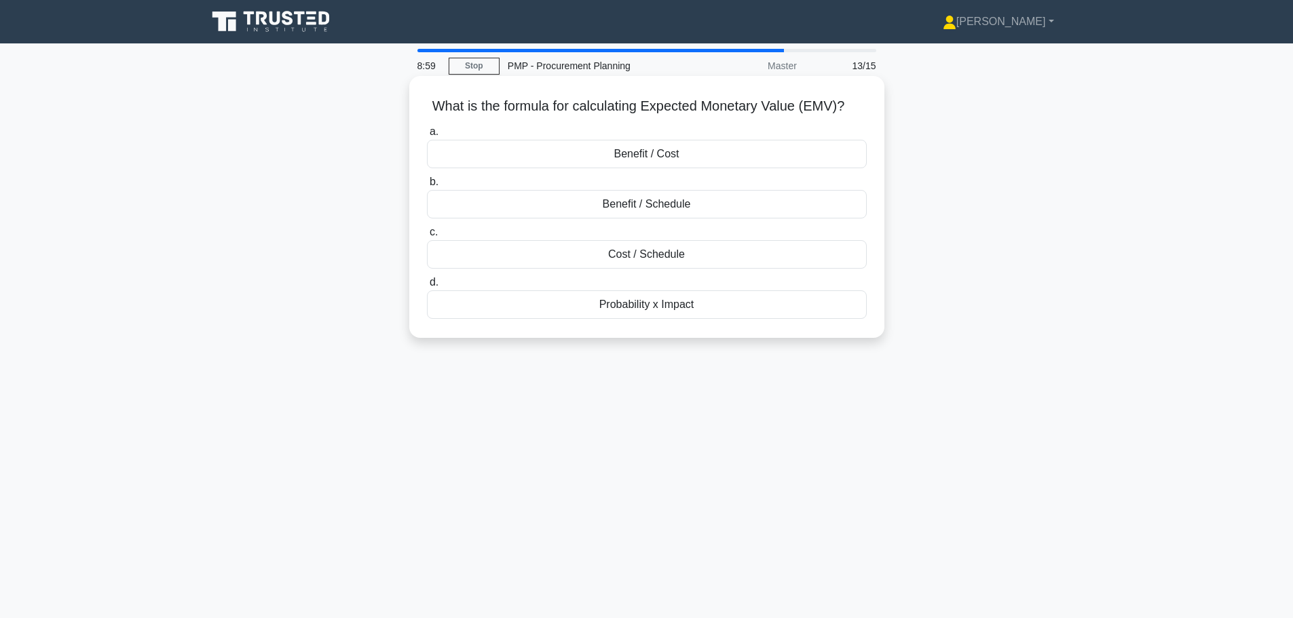
click at [697, 257] on div "Cost / Schedule" at bounding box center [647, 254] width 440 height 29
click at [427, 237] on input "c. Cost / Schedule" at bounding box center [427, 232] width 0 height 9
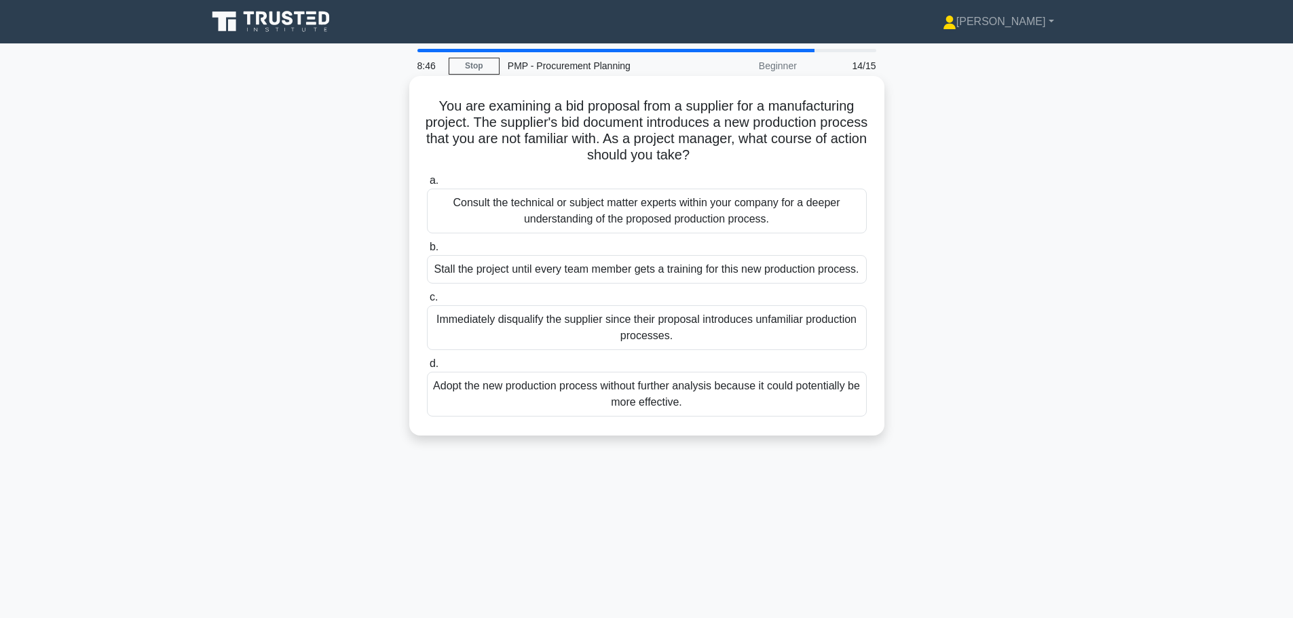
click at [675, 212] on div "Consult the technical or subject matter experts within your company for a deepe…" at bounding box center [647, 211] width 440 height 45
click at [427, 185] on input "a. Consult the technical or subject matter experts within your company for a de…" at bounding box center [427, 181] width 0 height 9
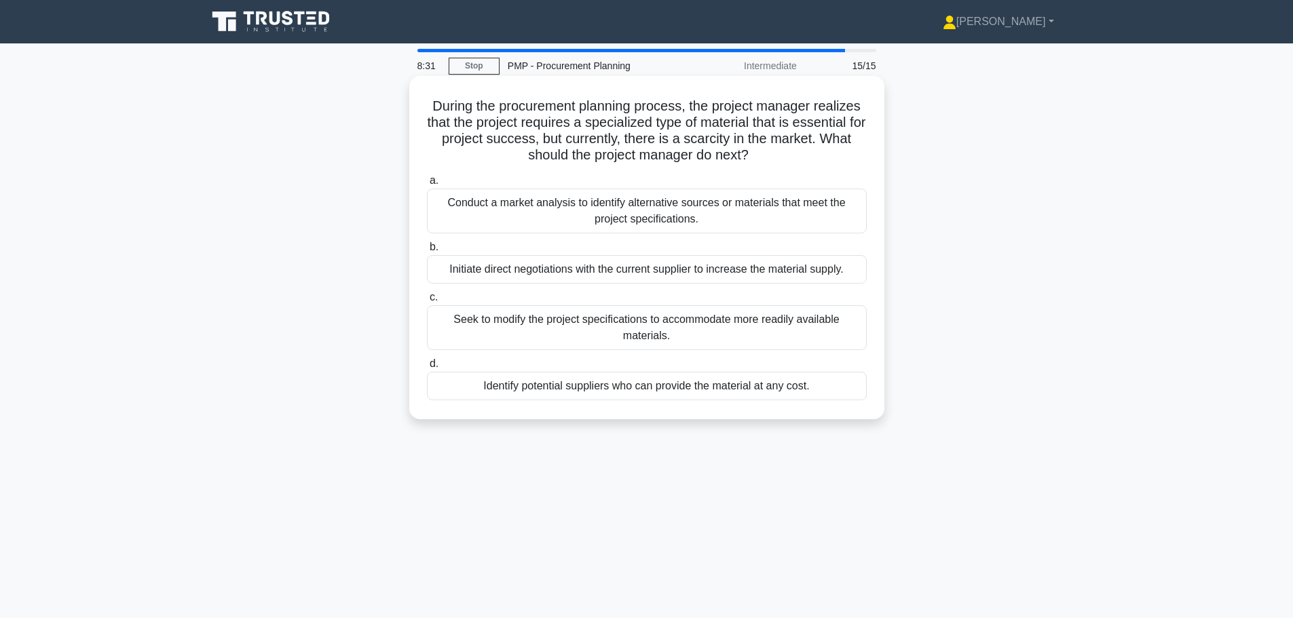
click at [703, 213] on div "Conduct a market analysis to identify alternative sources or materials that mee…" at bounding box center [647, 211] width 440 height 45
click at [427, 185] on input "a. Conduct a market analysis to identify alternative sources or materials that …" at bounding box center [427, 181] width 0 height 9
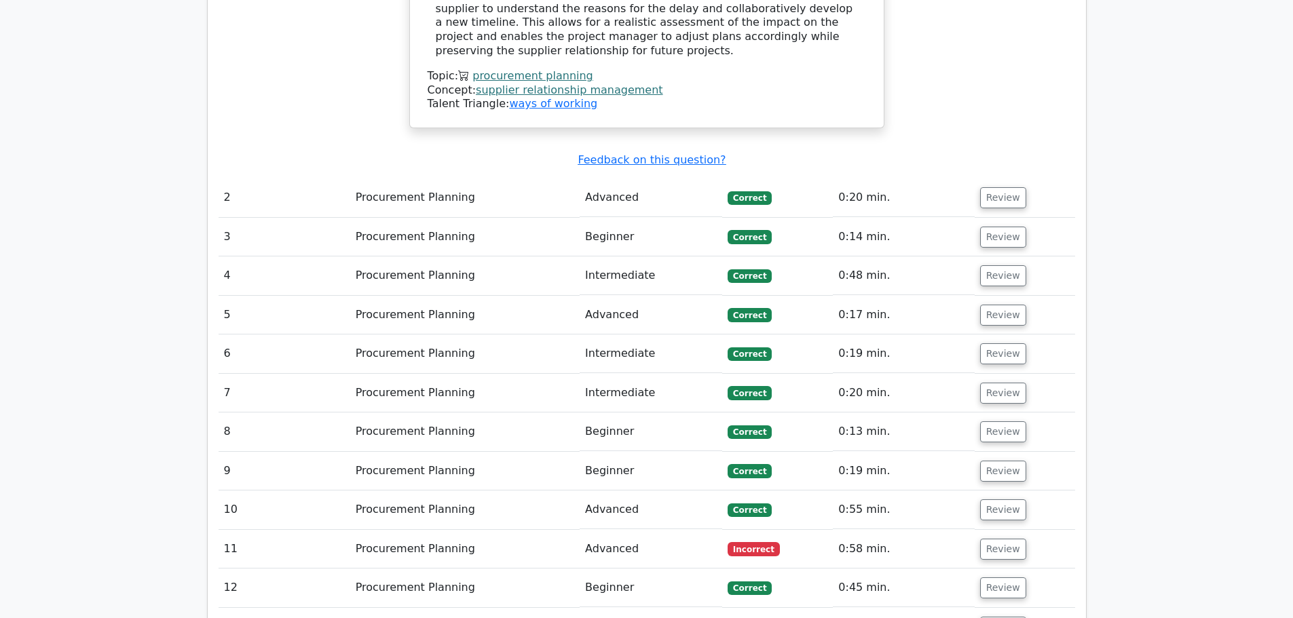
scroll to position [1358, 0]
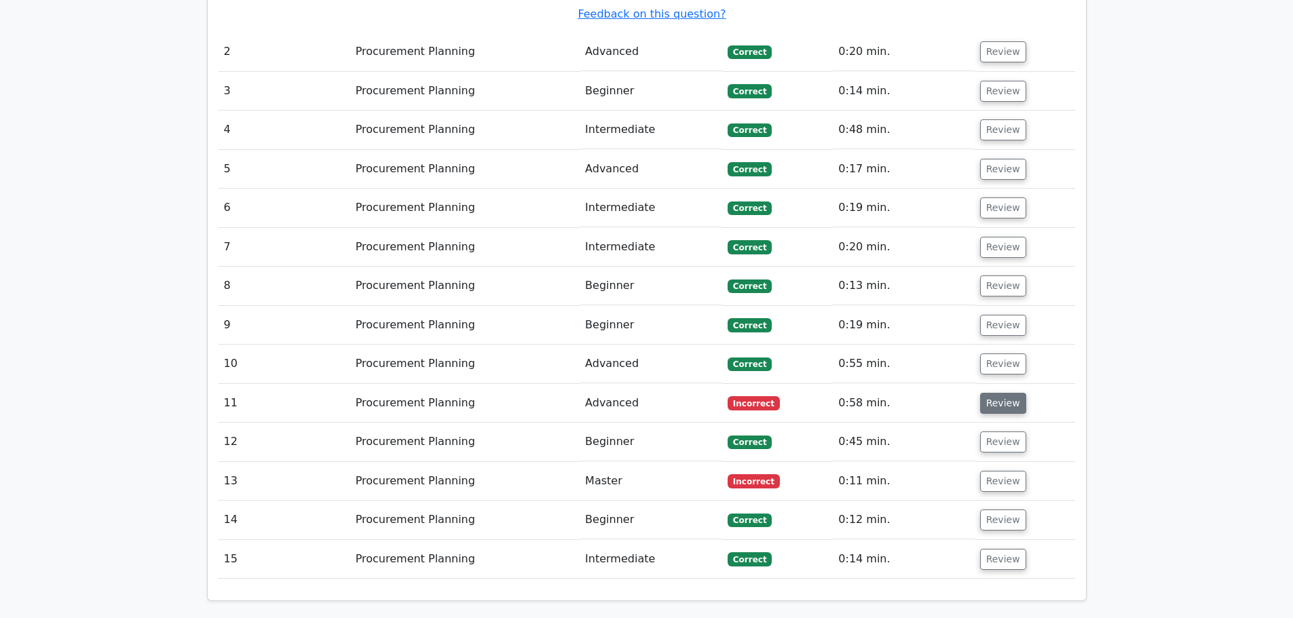
click at [980, 405] on button "Review" at bounding box center [1003, 403] width 46 height 21
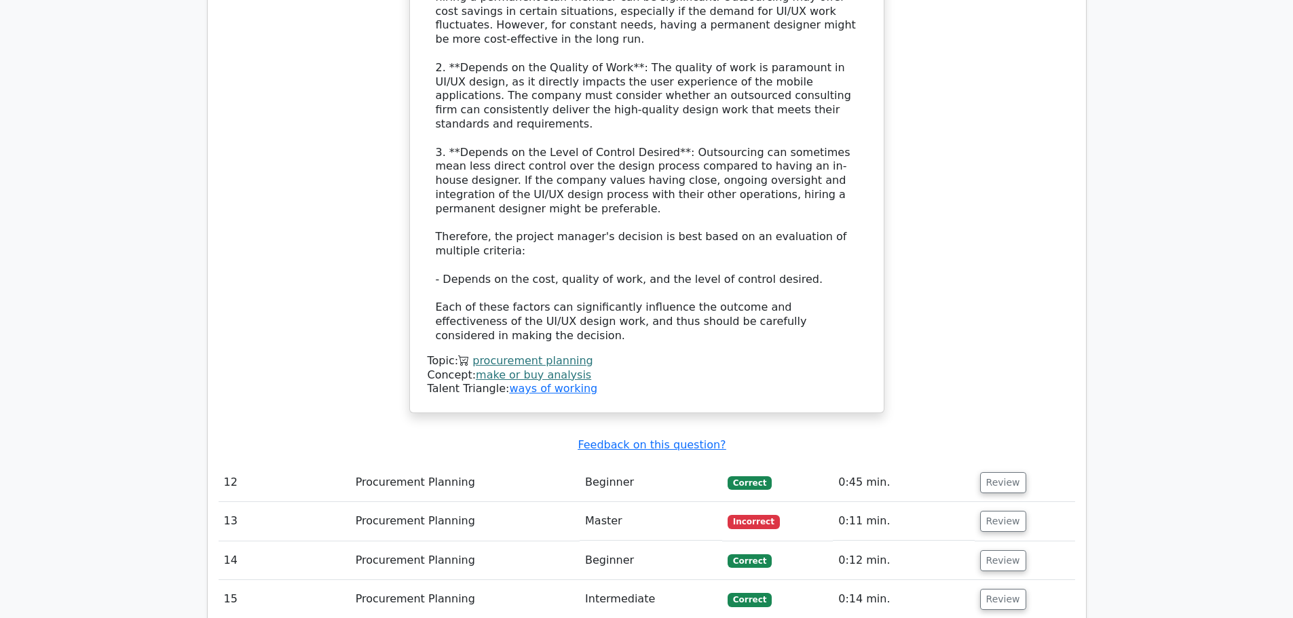
scroll to position [2240, 0]
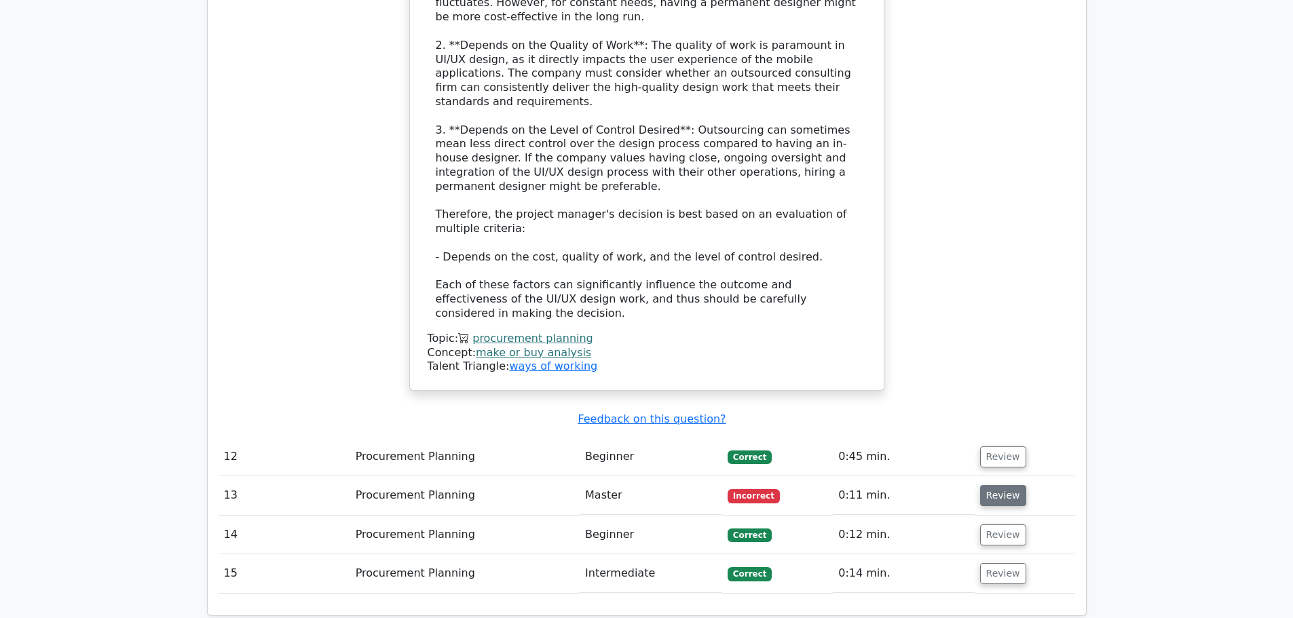
click at [987, 485] on button "Review" at bounding box center [1003, 495] width 46 height 21
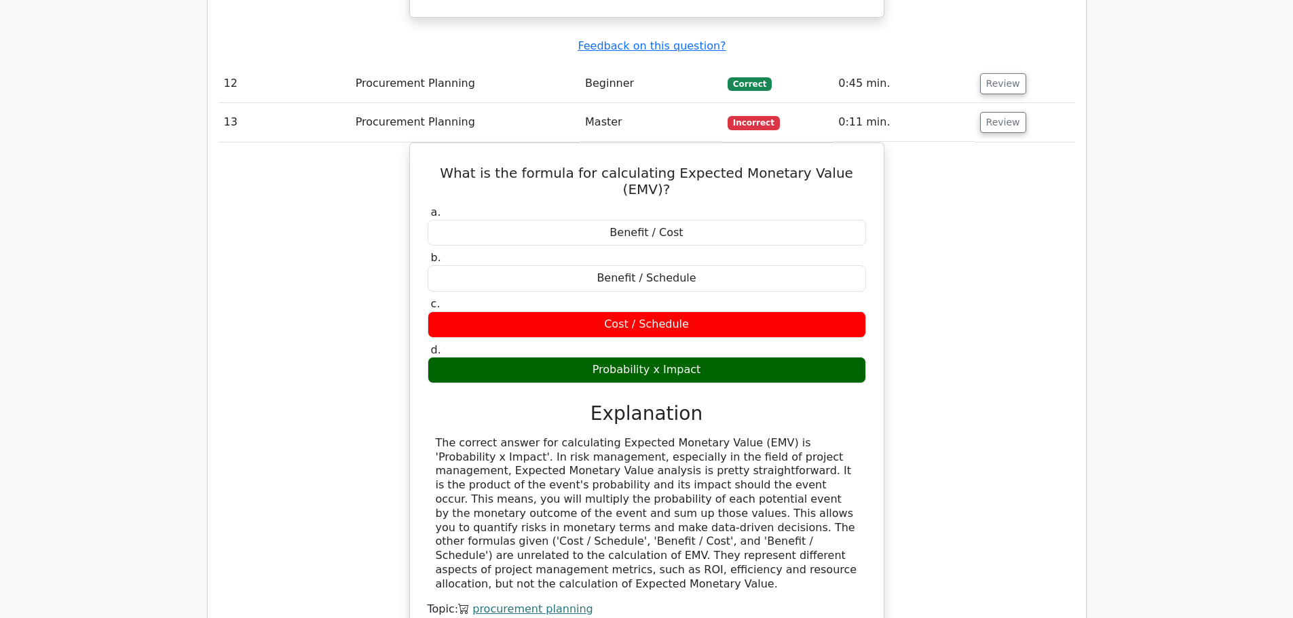
scroll to position [2985, 0]
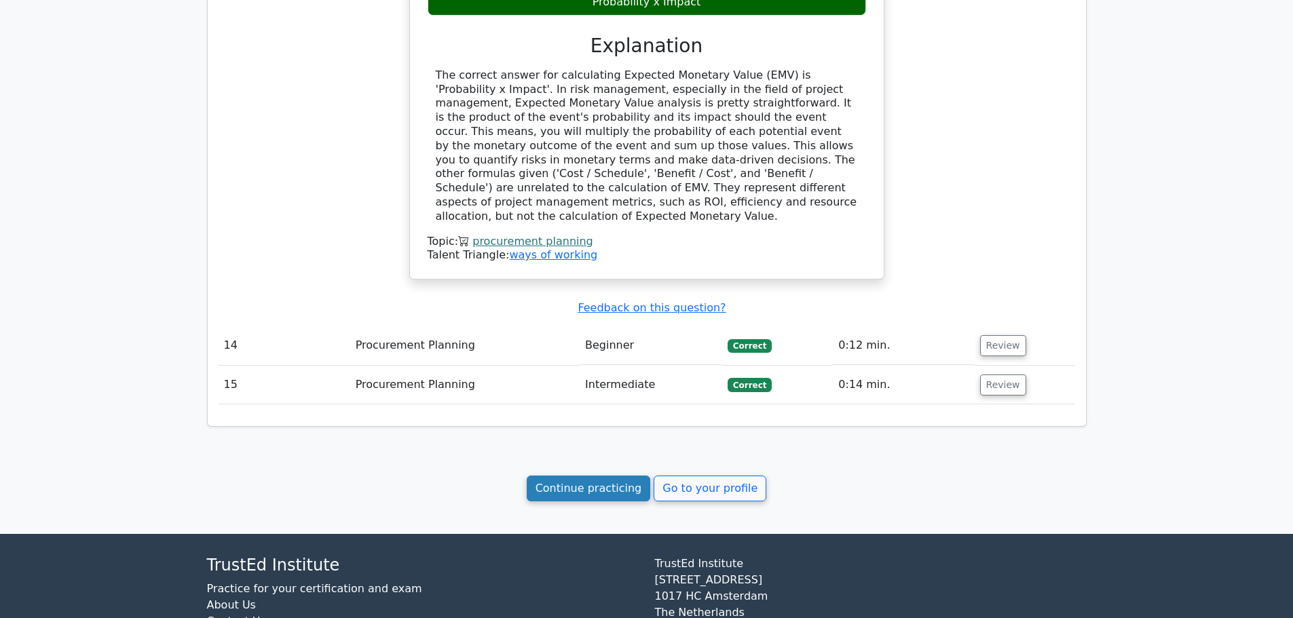
click at [586, 476] on link "Continue practicing" at bounding box center [589, 489] width 124 height 26
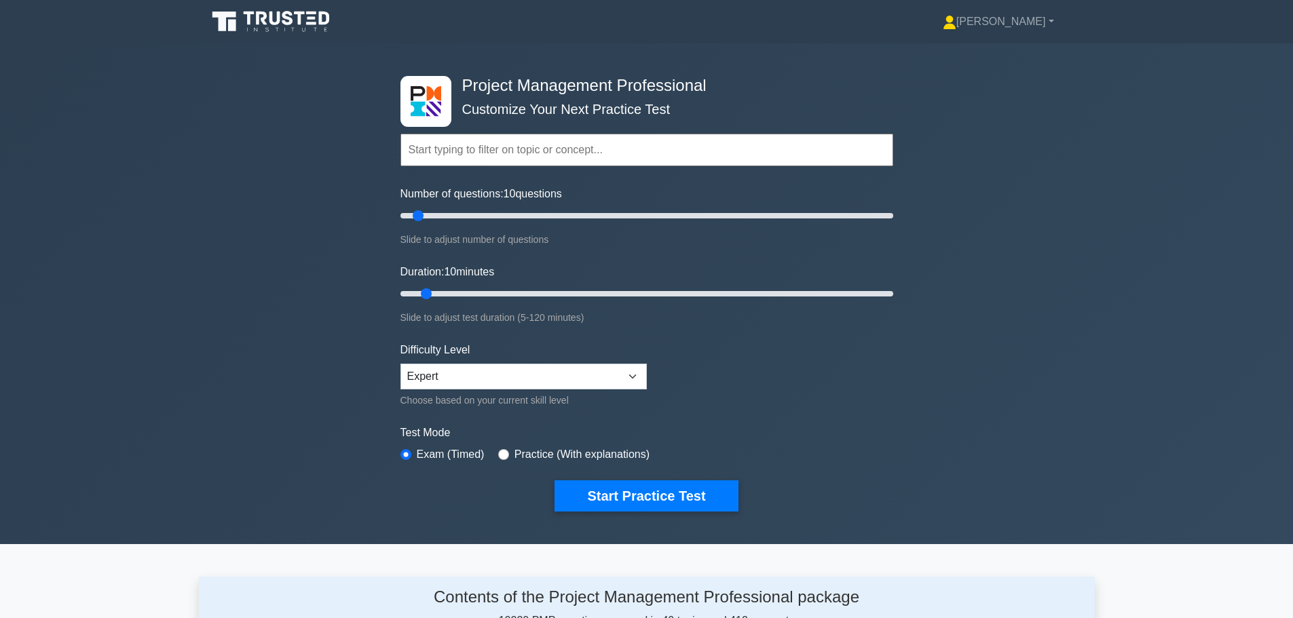
click at [433, 164] on input "text" at bounding box center [647, 150] width 493 height 33
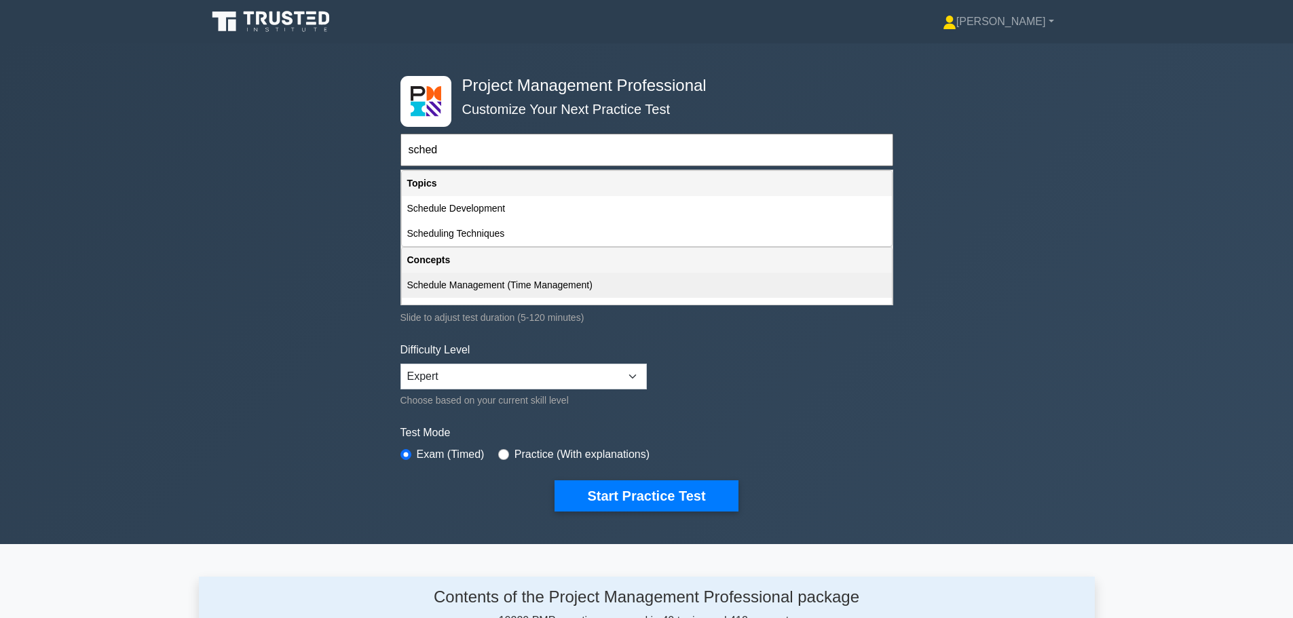
click at [443, 284] on div "Schedule Management (Time Management)" at bounding box center [647, 285] width 490 height 25
type input "Schedule Management (Time Management)"
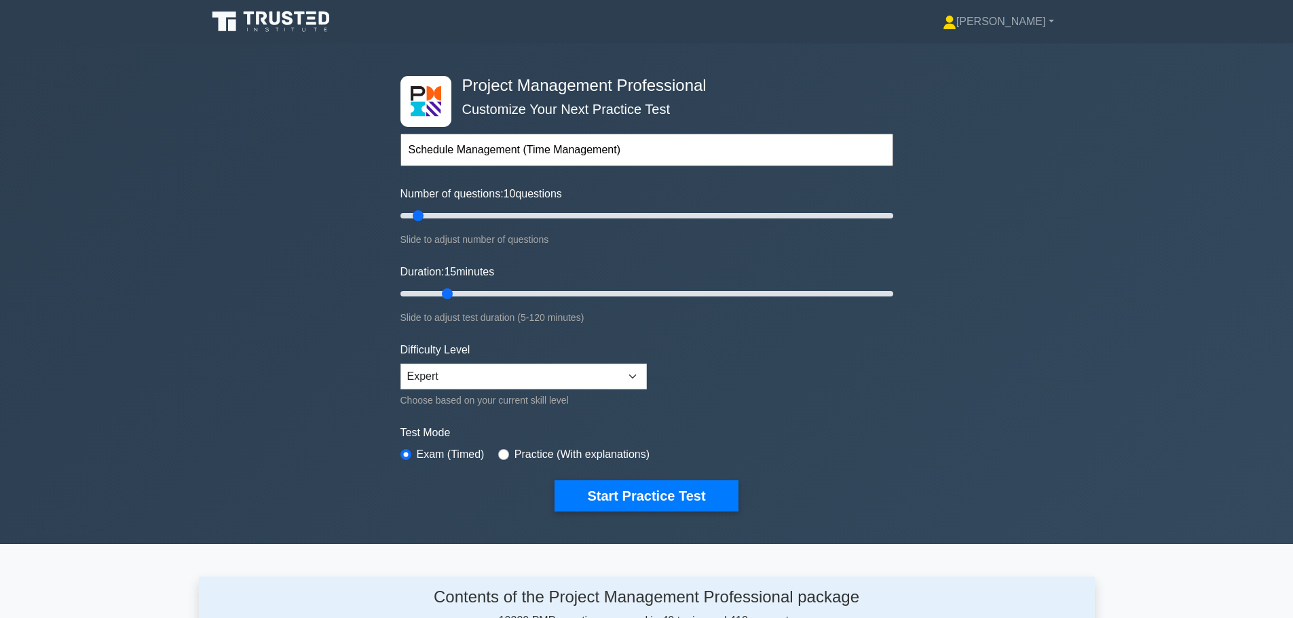
drag, startPoint x: 424, startPoint y: 294, endPoint x: 440, endPoint y: 291, distance: 16.5
type input "15"
click at [440, 291] on input "Duration: 15 minutes" at bounding box center [647, 294] width 493 height 16
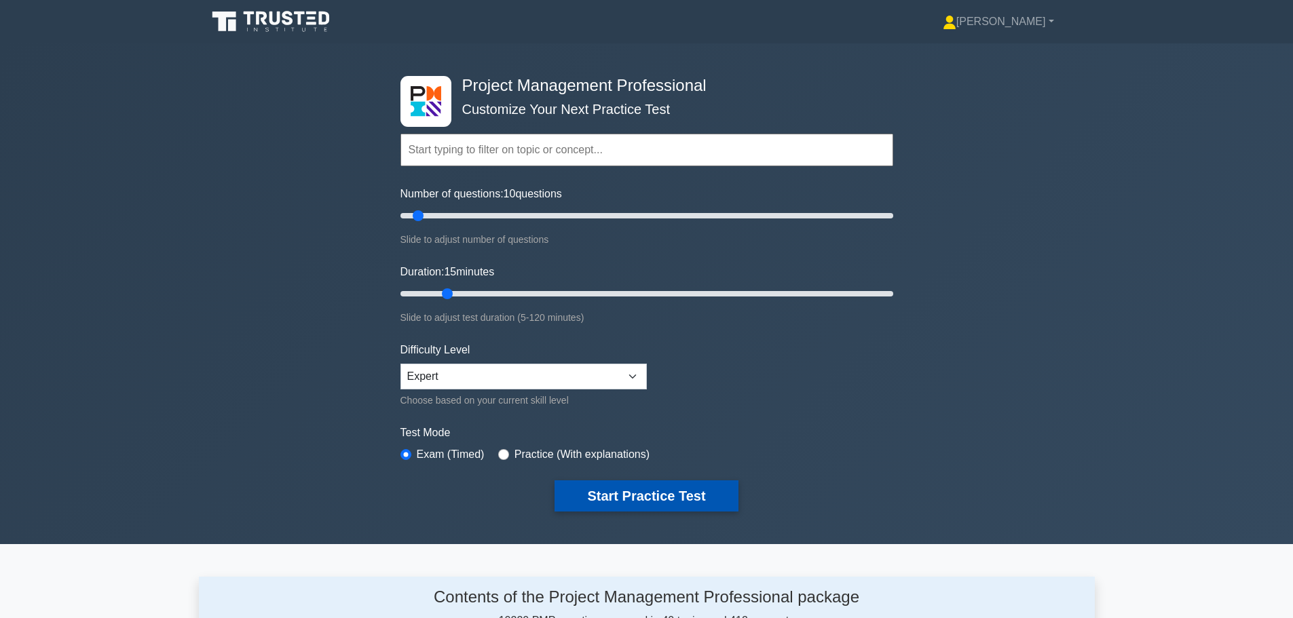
click at [615, 501] on button "Start Practice Test" at bounding box center [646, 496] width 183 height 31
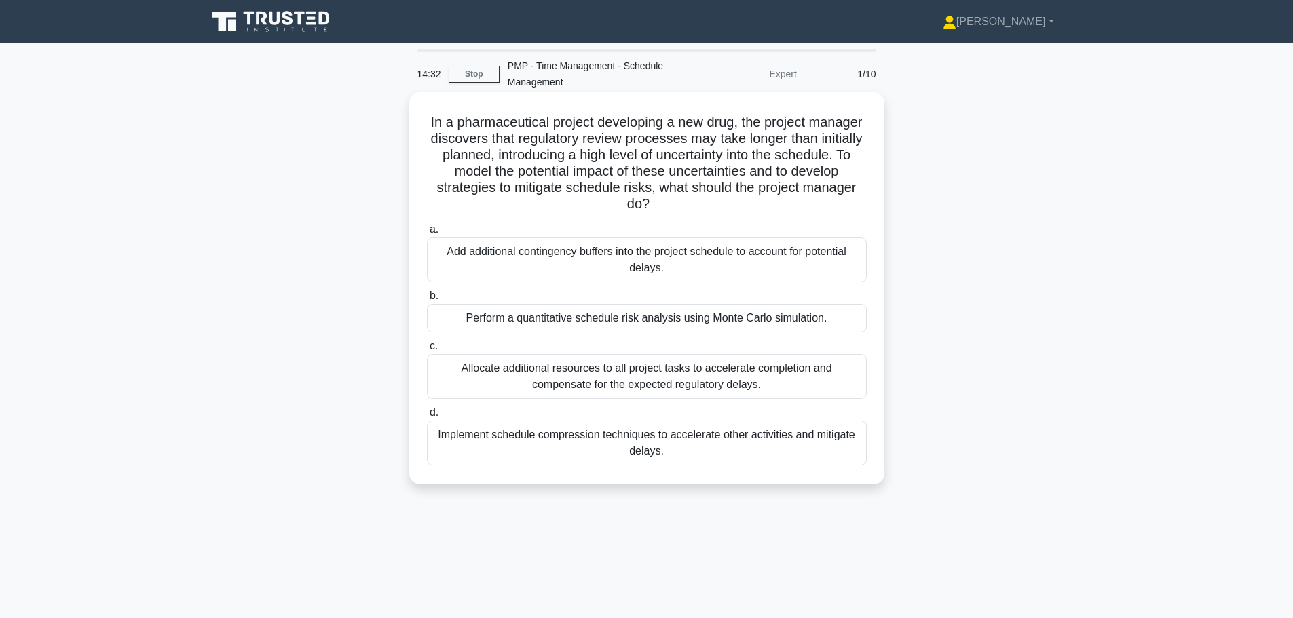
click at [633, 452] on div "Implement schedule compression techniques to accelerate other activities and mi…" at bounding box center [647, 443] width 440 height 45
click at [427, 417] on input "d. Implement schedule compression techniques to accelerate other activities and…" at bounding box center [427, 413] width 0 height 9
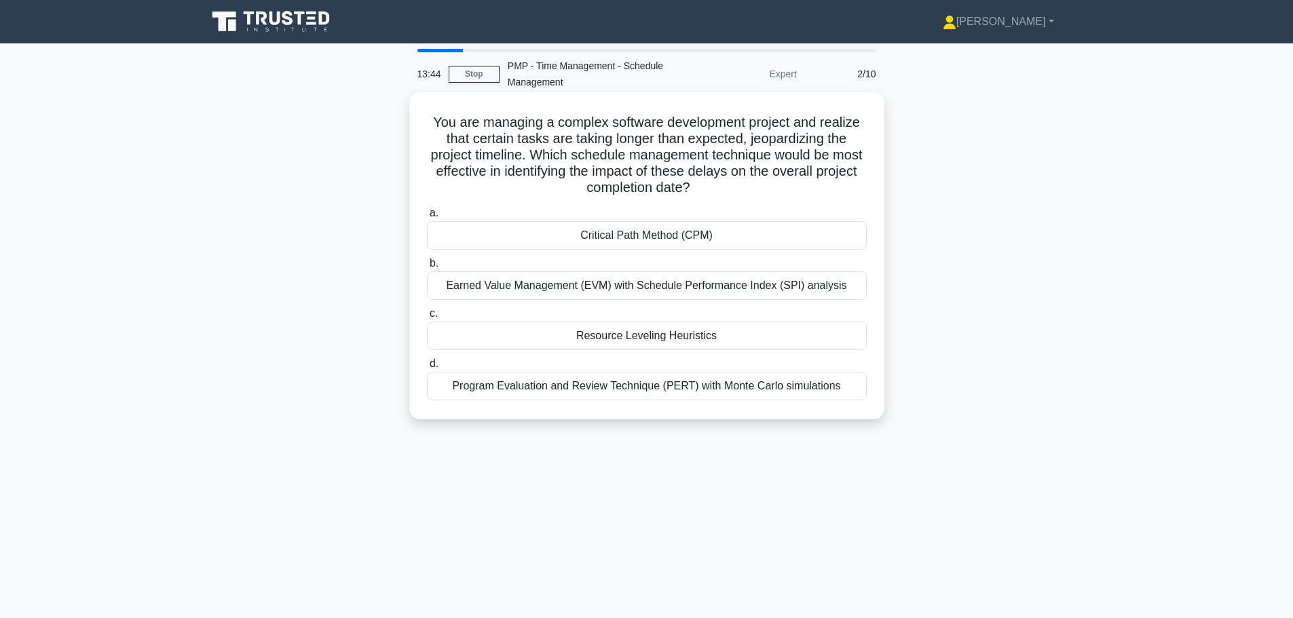
click at [631, 286] on div "Earned Value Management (EVM) with Schedule Performance Index (SPI) analysis" at bounding box center [647, 286] width 440 height 29
click at [427, 268] on input "b. Earned Value Management (EVM) with Schedule Performance Index (SPI) analysis" at bounding box center [427, 263] width 0 height 9
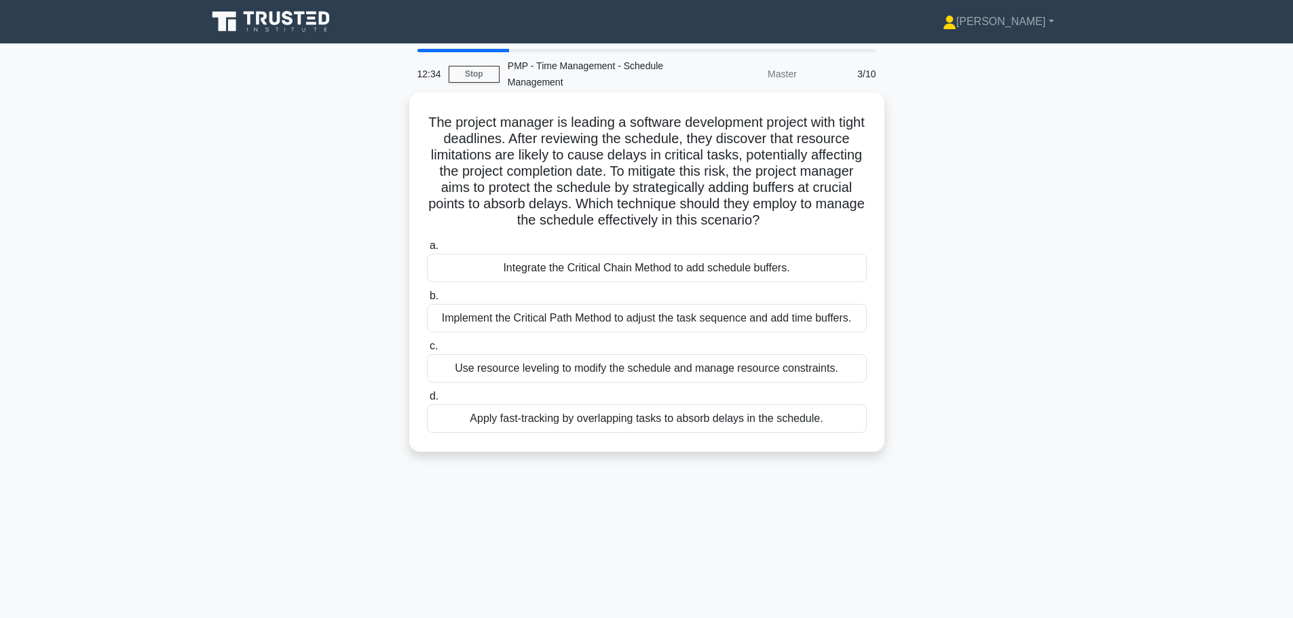
click at [587, 383] on div "Use resource leveling to modify the schedule and manage resource constraints." at bounding box center [647, 368] width 440 height 29
click at [427, 351] on input "c. Use resource leveling to modify the schedule and manage resource constraints." at bounding box center [427, 346] width 0 height 9
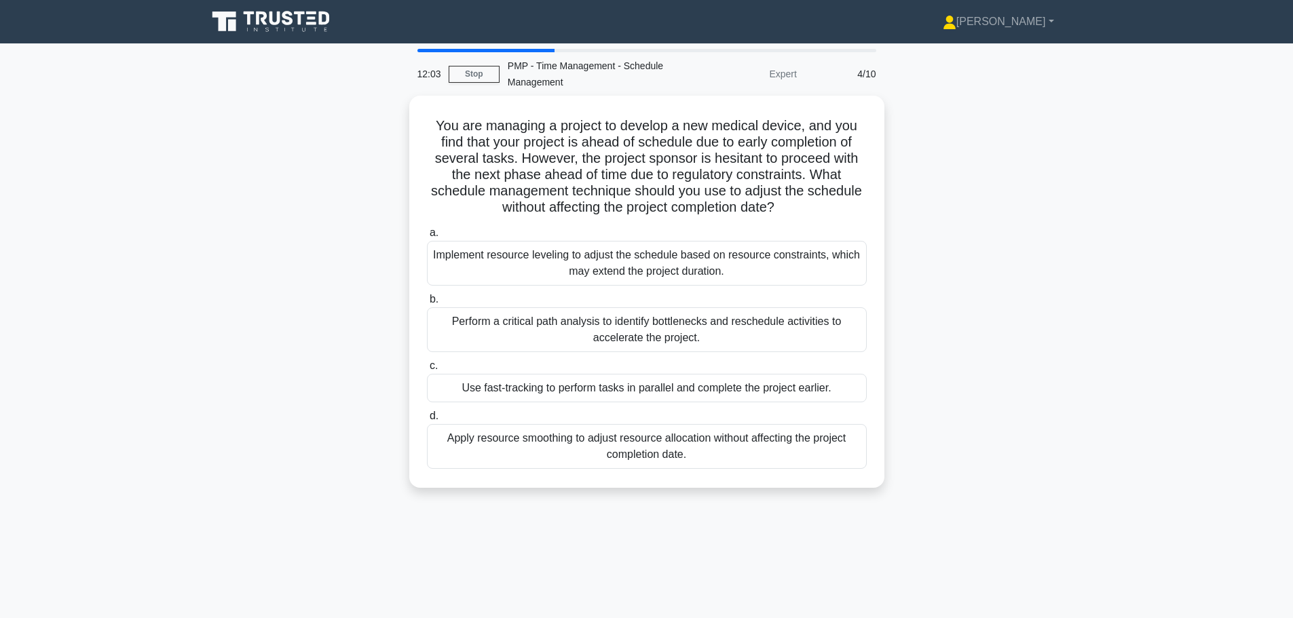
click at [587, 387] on div "Use fast-tracking to perform tasks in parallel and complete the project earlier." at bounding box center [647, 388] width 440 height 29
click at [427, 371] on input "c. Use fast-tracking to perform tasks in parallel and complete the project earl…" at bounding box center [427, 366] width 0 height 9
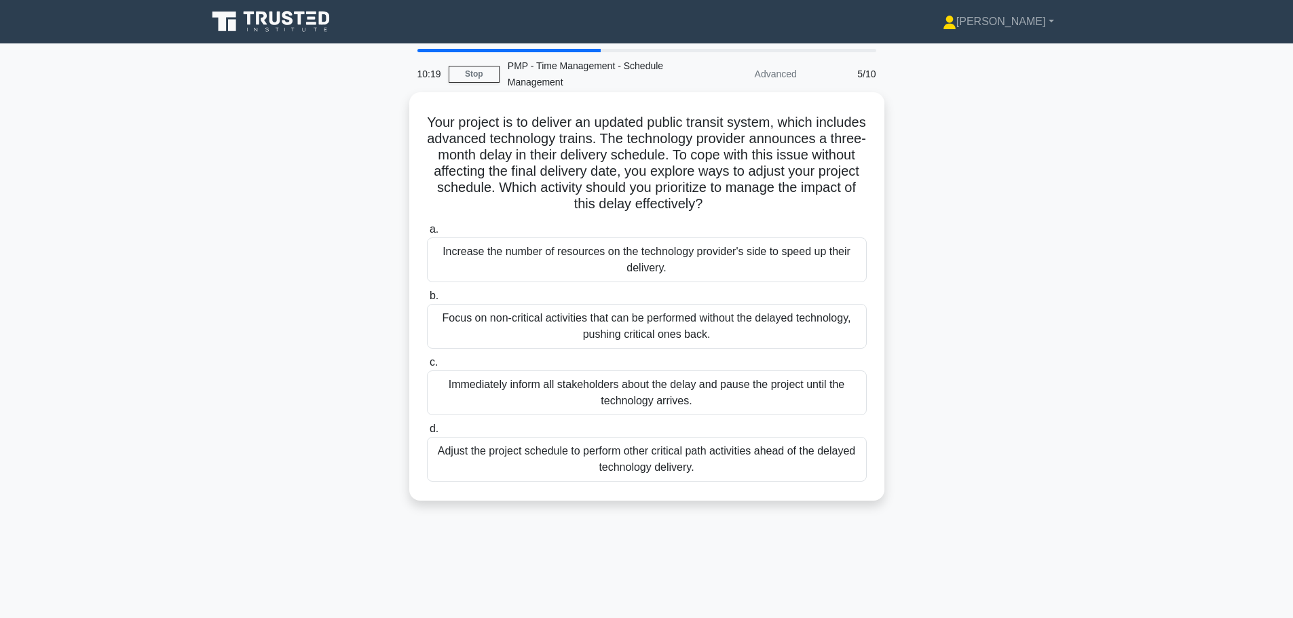
click at [588, 461] on div "Adjust the project schedule to perform other critical path activities ahead of …" at bounding box center [647, 459] width 440 height 45
click at [427, 434] on input "d. Adjust the project schedule to perform other critical path activities ahead …" at bounding box center [427, 429] width 0 height 9
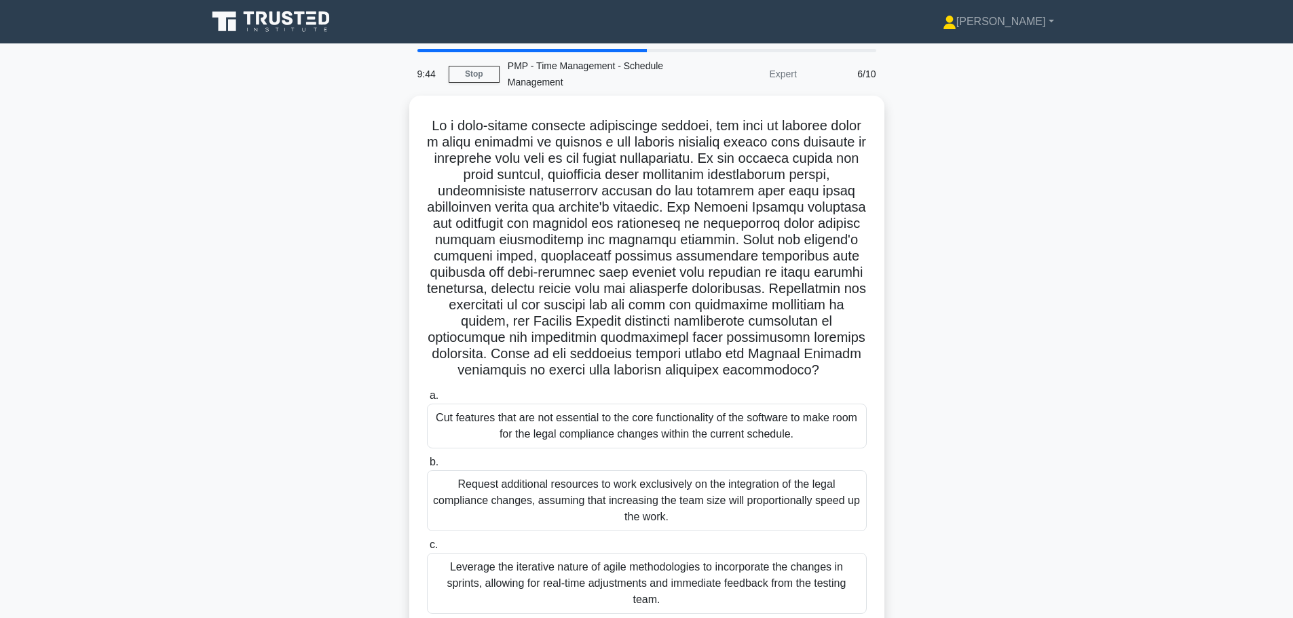
scroll to position [68, 0]
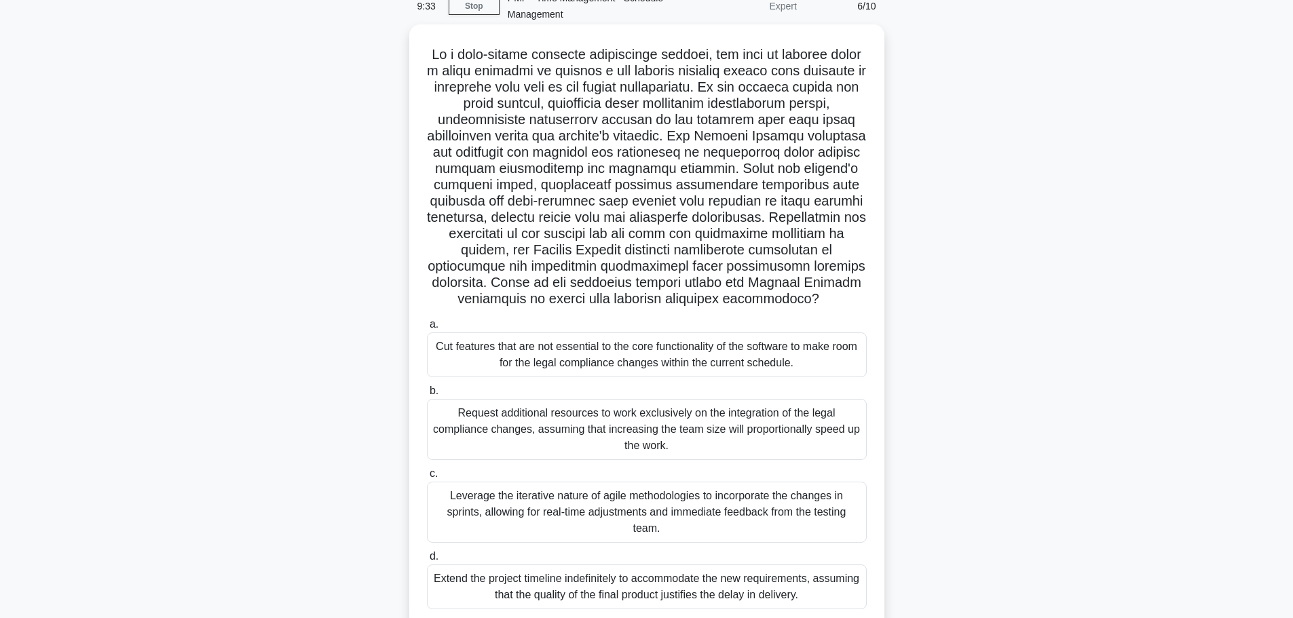
click at [575, 496] on div "Leverage the iterative nature of agile methodologies to incorporate the changes…" at bounding box center [647, 512] width 440 height 61
click at [427, 479] on input "c. Leverage the iterative nature of agile methodologies to incorporate the chan…" at bounding box center [427, 474] width 0 height 9
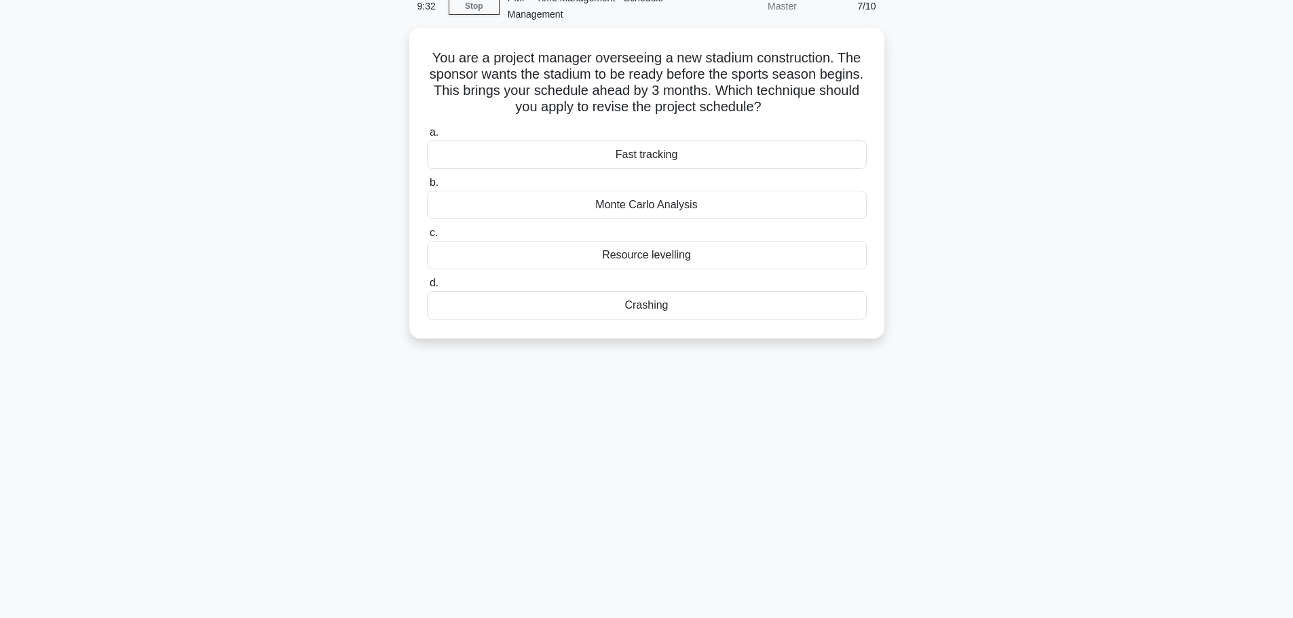
scroll to position [0, 0]
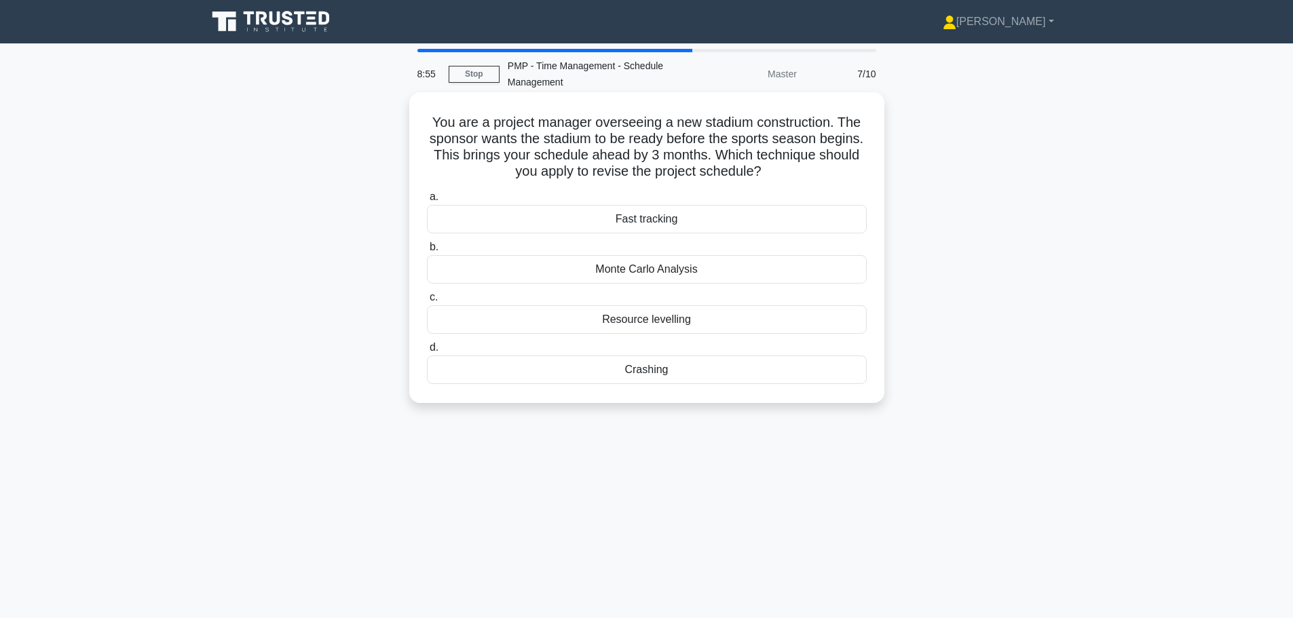
click at [629, 372] on div "Crashing" at bounding box center [647, 370] width 440 height 29
click at [427, 352] on input "d. Crashing" at bounding box center [427, 347] width 0 height 9
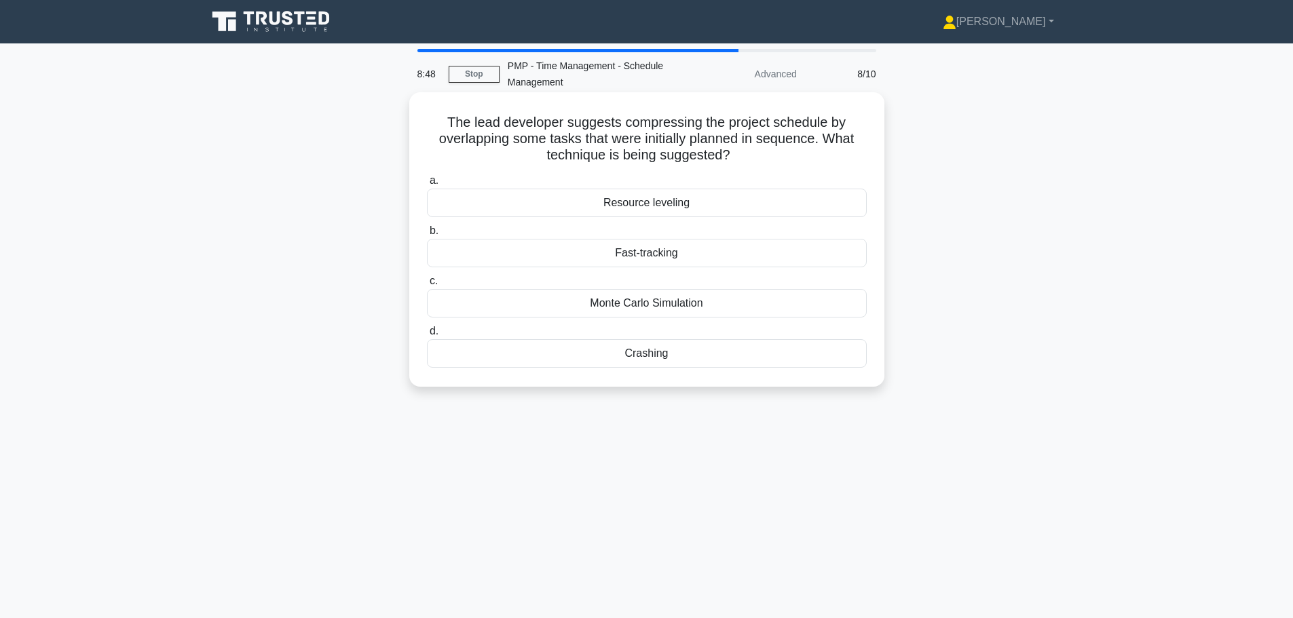
click at [569, 256] on div "Fast-tracking" at bounding box center [647, 253] width 440 height 29
click at [427, 236] on input "b. Fast-tracking" at bounding box center [427, 231] width 0 height 9
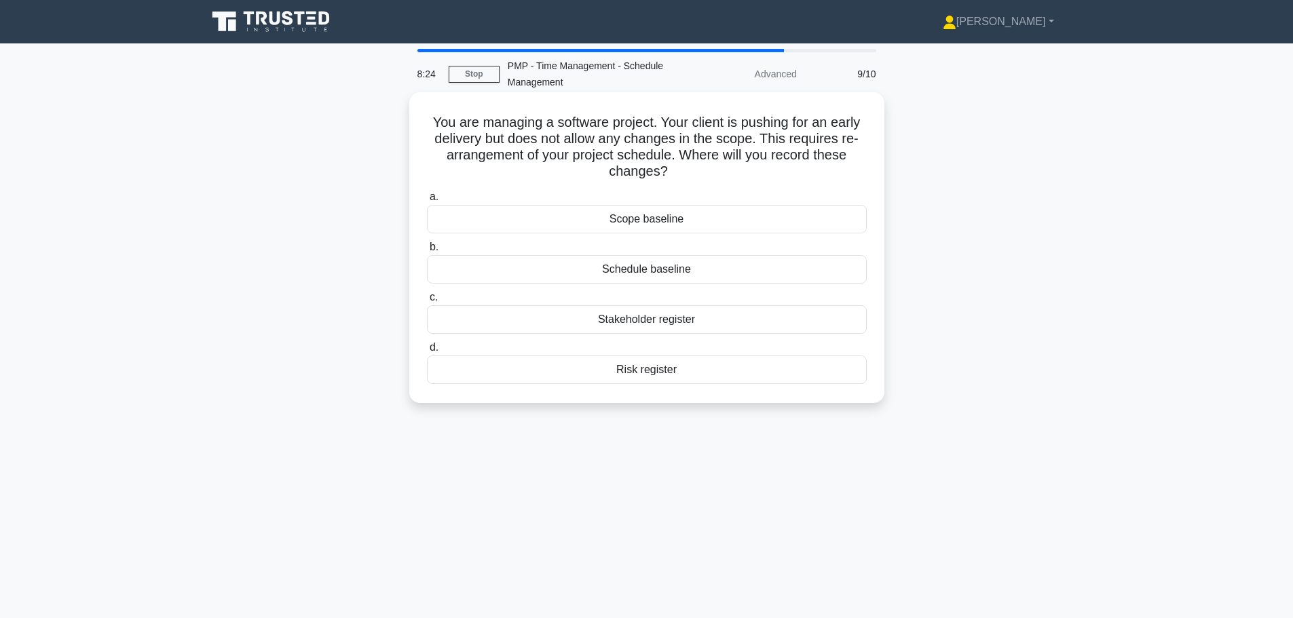
click at [667, 369] on div "Risk register" at bounding box center [647, 370] width 440 height 29
click at [427, 352] on input "d. Risk register" at bounding box center [427, 347] width 0 height 9
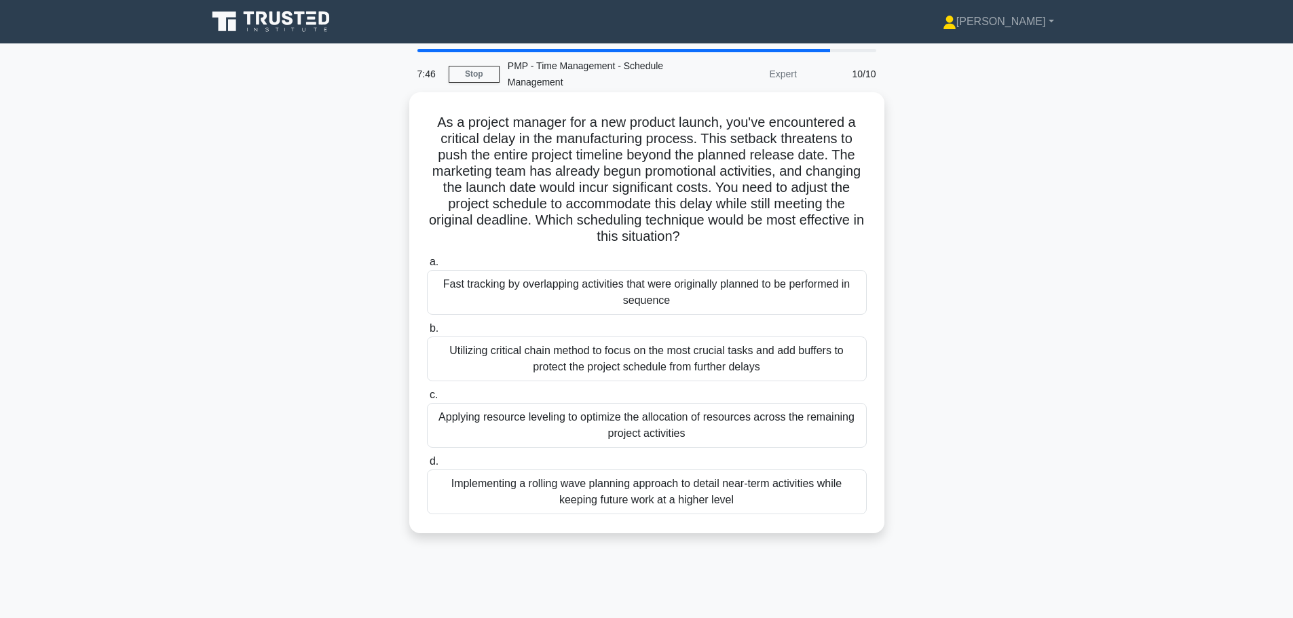
click at [667, 297] on div "Fast tracking by overlapping activities that were originally planned to be perf…" at bounding box center [647, 292] width 440 height 45
click at [427, 267] on input "a. Fast tracking by overlapping activities that were originally planned to be p…" at bounding box center [427, 262] width 0 height 9
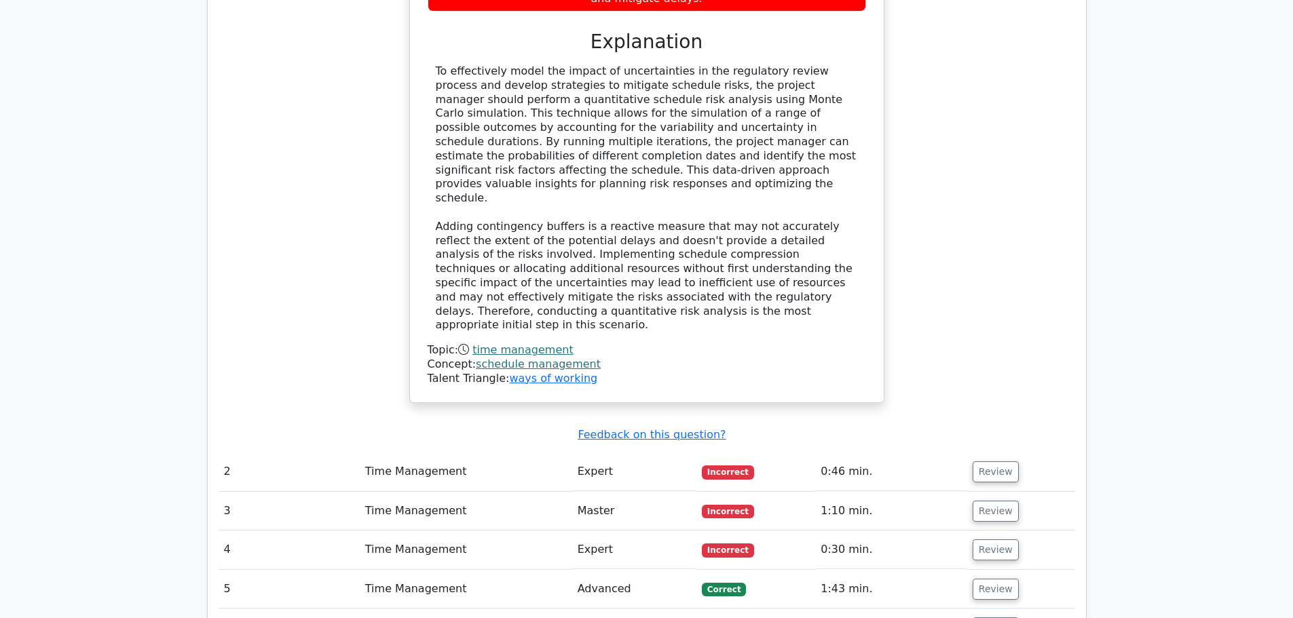
scroll to position [1086, 0]
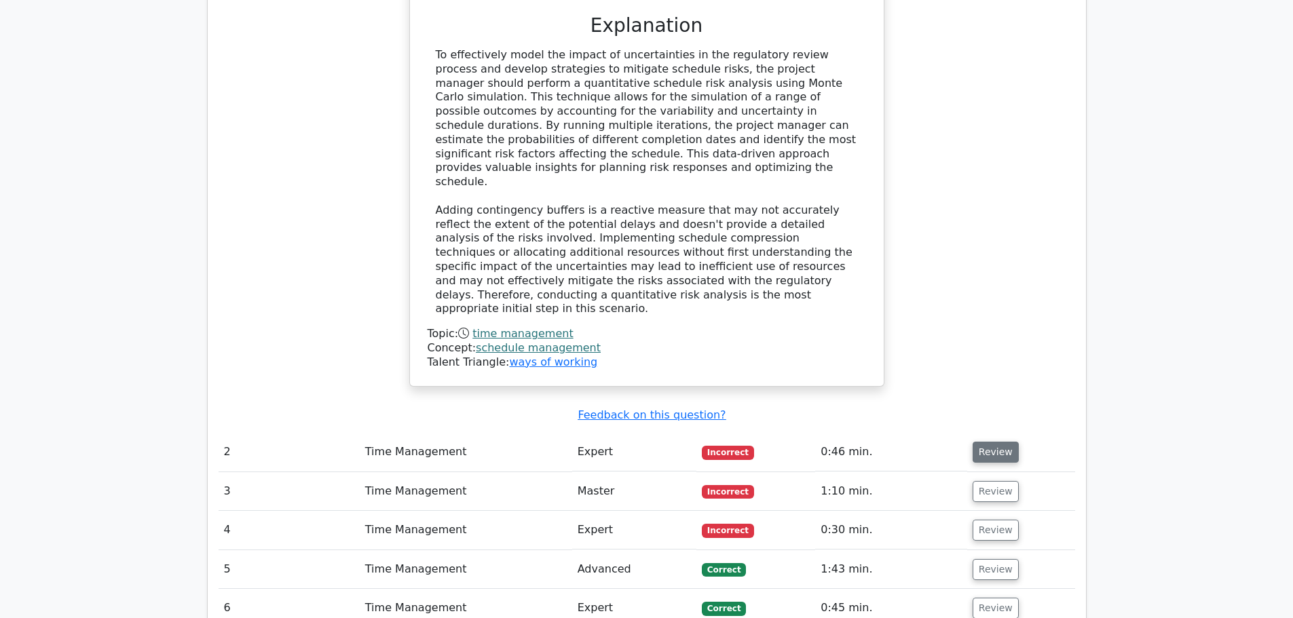
click at [983, 442] on button "Review" at bounding box center [996, 452] width 46 height 21
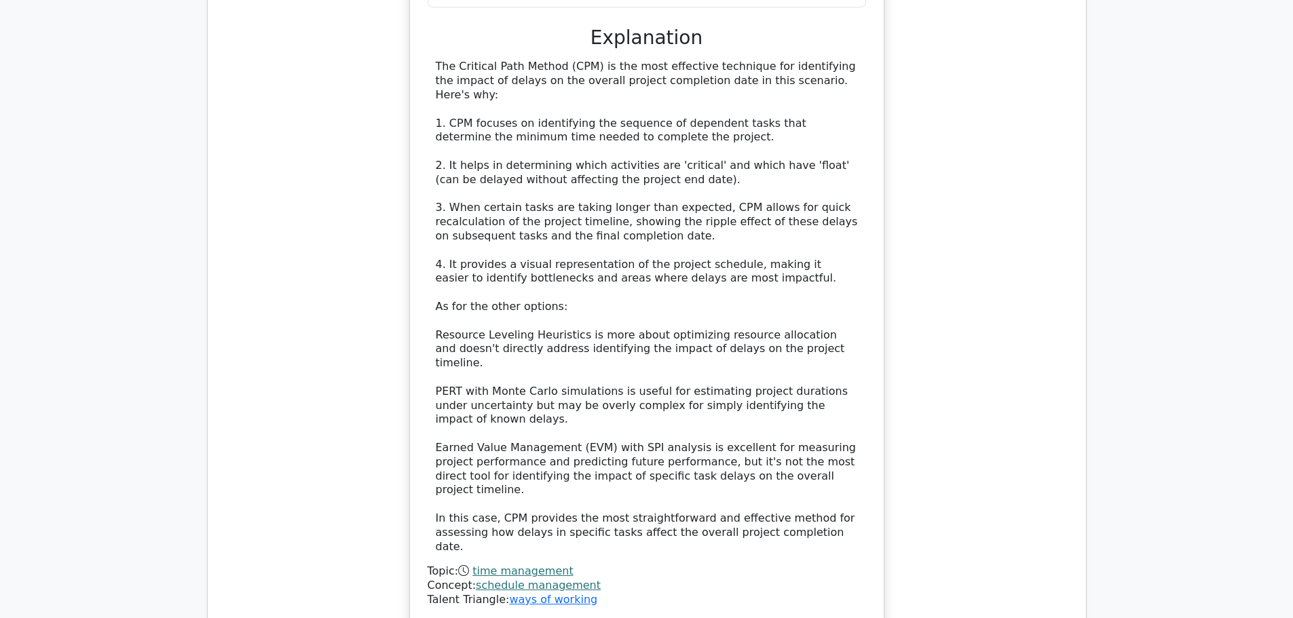
scroll to position [1969, 0]
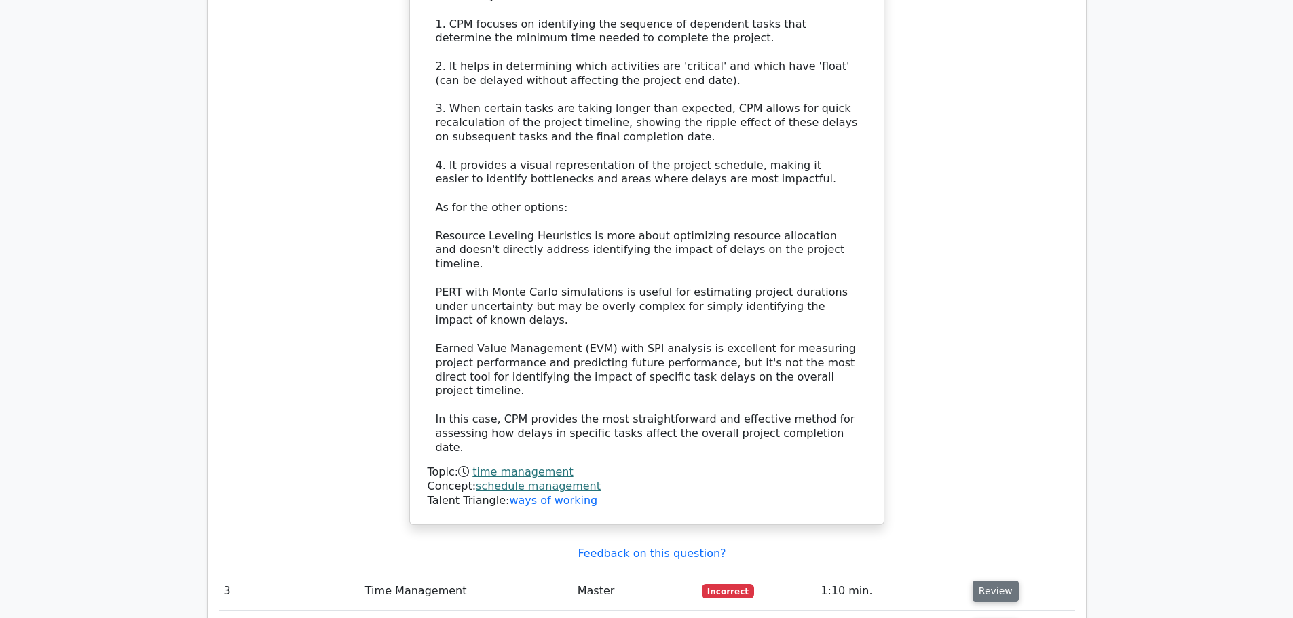
click at [990, 581] on button "Review" at bounding box center [996, 591] width 46 height 21
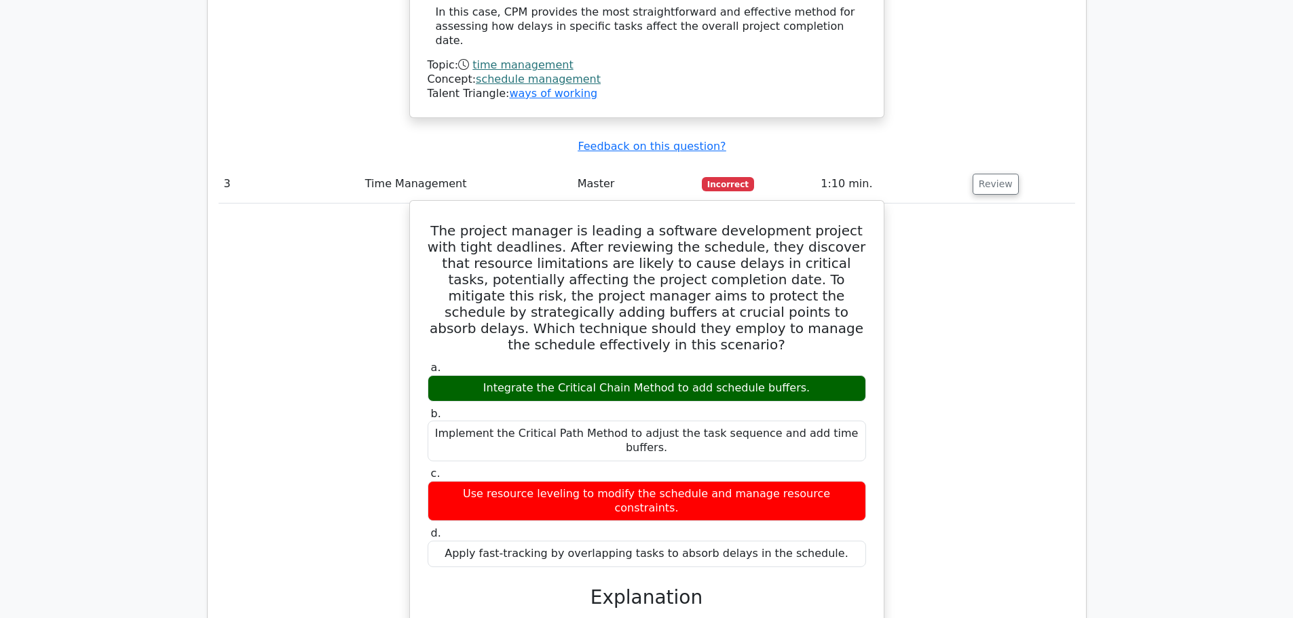
scroll to position [2648, 0]
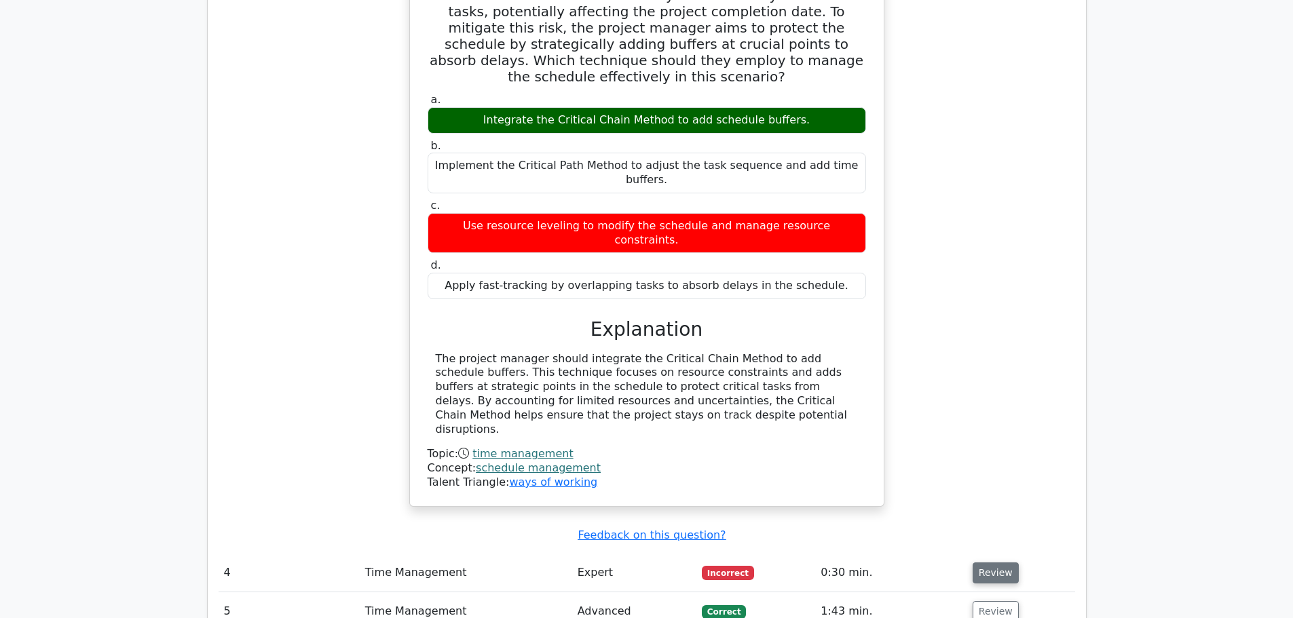
click at [999, 563] on button "Review" at bounding box center [996, 573] width 46 height 21
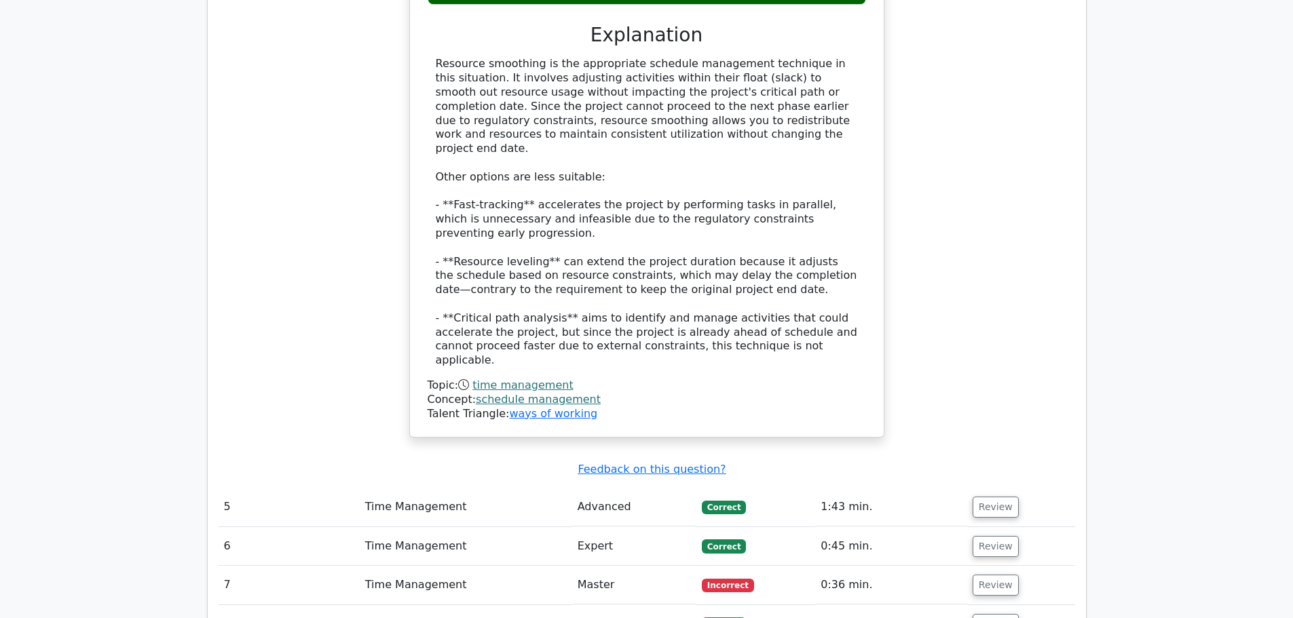
scroll to position [3598, 0]
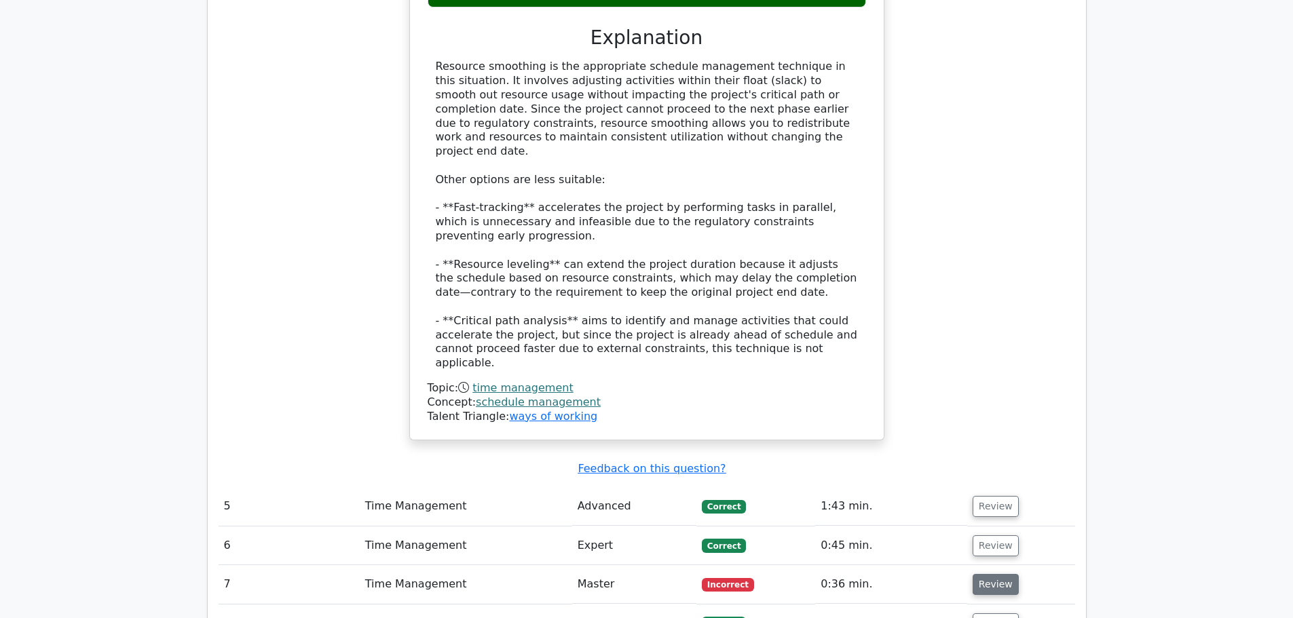
click at [988, 574] on button "Review" at bounding box center [996, 584] width 46 height 21
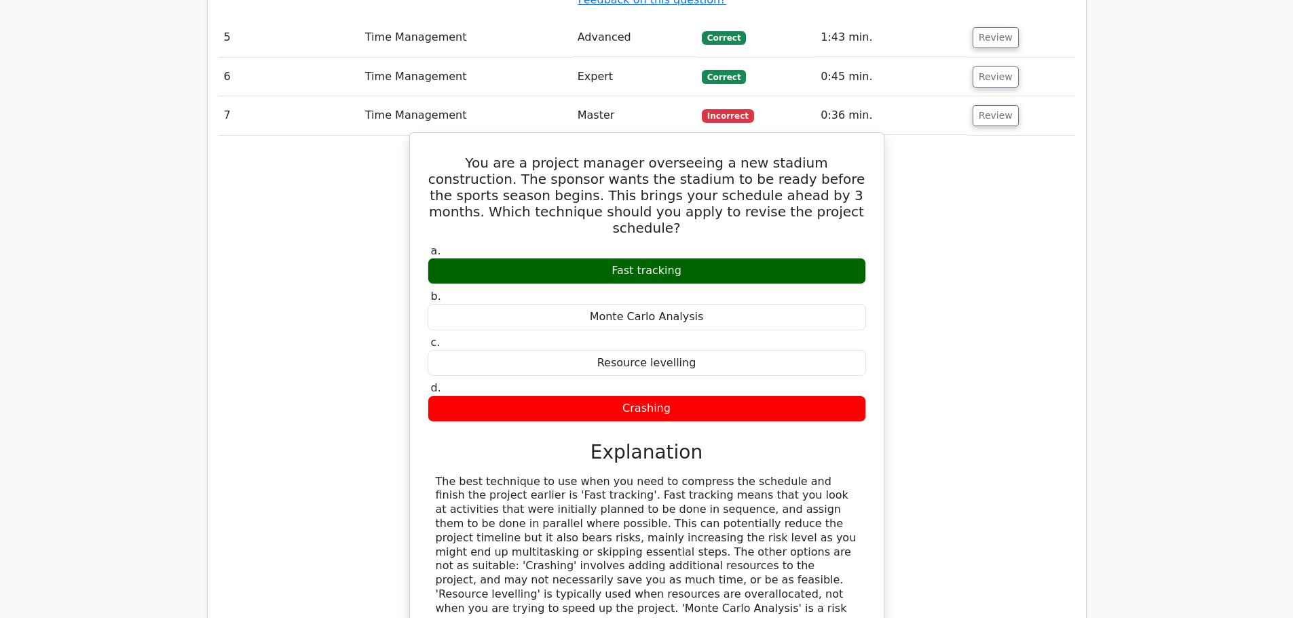
scroll to position [4073, 0]
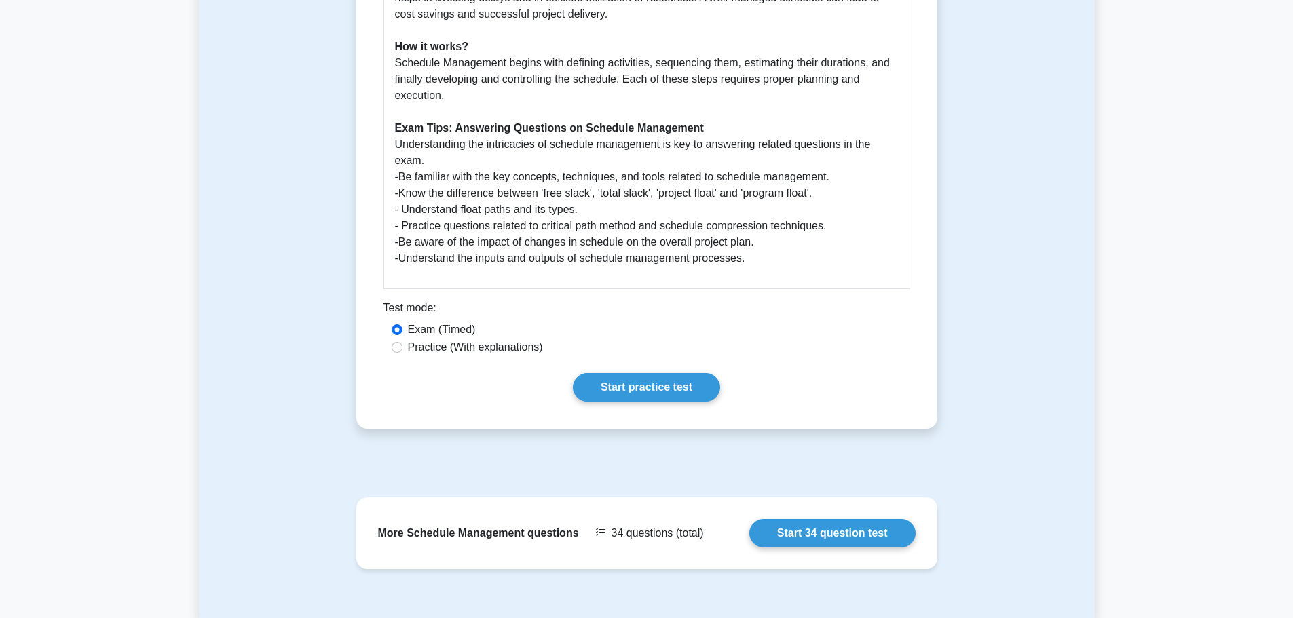
scroll to position [611, 0]
